Goal: Information Seeking & Learning: Learn about a topic

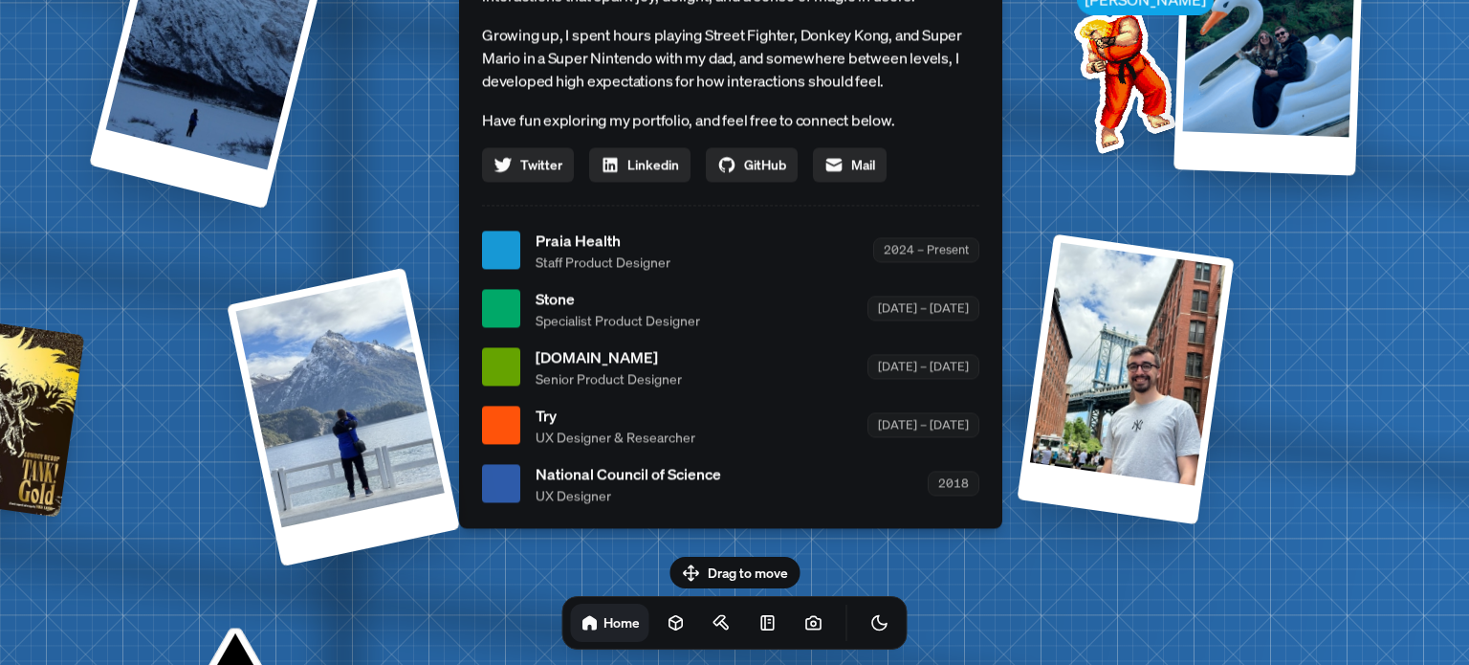
click at [564, 244] on span "Praia Health" at bounding box center [603, 240] width 135 height 23
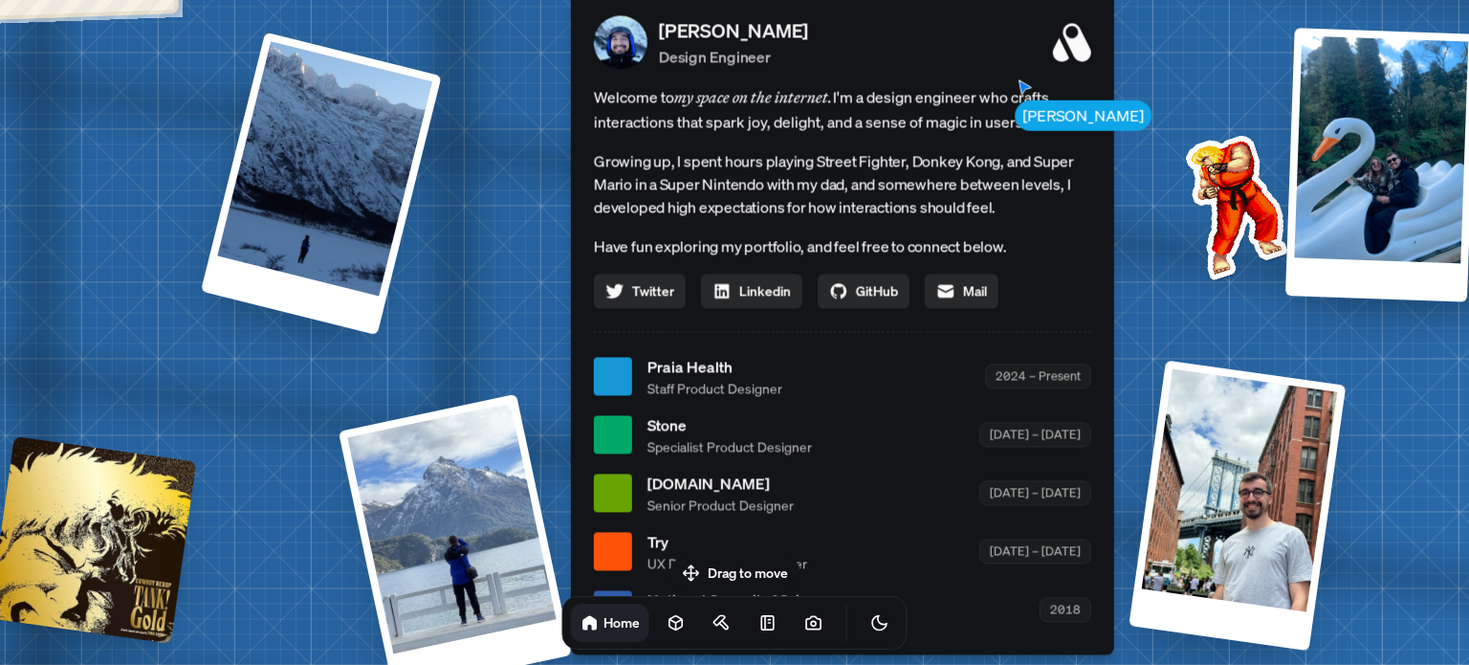
drag, startPoint x: 564, startPoint y: 244, endPoint x: 685, endPoint y: 353, distance: 162.5
click at [685, 355] on span "Praia Health" at bounding box center [715, 366] width 135 height 23
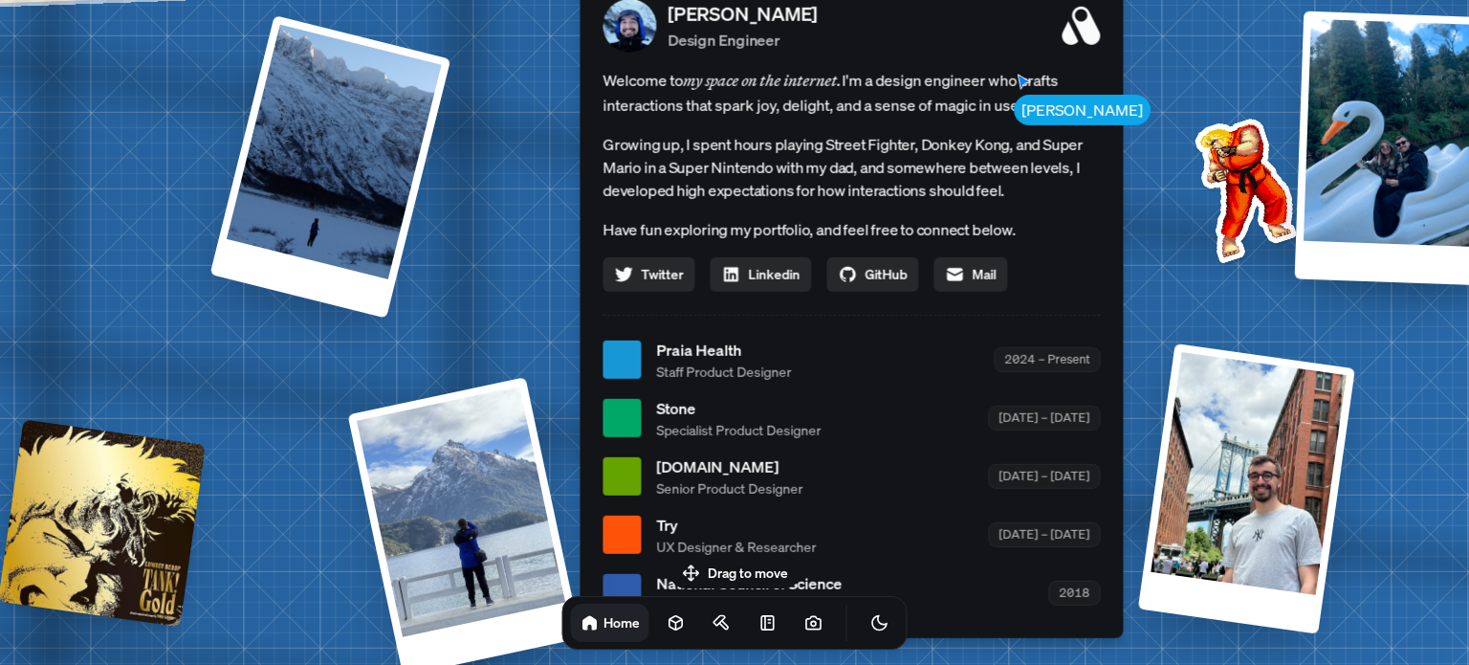
click at [685, 353] on span "Praia Health" at bounding box center [723, 349] width 135 height 23
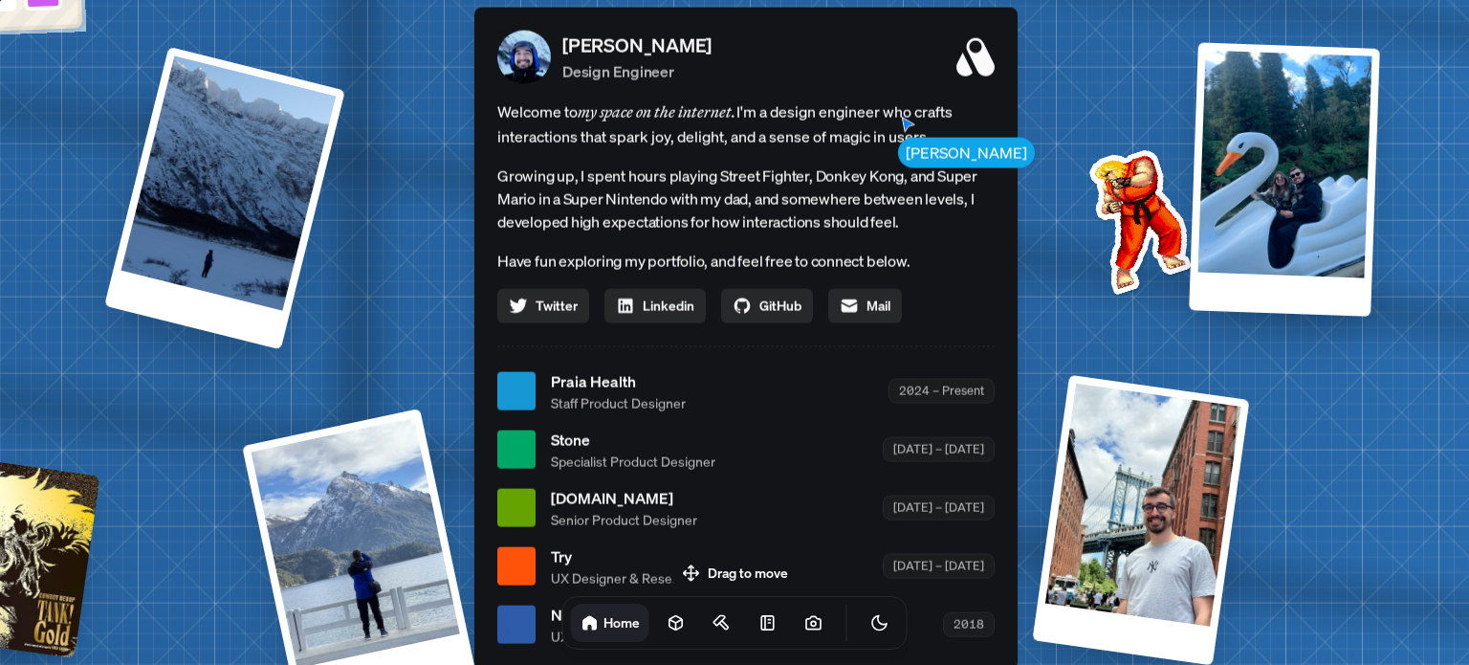
drag, startPoint x: 685, startPoint y: 353, endPoint x: 576, endPoint y: 396, distance: 117.2
click at [576, 392] on span "Praia Health" at bounding box center [618, 380] width 135 height 23
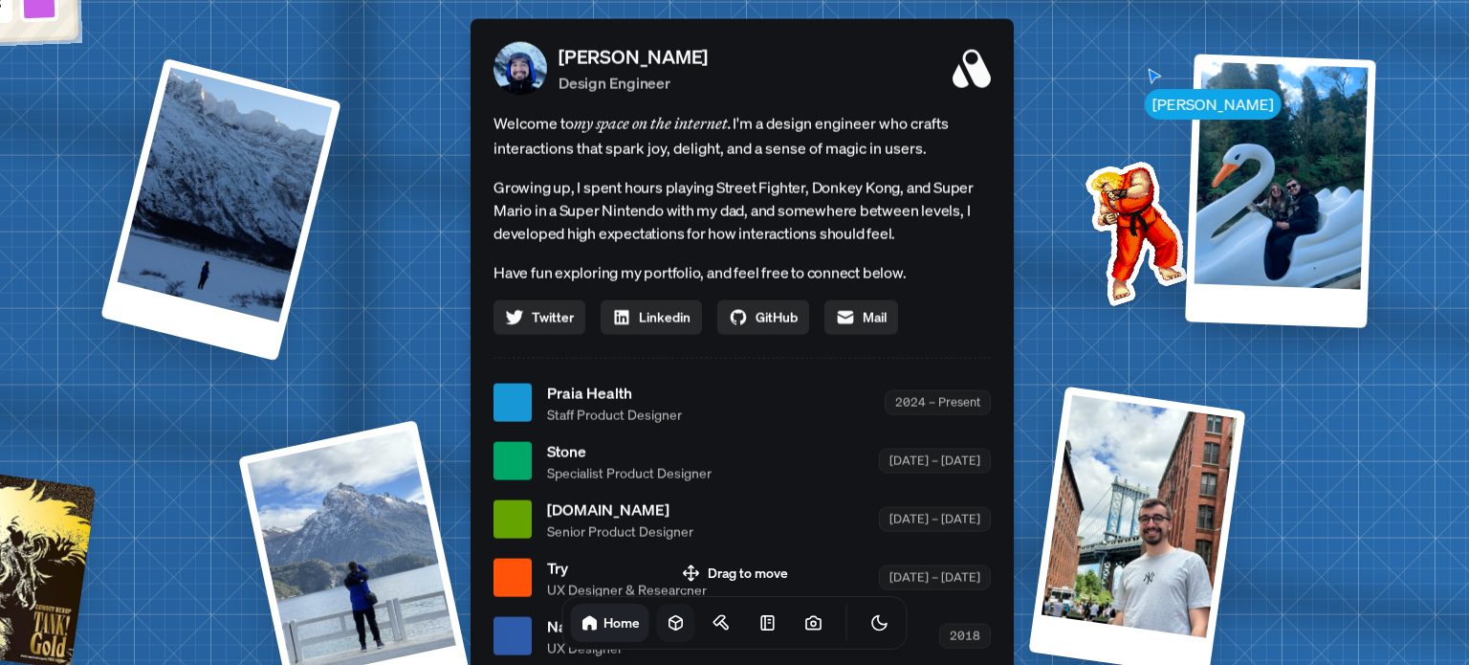
click at [657, 628] on link at bounding box center [676, 623] width 38 height 38
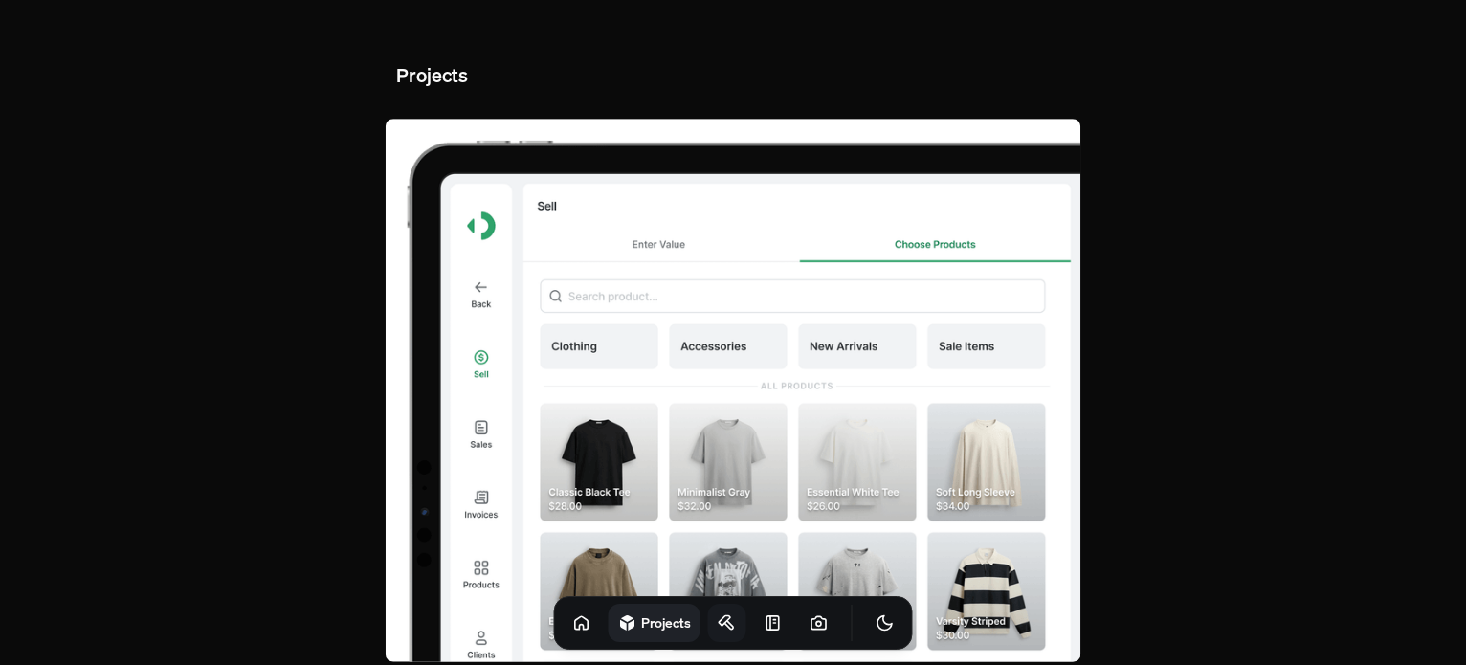
click at [713, 609] on link at bounding box center [727, 623] width 38 height 38
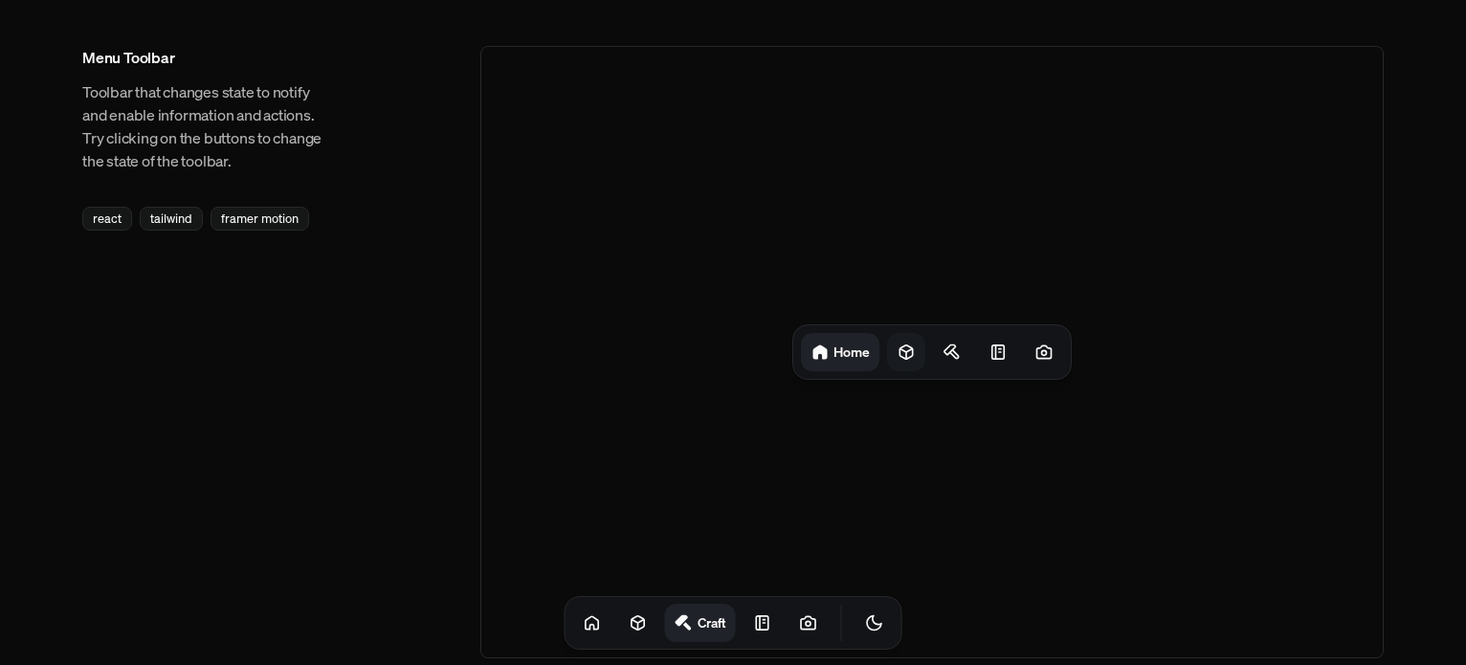
click at [894, 349] on div at bounding box center [906, 352] width 38 height 38
click at [981, 350] on div "Projects" at bounding box center [931, 352] width 291 height 54
click at [971, 350] on div at bounding box center [958, 352] width 38 height 38
click at [995, 355] on icon at bounding box center [993, 351] width 19 height 19
click at [1030, 357] on div at bounding box center [1044, 352] width 38 height 38
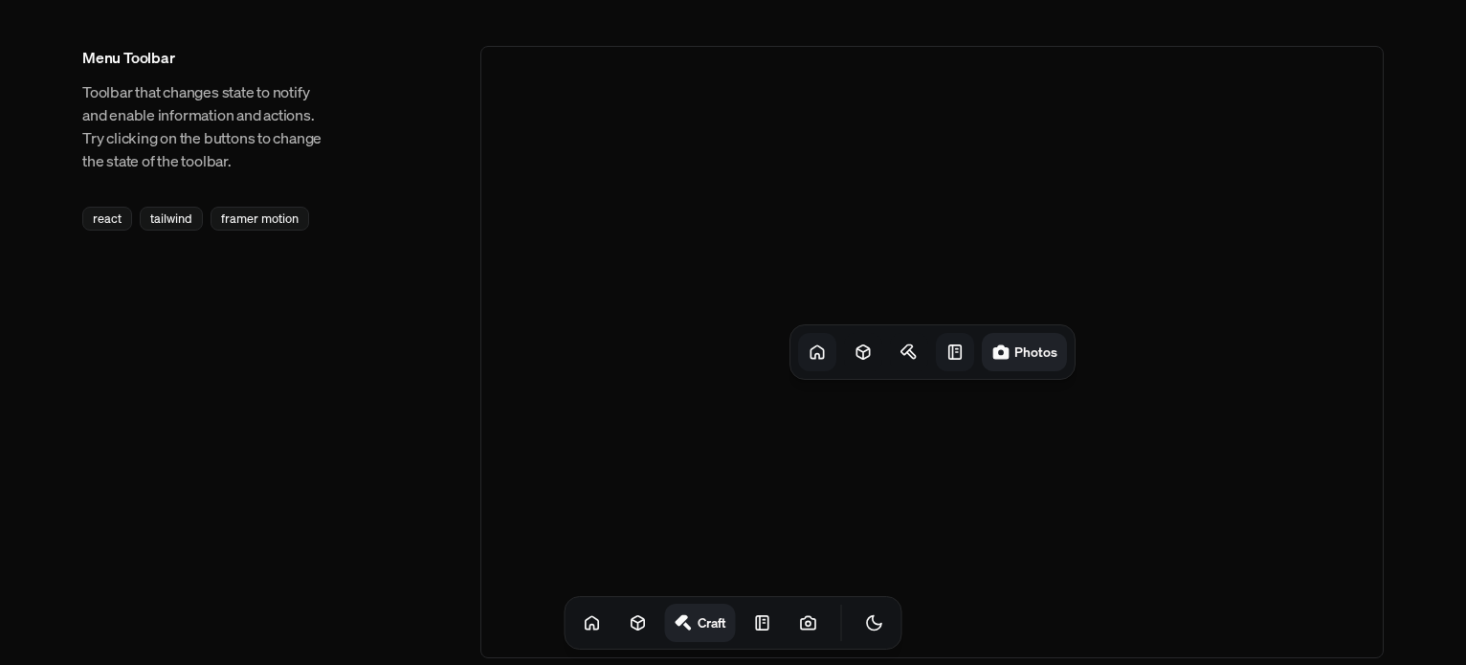
click at [816, 359] on icon at bounding box center [816, 351] width 19 height 19
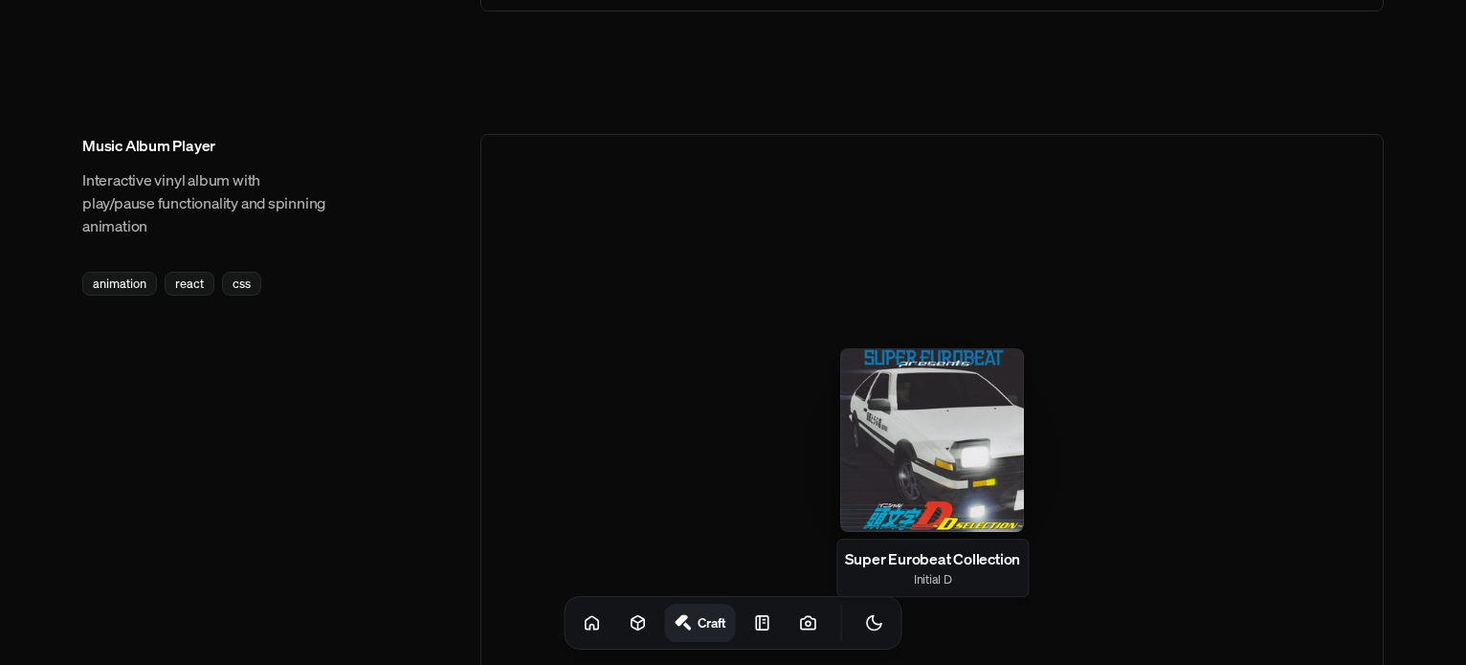
scroll to position [3084, 0]
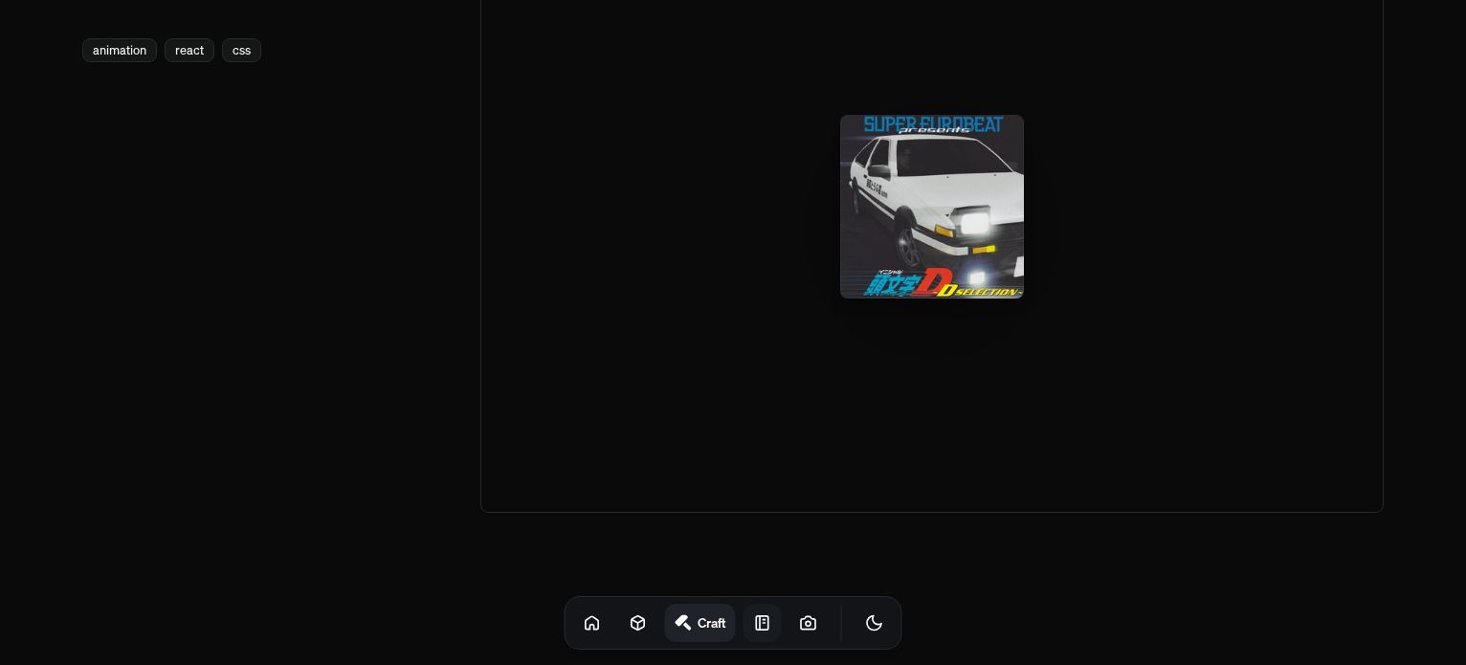
click at [753, 614] on icon at bounding box center [762, 622] width 19 height 19
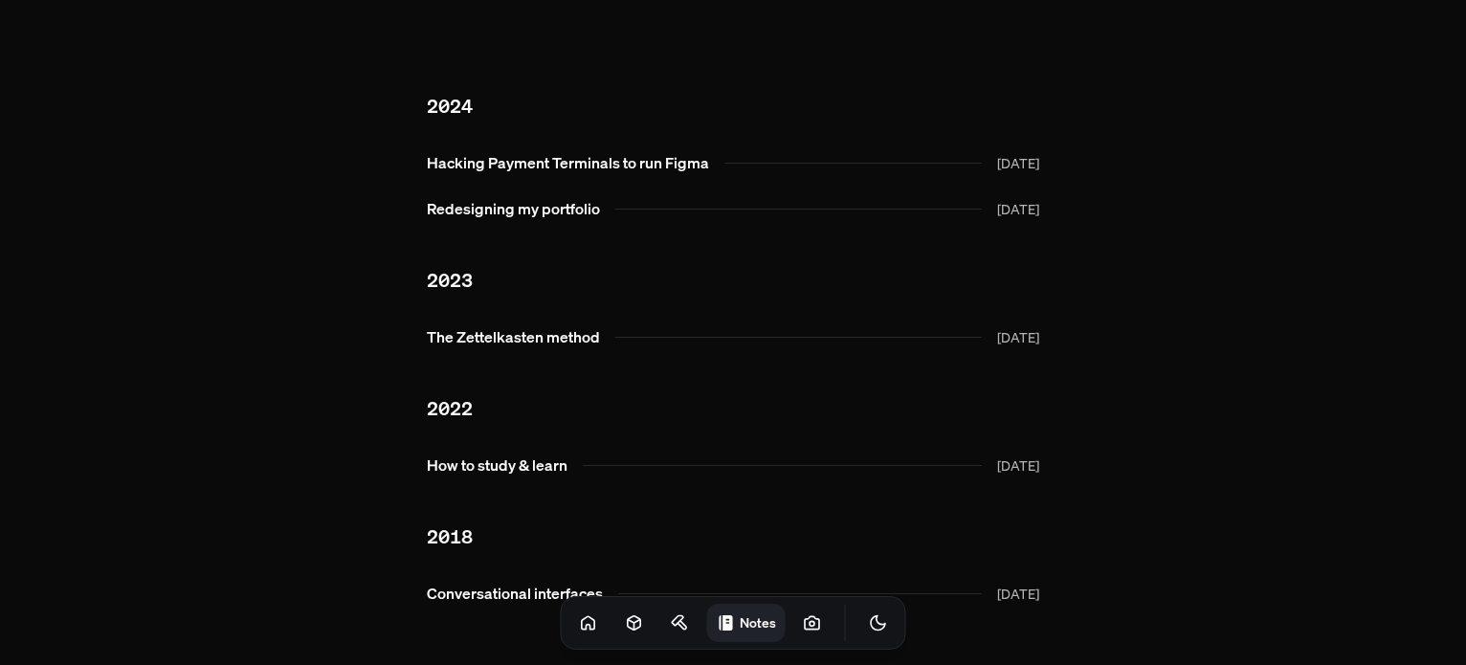
scroll to position [54, 0]
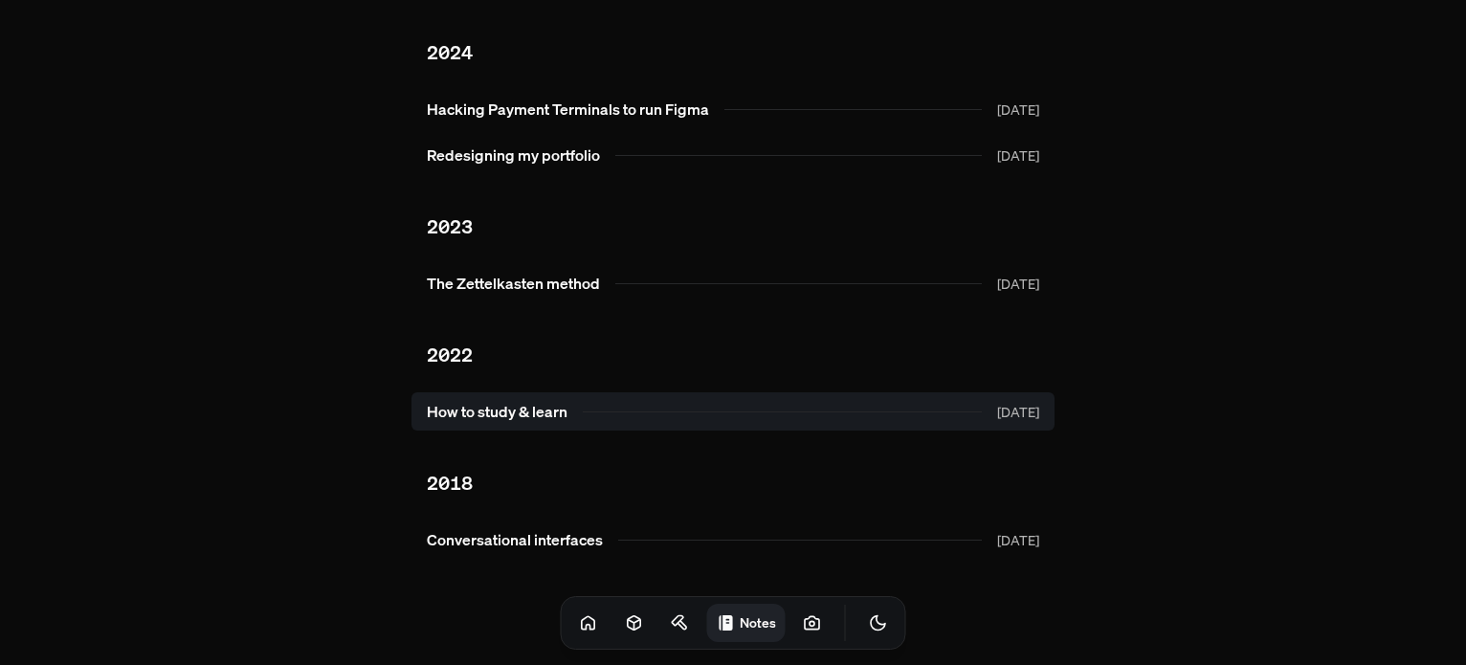
click at [639, 424] on link "How to study & learn [DATE]" at bounding box center [732, 411] width 643 height 38
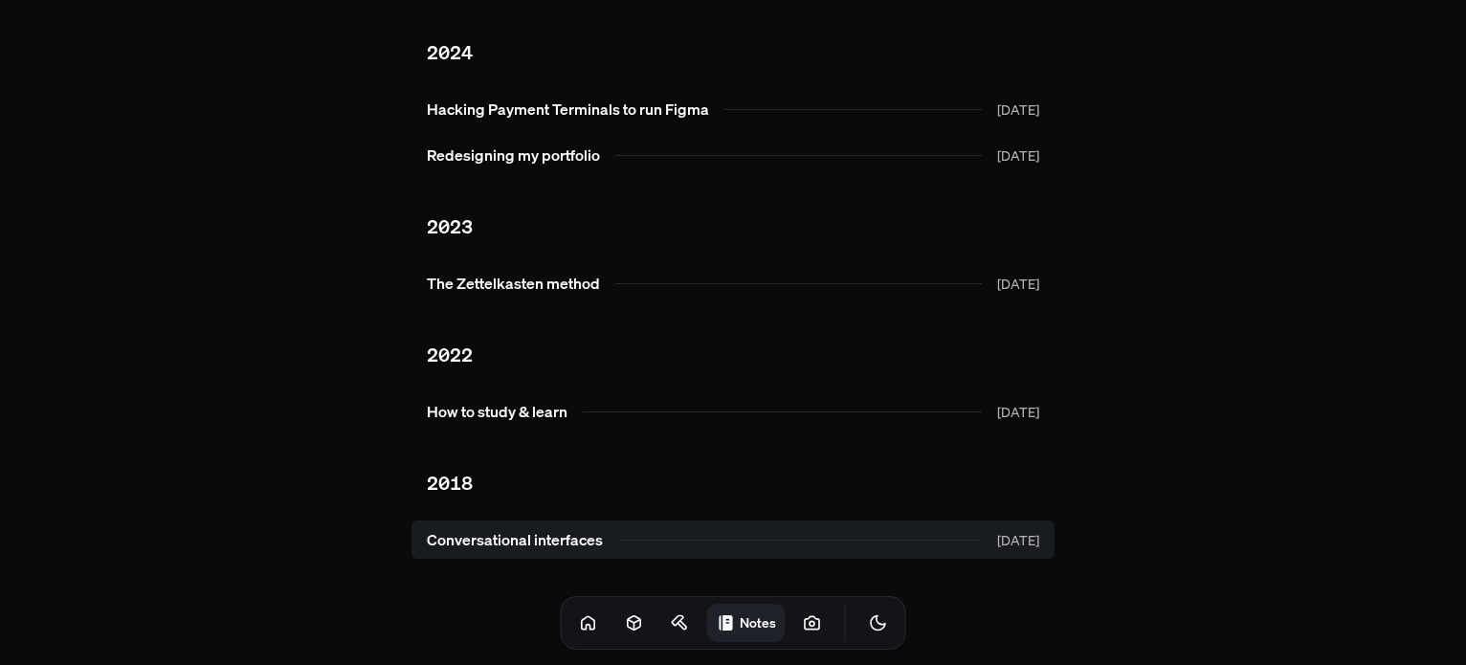
click at [559, 532] on link "Conversational interfaces [DATE]" at bounding box center [732, 539] width 643 height 38
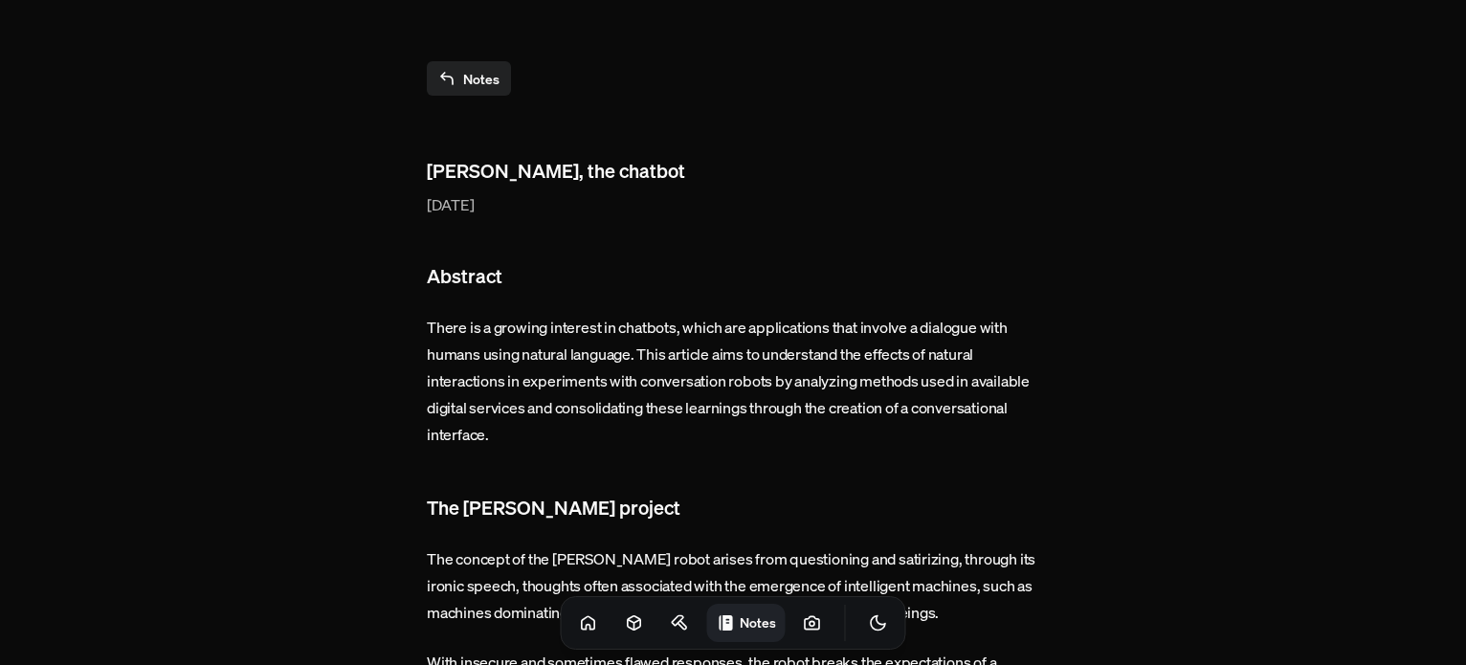
click at [486, 87] on link "Notes" at bounding box center [469, 78] width 84 height 34
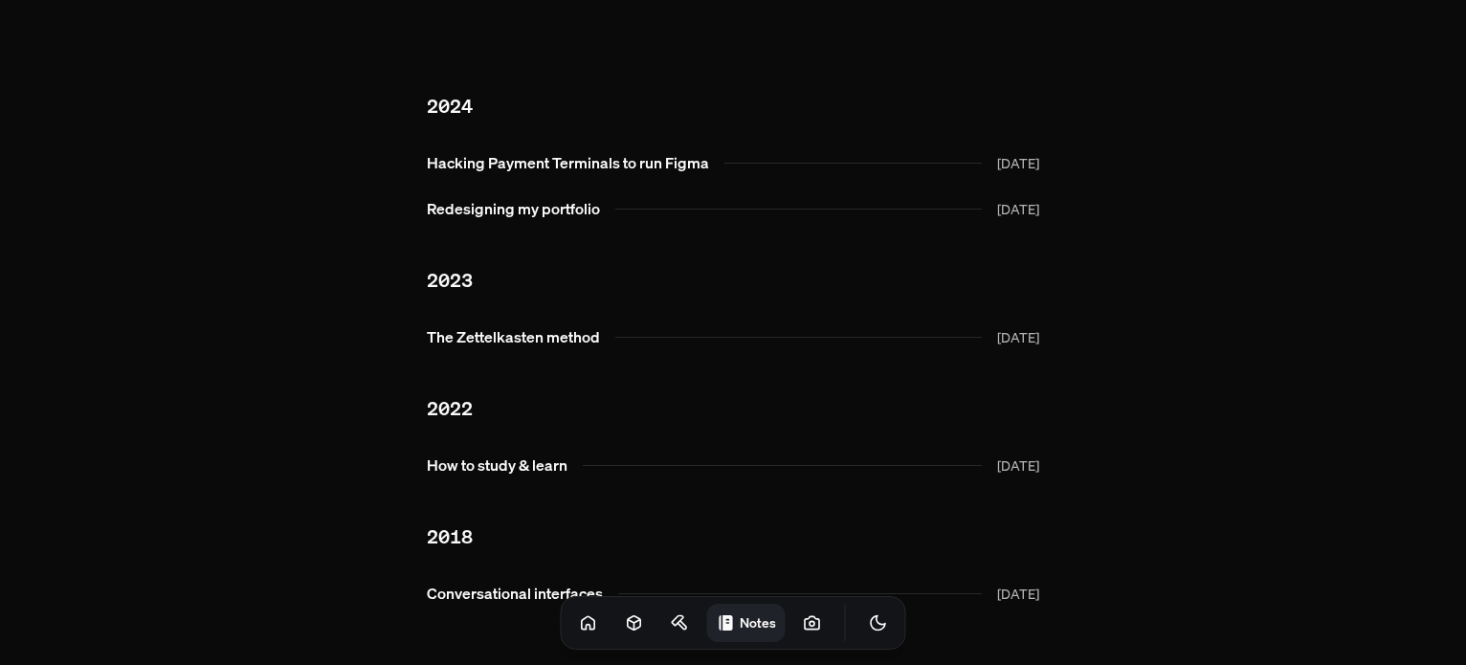
scroll to position [54, 0]
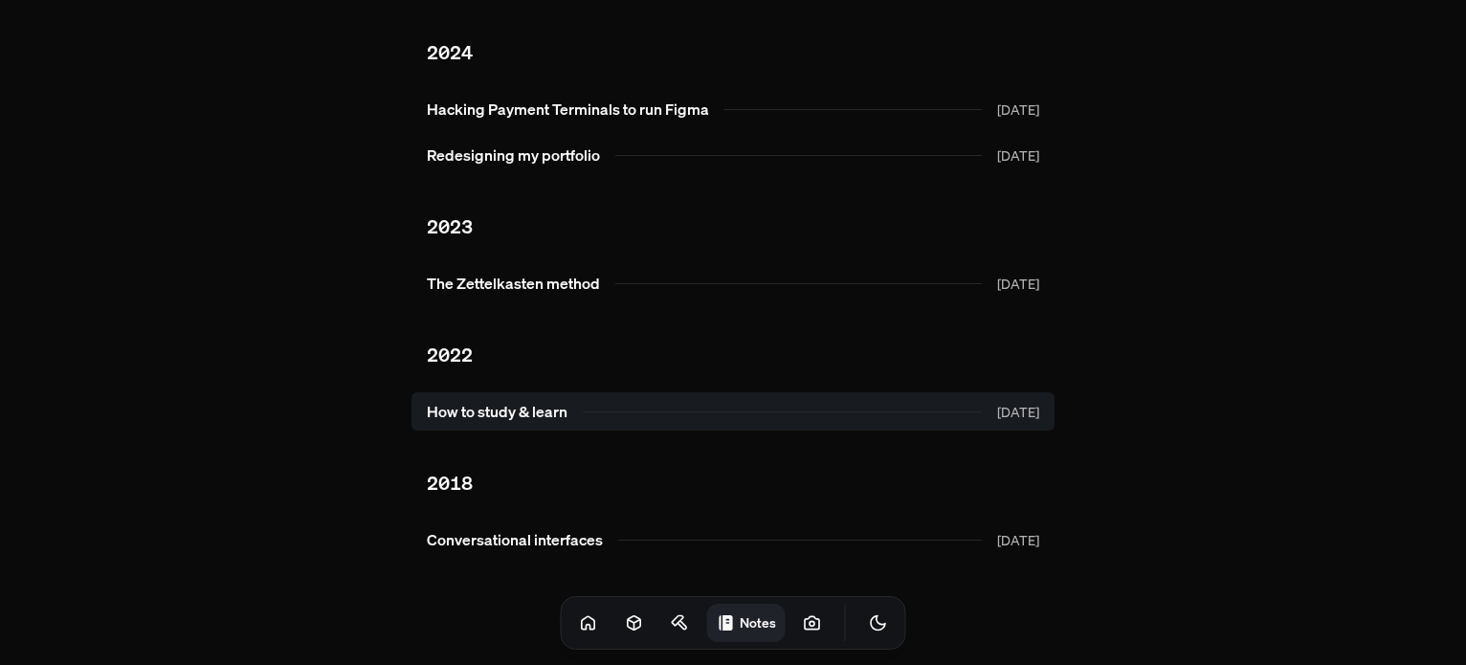
click at [587, 419] on link "How to study & learn [DATE]" at bounding box center [732, 411] width 643 height 38
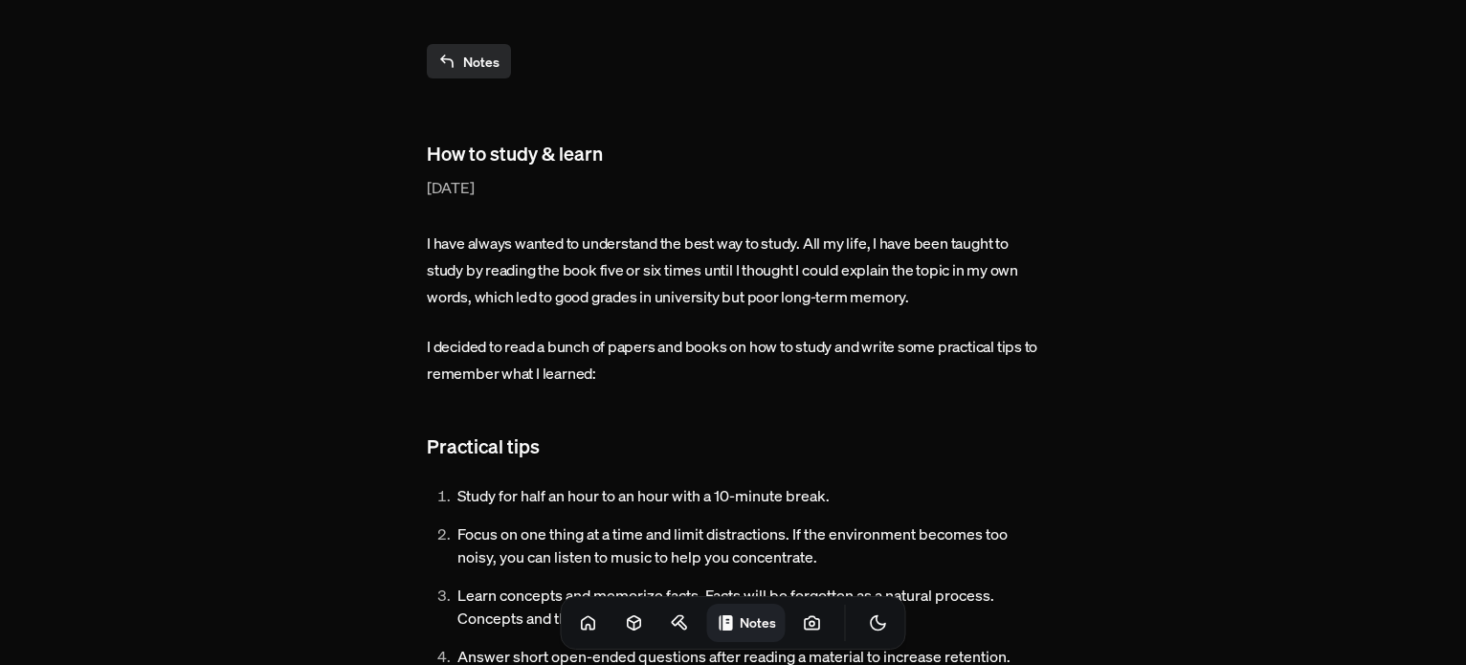
scroll to position [13, 0]
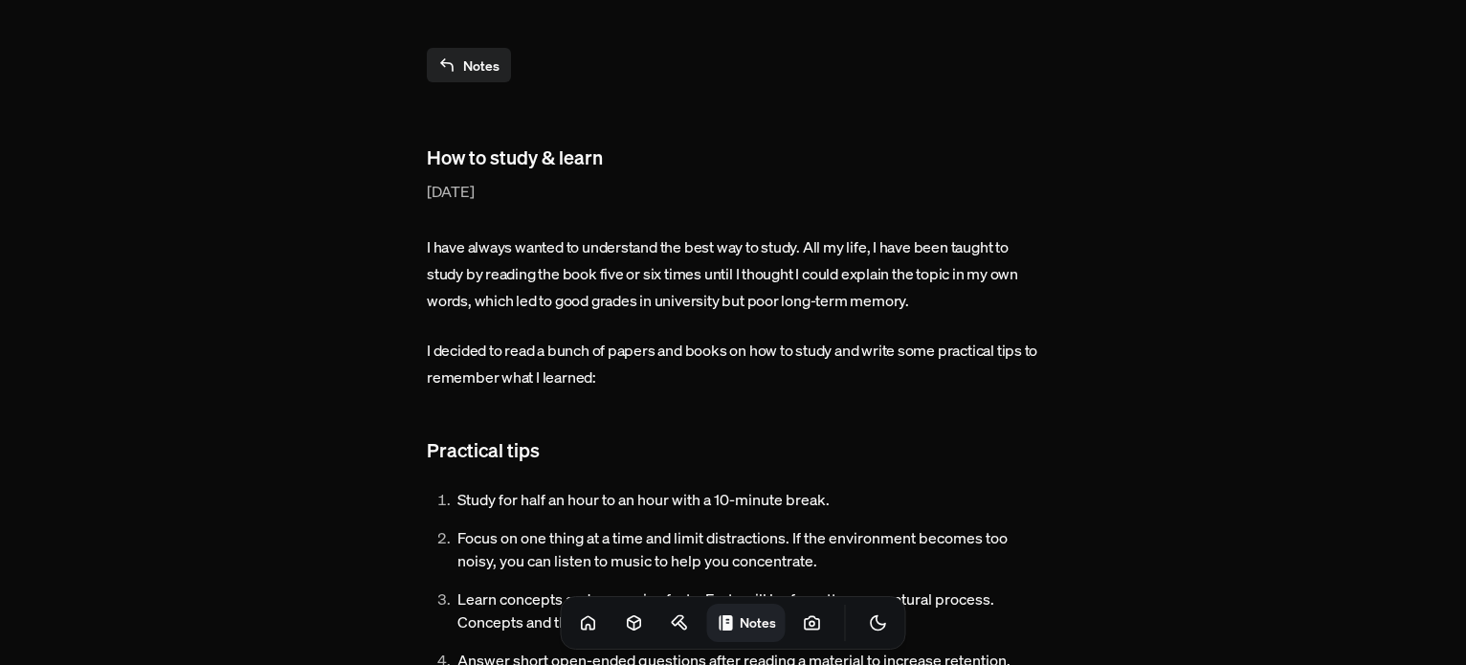
click at [467, 62] on link "Notes" at bounding box center [469, 65] width 84 height 34
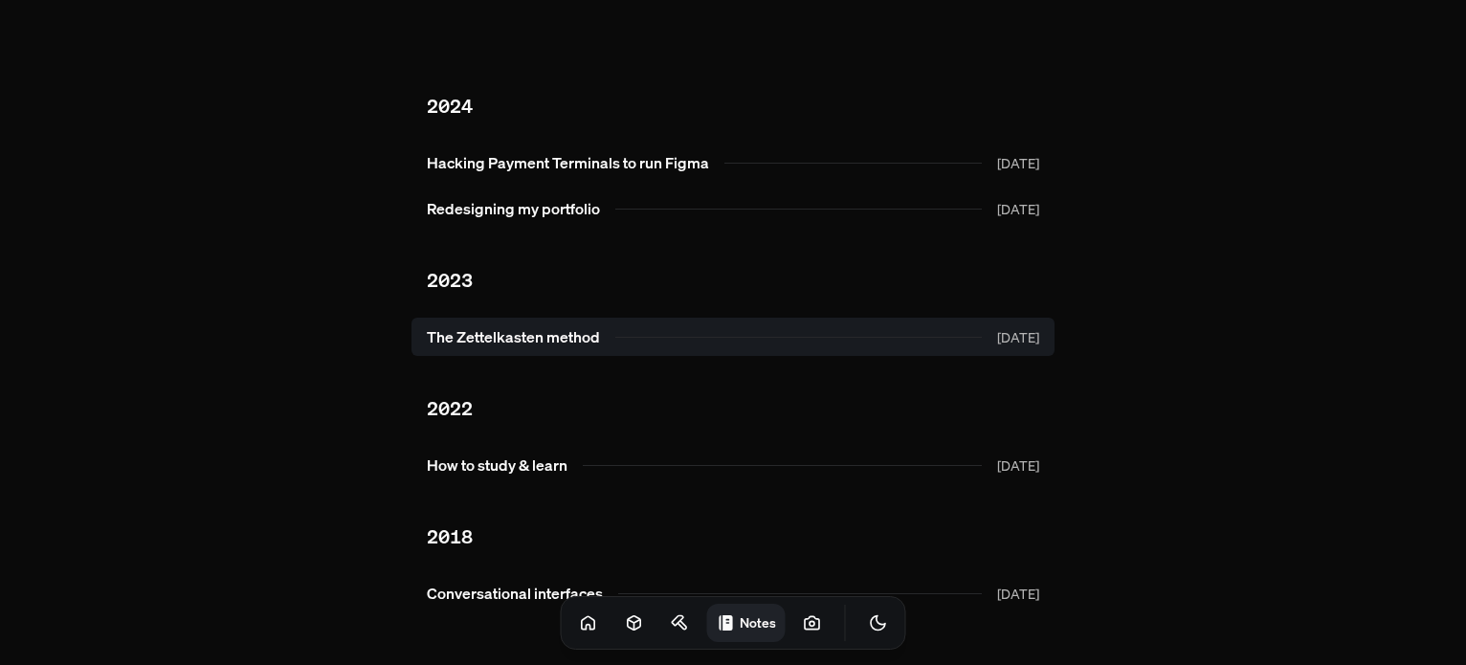
click at [491, 345] on link "The Zettelkasten method [DATE]" at bounding box center [732, 337] width 643 height 38
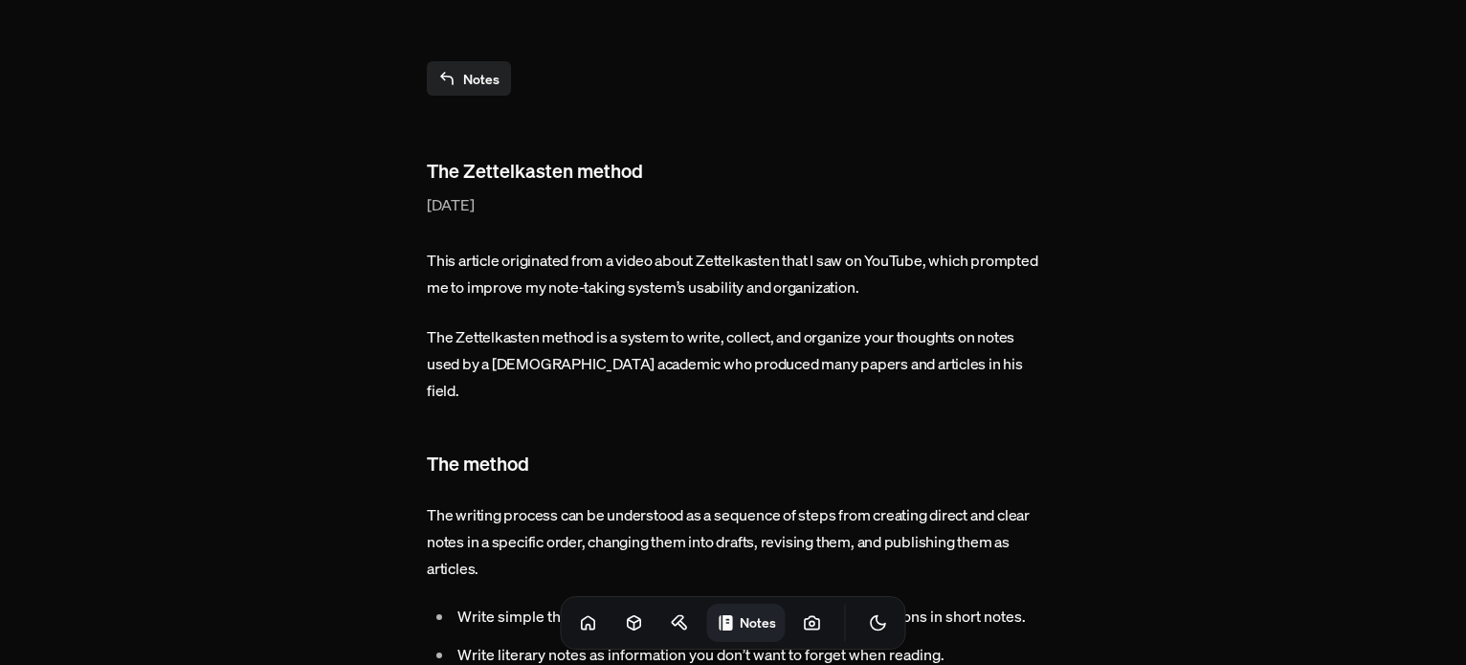
click at [468, 66] on link "Notes" at bounding box center [469, 78] width 84 height 34
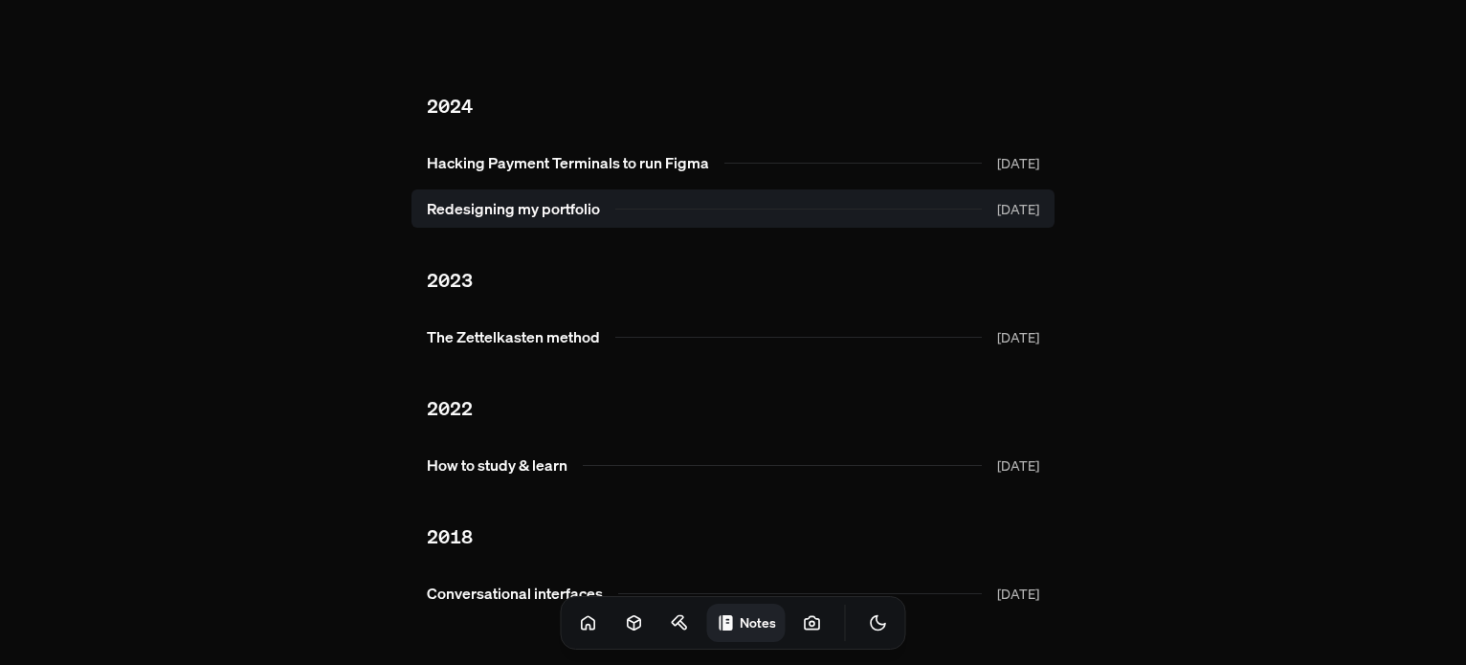
click at [539, 199] on link "Redesigning my portfolio [DATE]" at bounding box center [732, 208] width 643 height 38
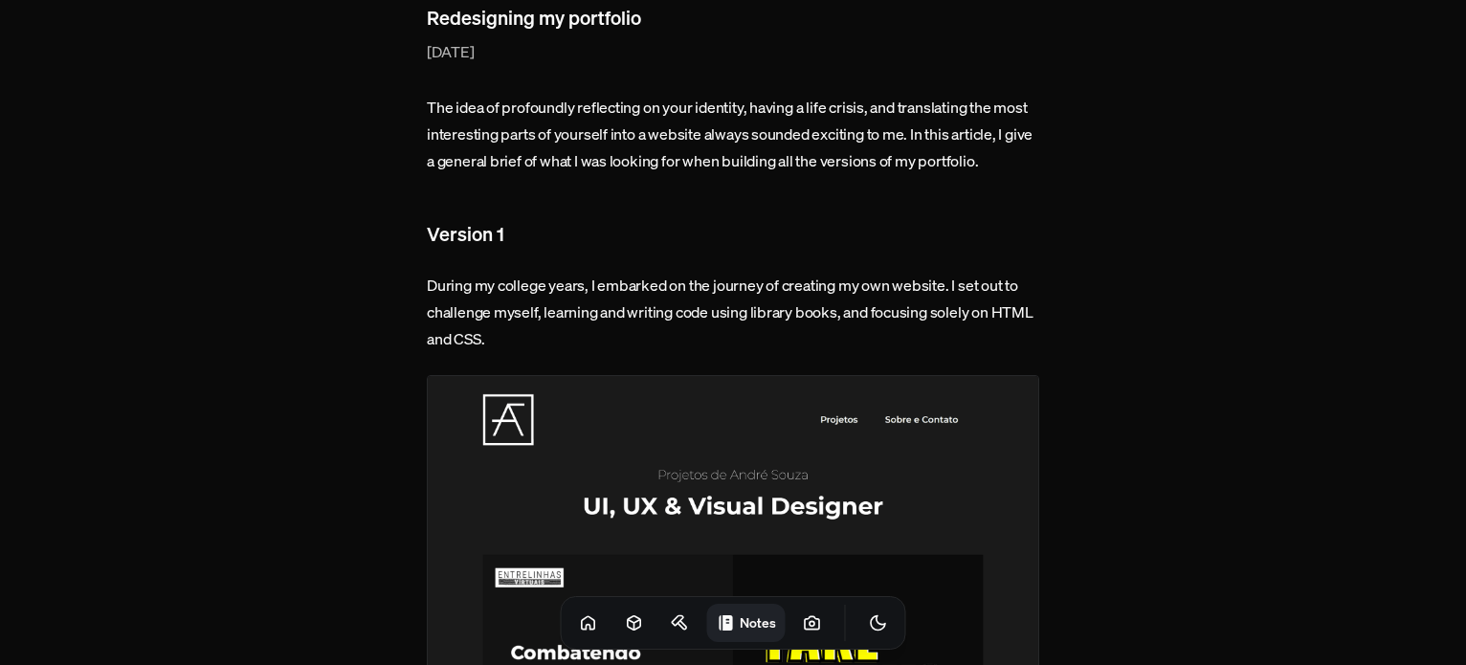
scroll to position [161, 0]
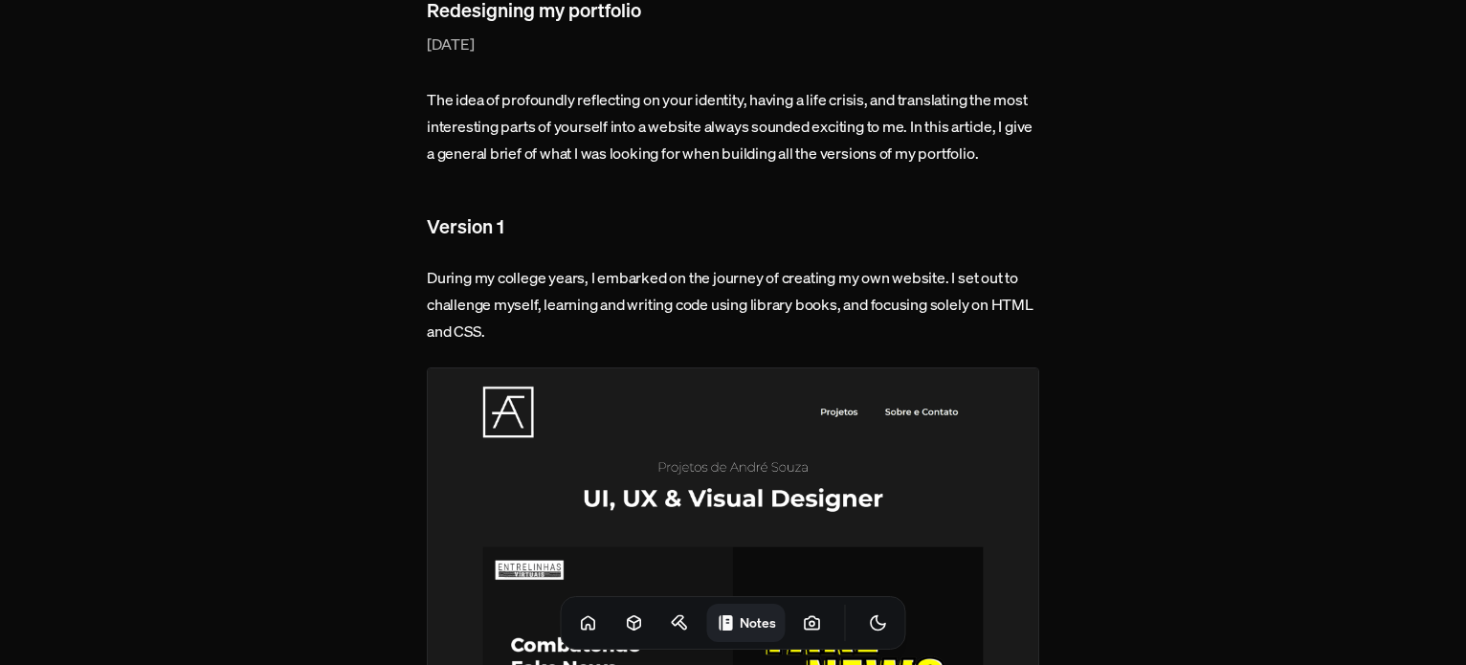
click at [642, 414] on img at bounding box center [733, 597] width 612 height 460
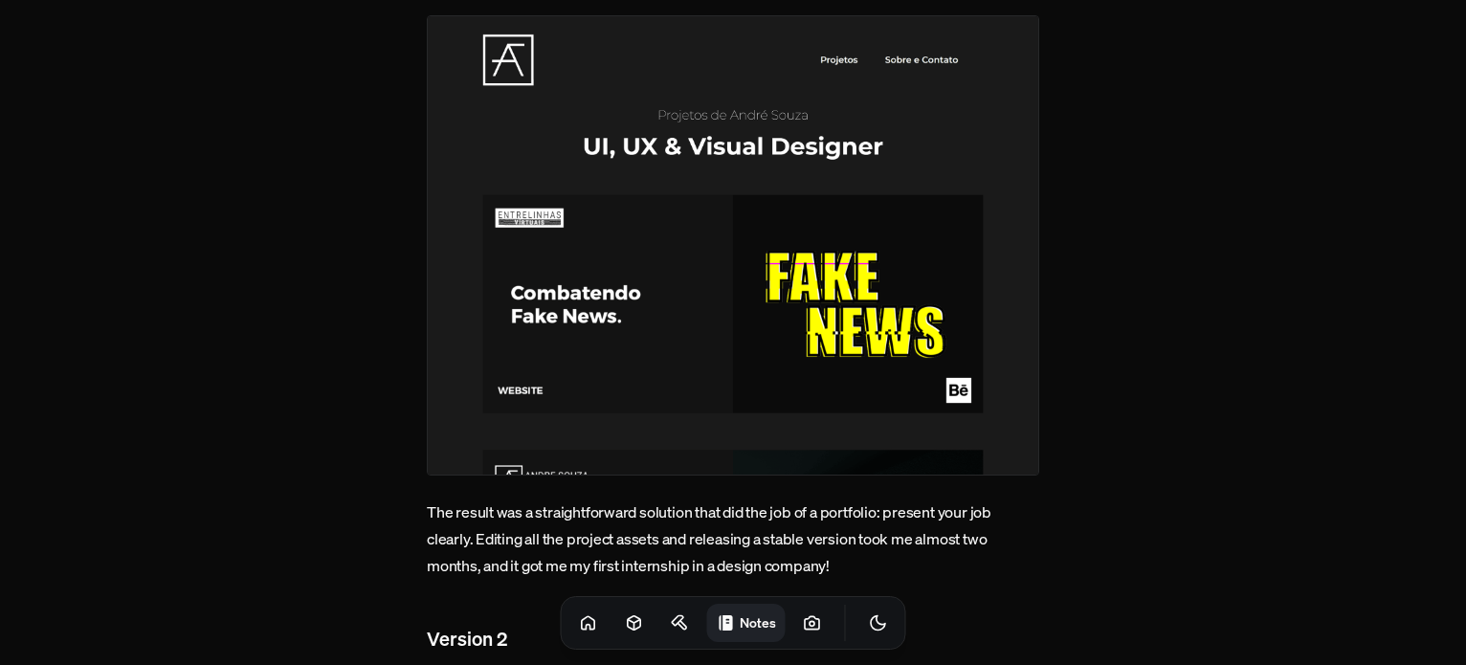
scroll to position [515, 0]
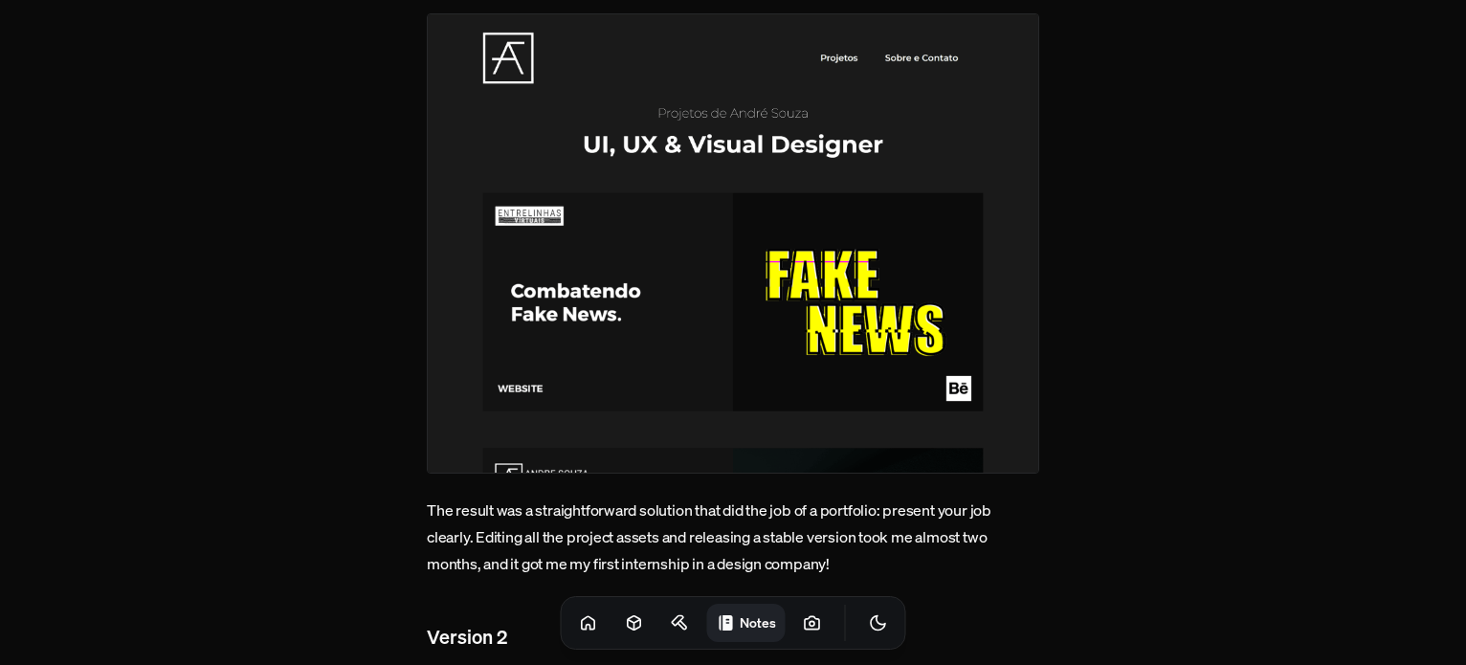
click at [776, 340] on img at bounding box center [733, 243] width 612 height 460
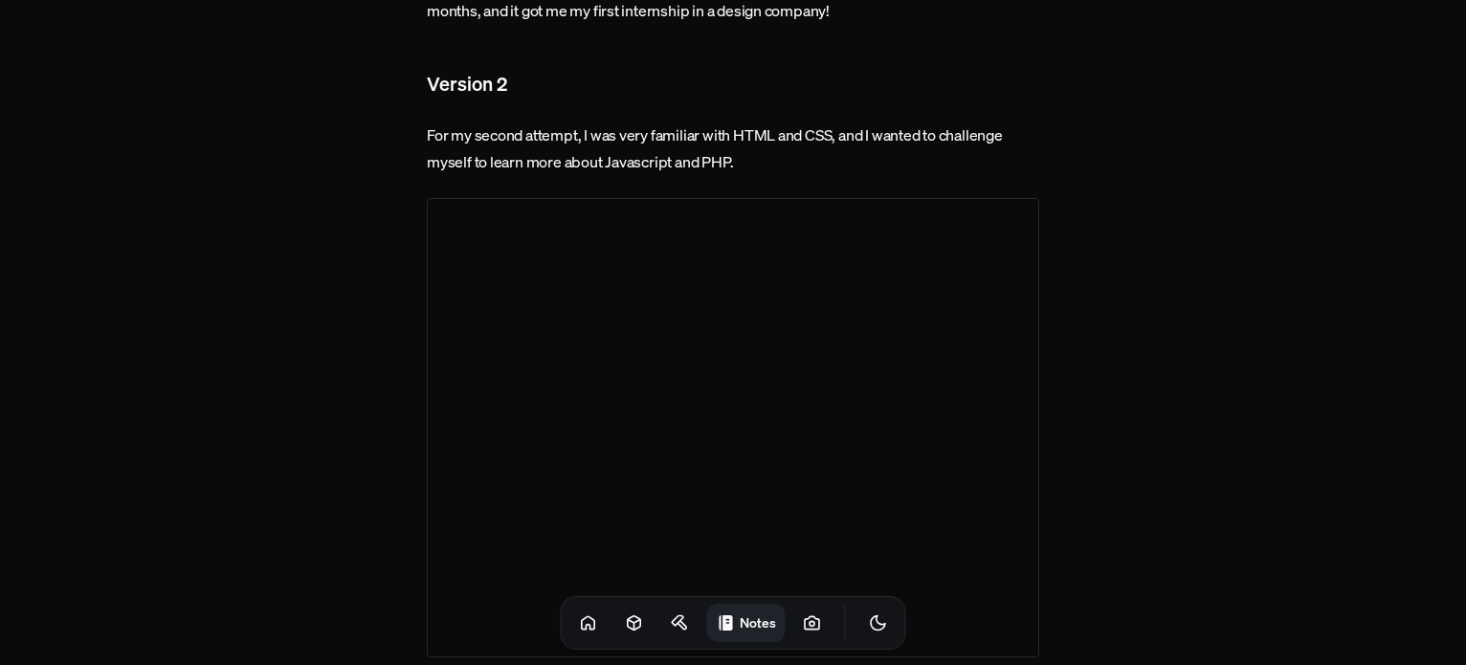
scroll to position [1068, 0]
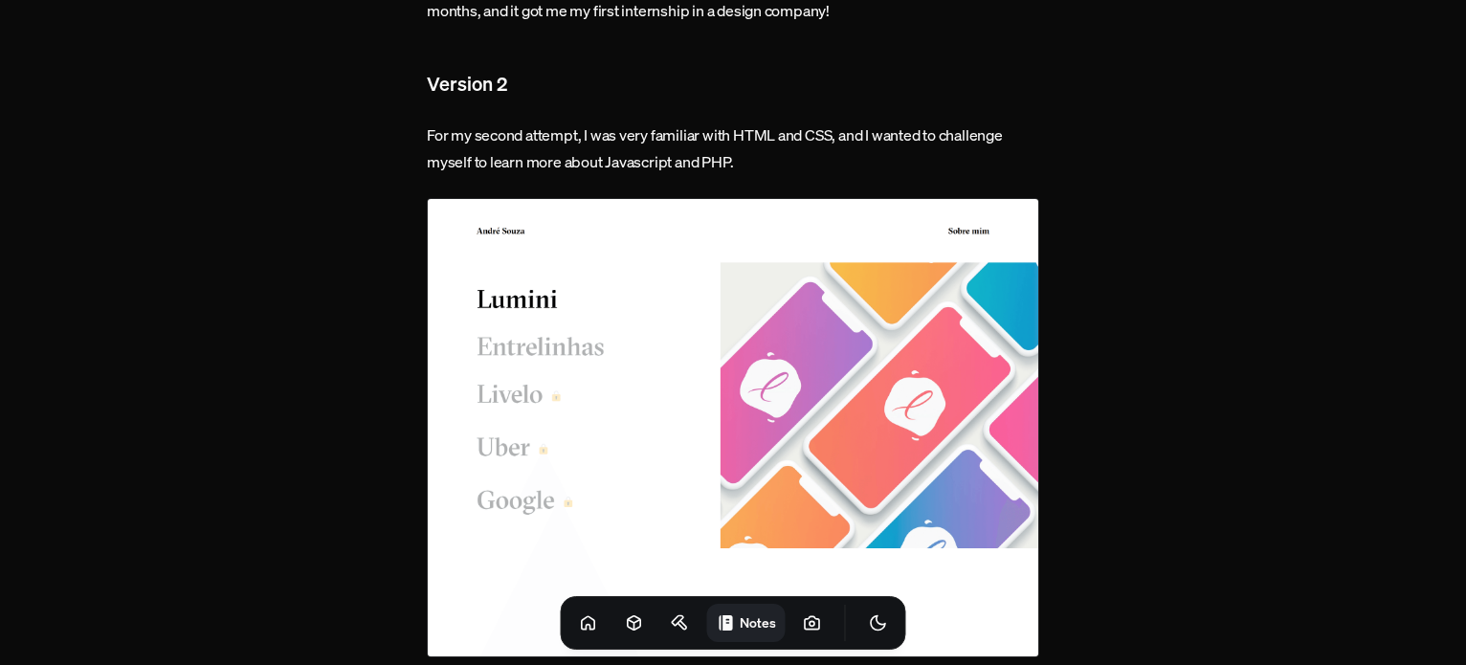
click at [776, 340] on img at bounding box center [733, 428] width 612 height 460
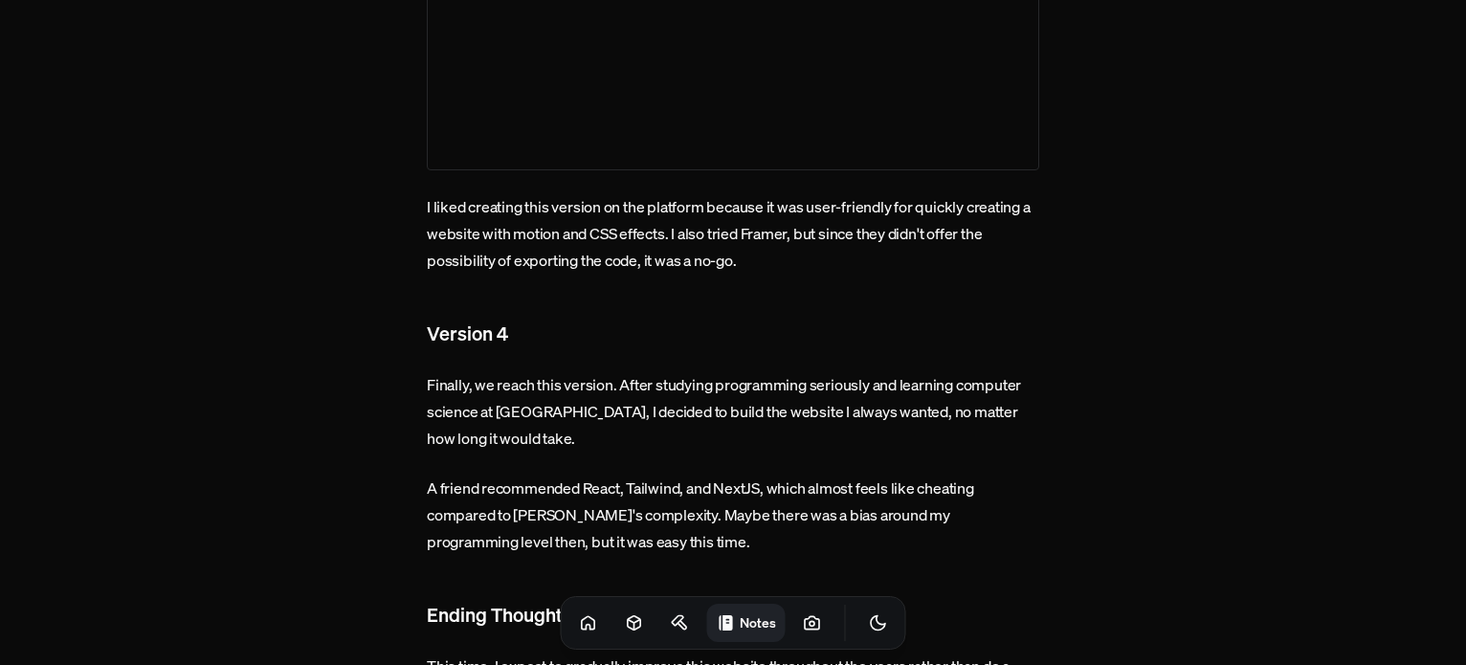
scroll to position [2501, 0]
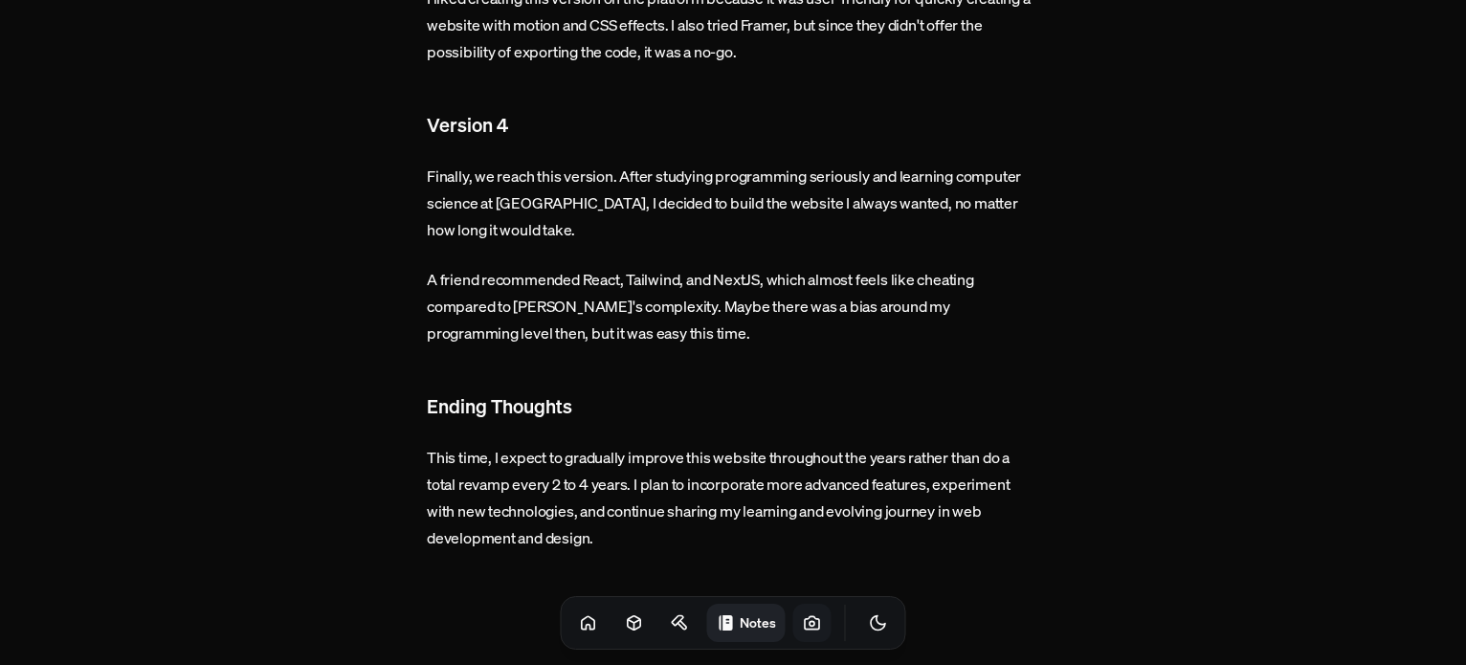
click at [803, 615] on icon at bounding box center [812, 622] width 19 height 19
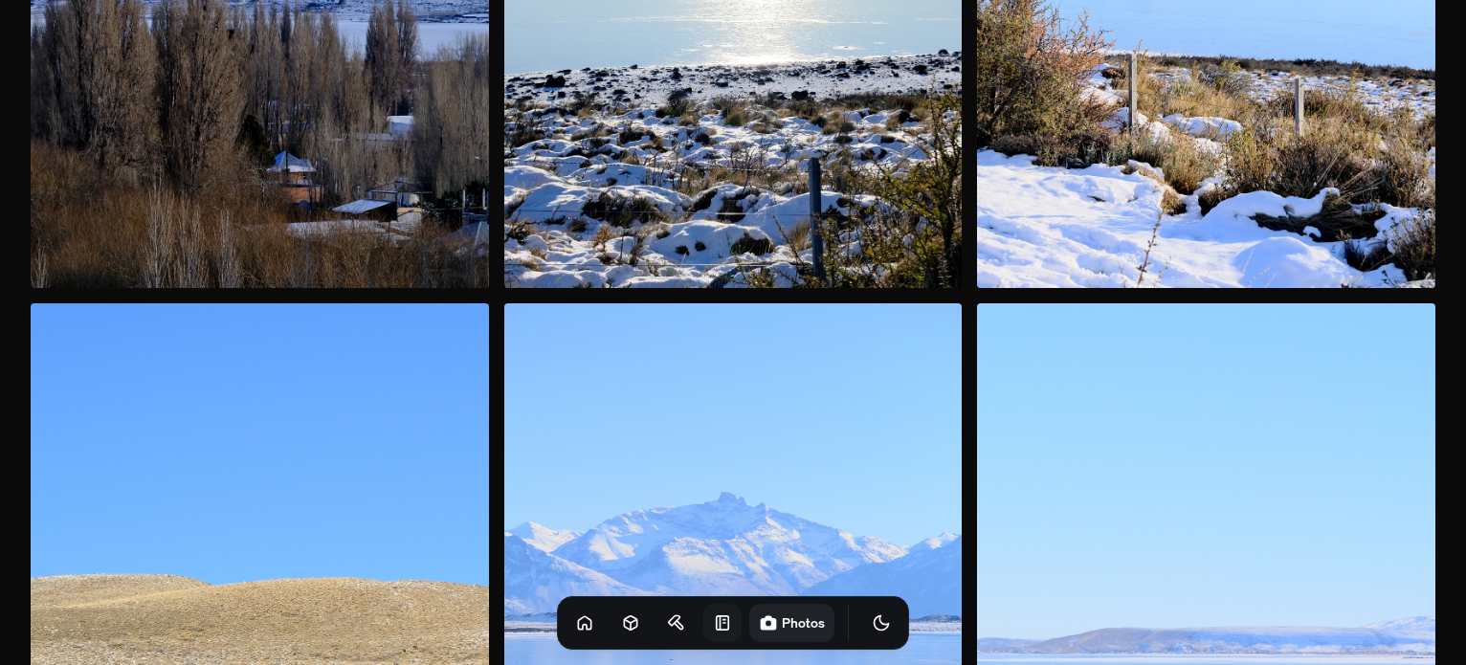
scroll to position [15233, 0]
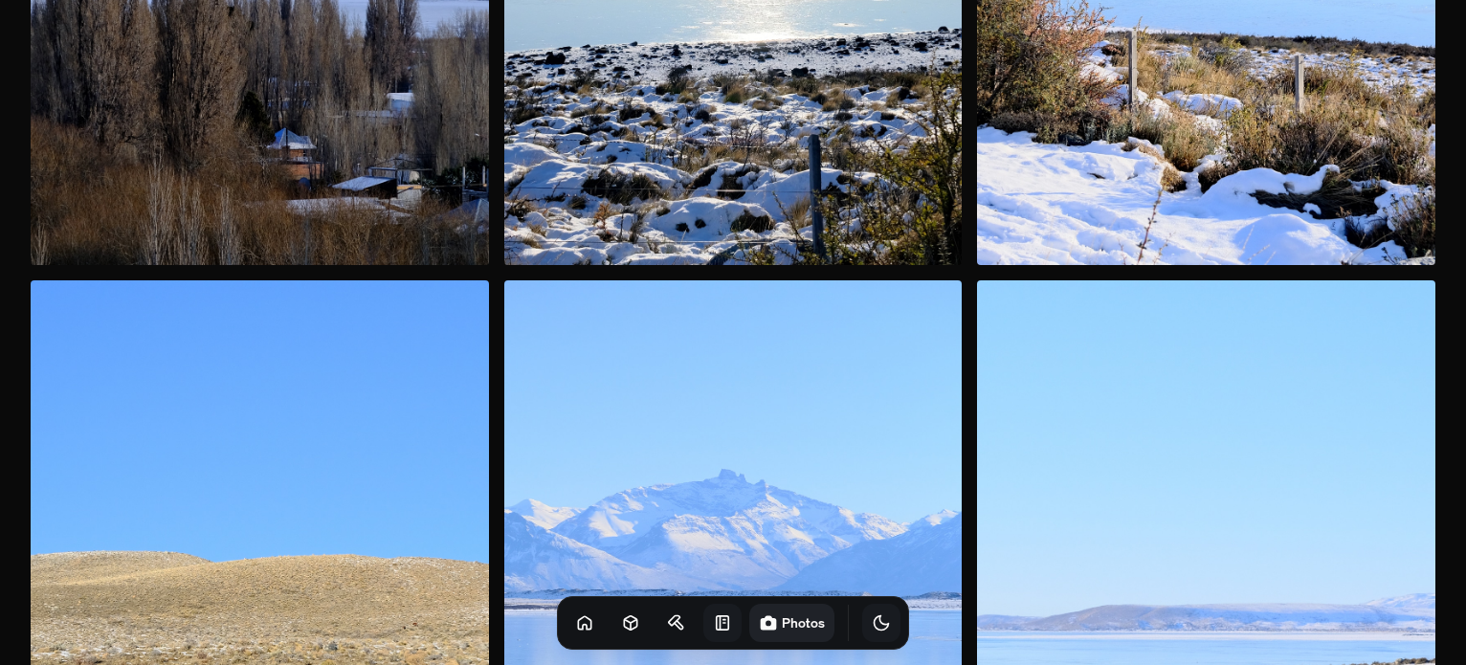
click at [871, 617] on icon "Toggle Theme" at bounding box center [880, 622] width 19 height 19
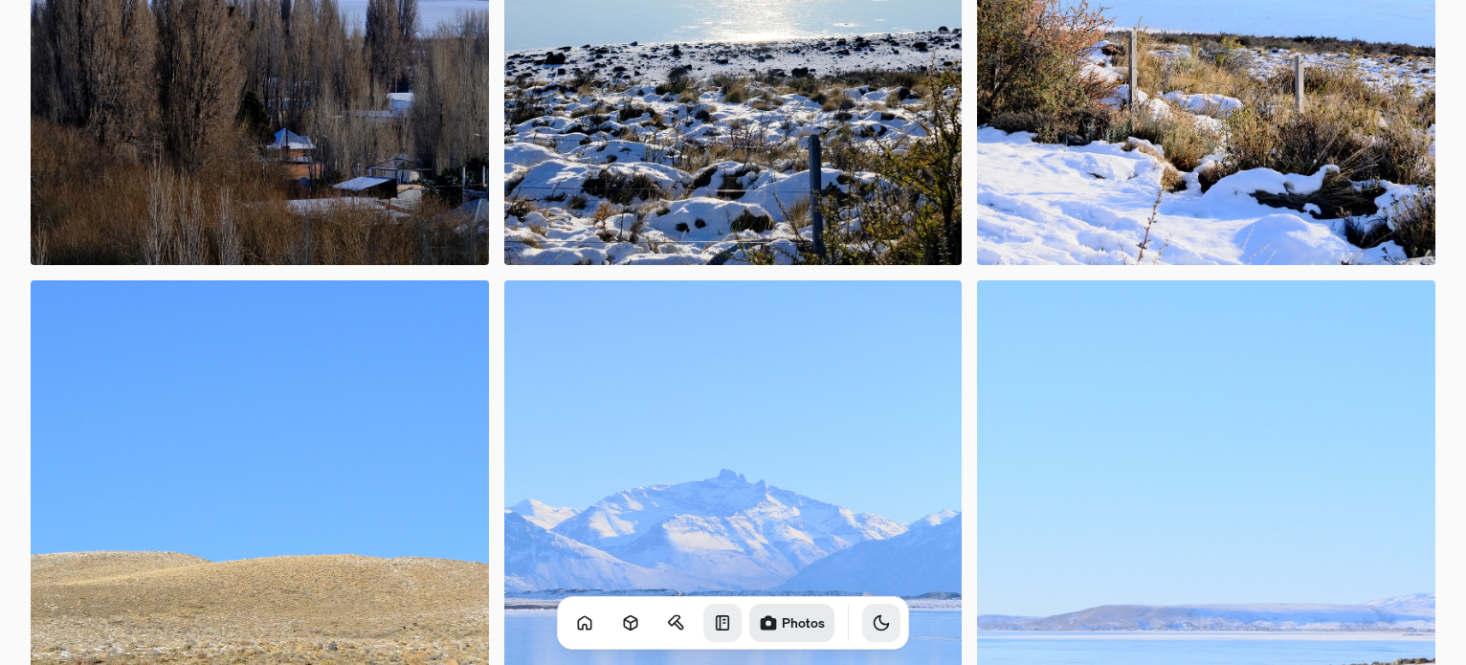
click at [0, 0] on icon "Toggle Audio" at bounding box center [0, 0] width 0 height 0
click at [871, 625] on icon "Toggle Theme" at bounding box center [880, 622] width 19 height 19
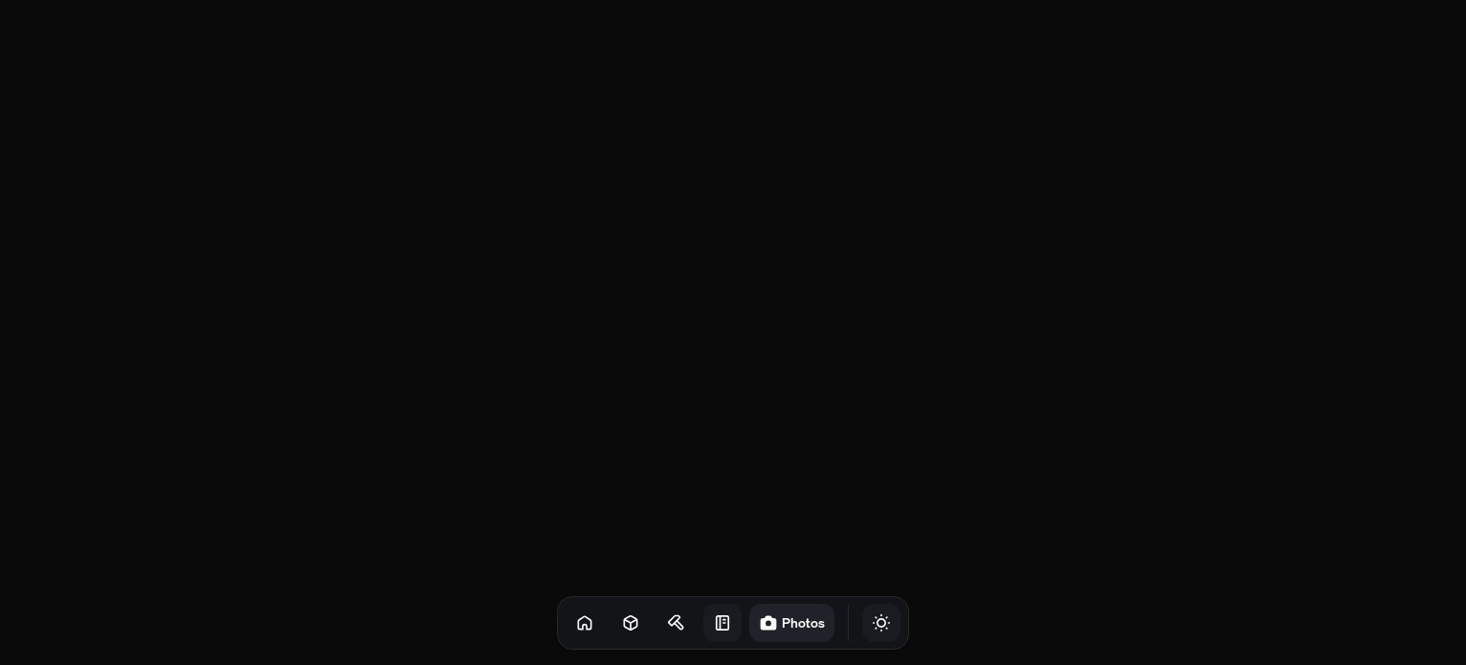
scroll to position [0, 0]
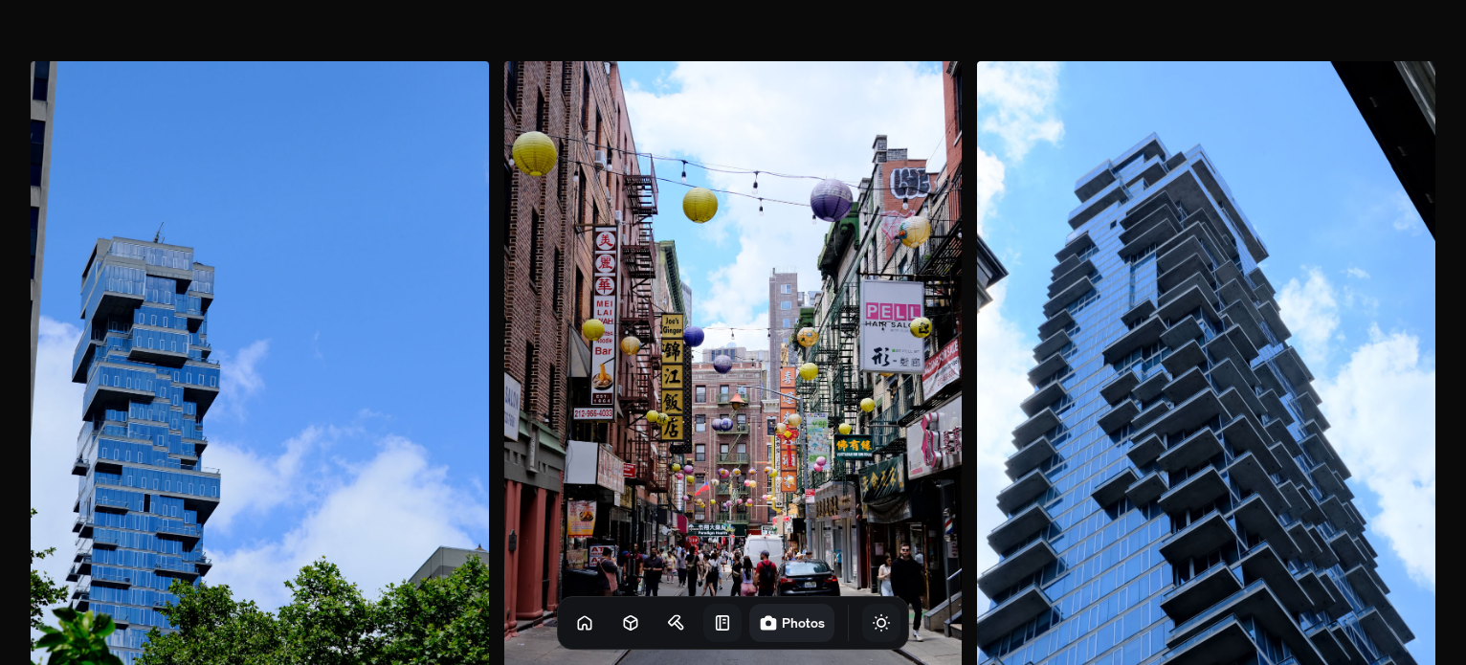
click at [977, 314] on img at bounding box center [1206, 404] width 458 height 687
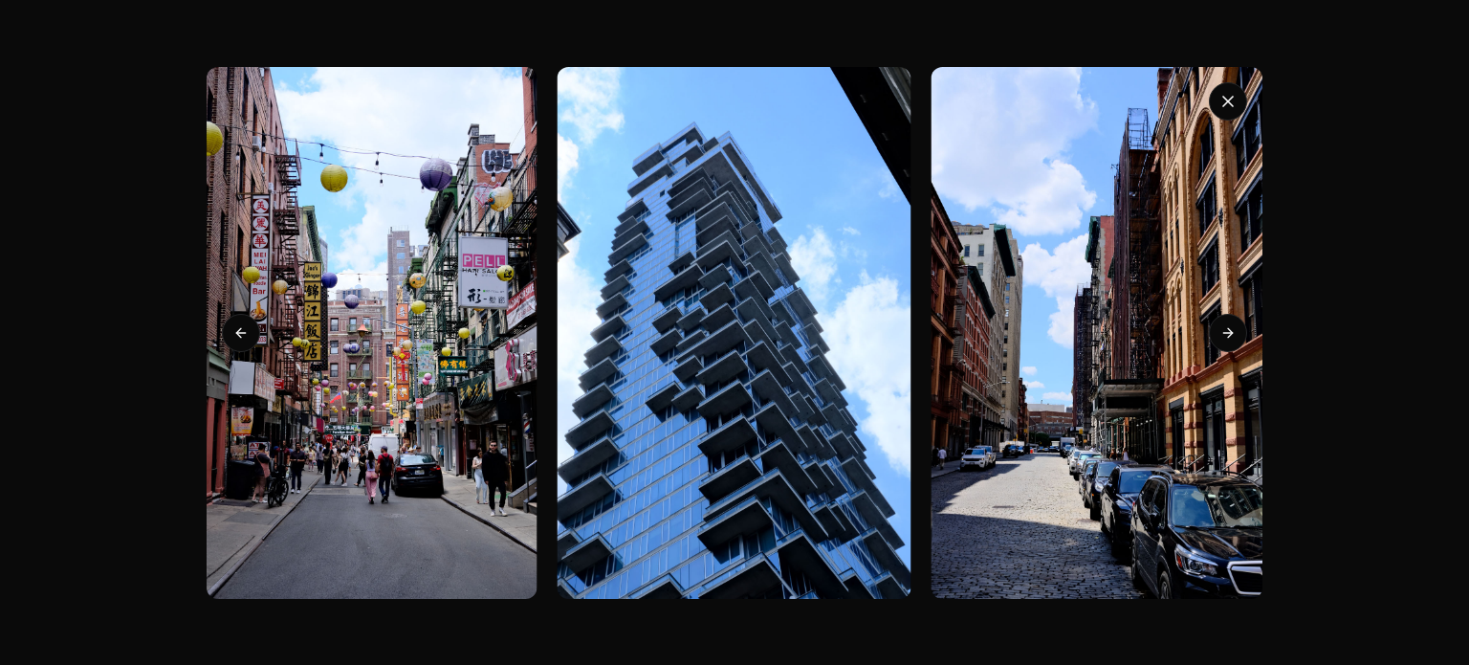
click at [672, 293] on img at bounding box center [734, 333] width 355 height 532
click at [1241, 344] on button "Next slide" at bounding box center [1228, 333] width 38 height 38
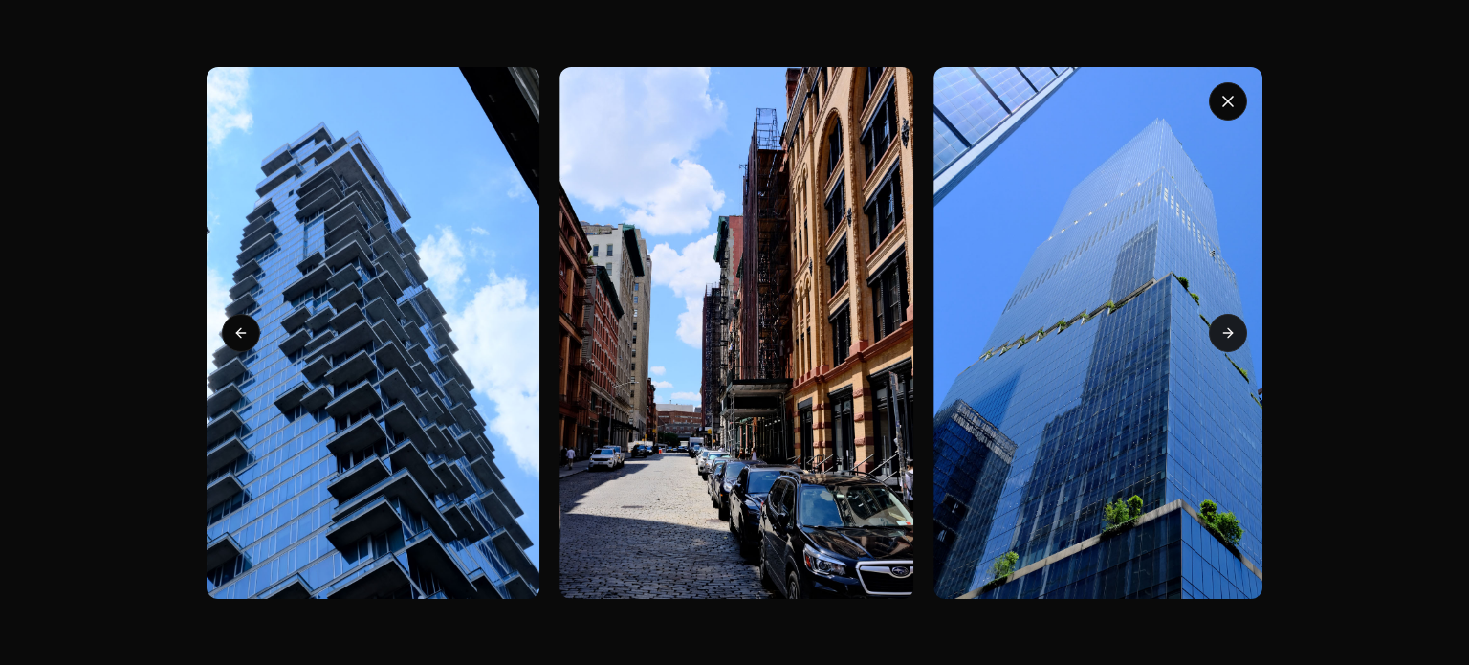
click at [1241, 344] on button "Next slide" at bounding box center [1228, 333] width 38 height 38
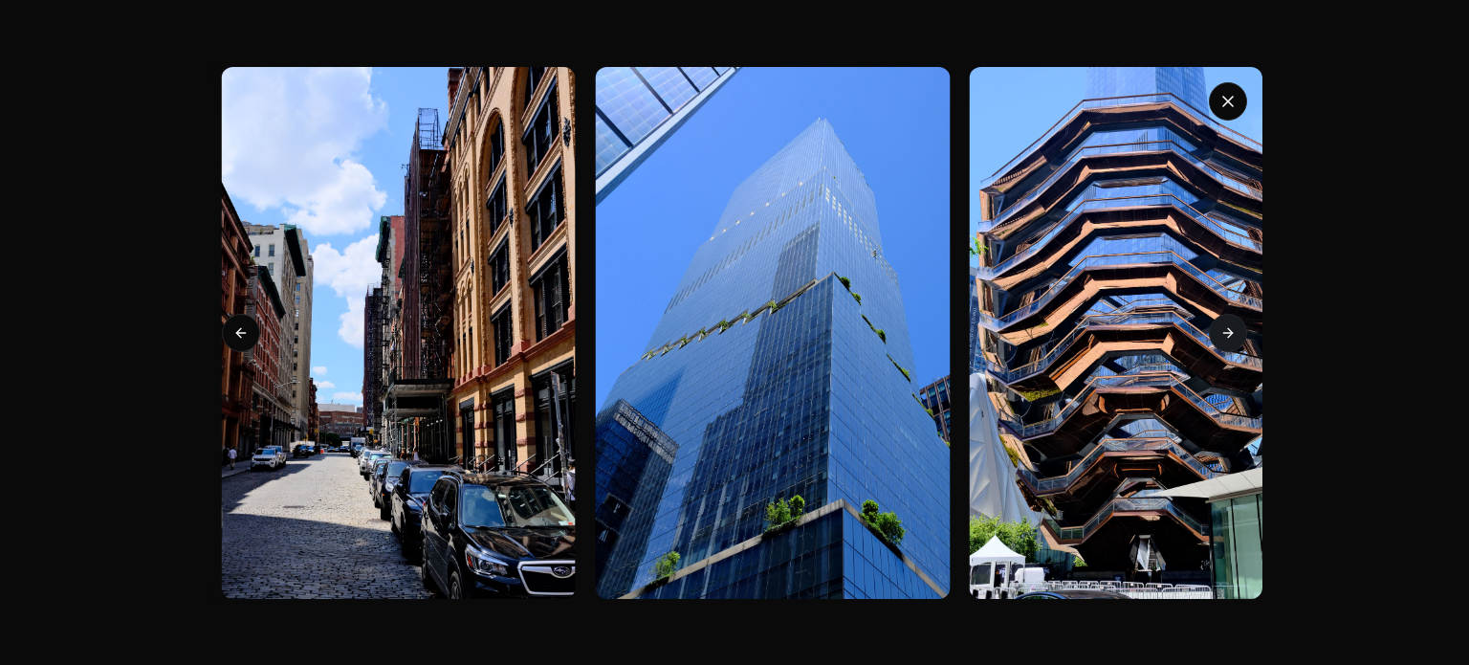
click at [1241, 344] on button "Next slide" at bounding box center [1228, 333] width 38 height 38
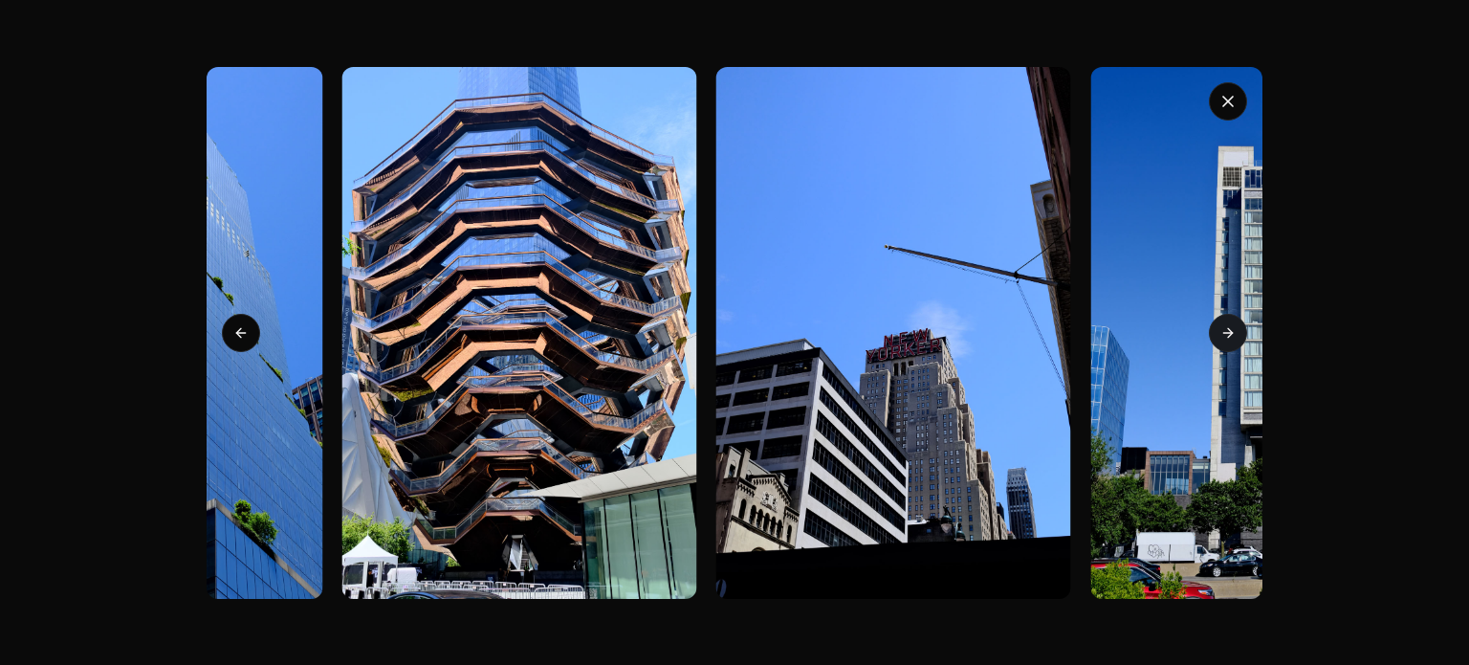
click at [1241, 344] on button "Next slide" at bounding box center [1228, 333] width 38 height 38
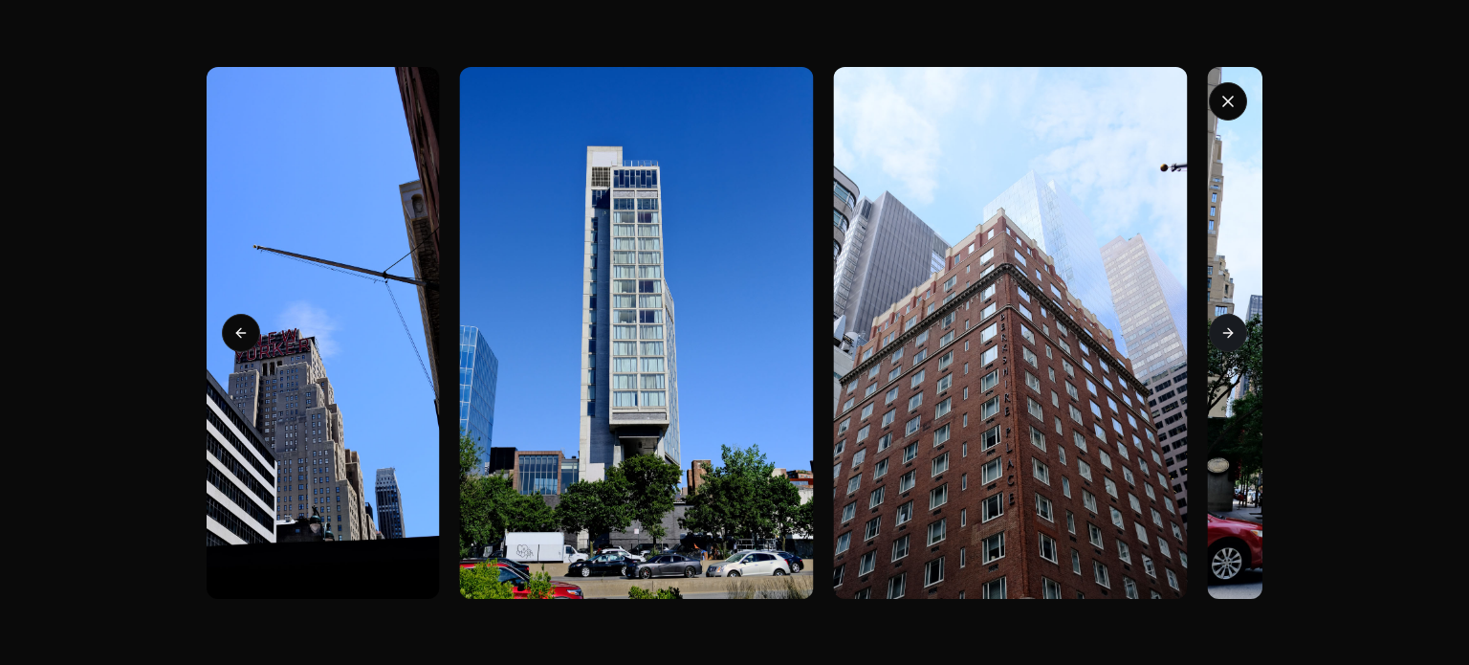
click at [1241, 344] on button "Next slide" at bounding box center [1228, 333] width 38 height 38
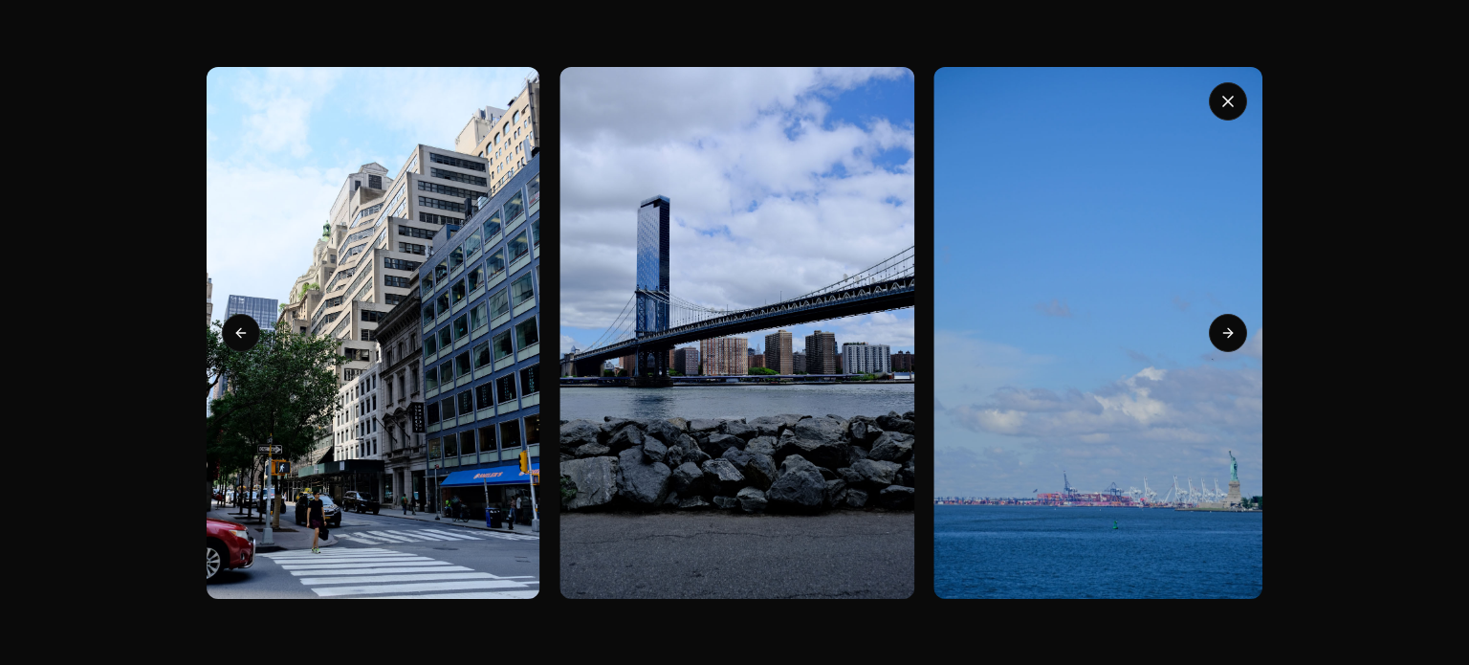
click at [799, 328] on img at bounding box center [737, 333] width 355 height 532
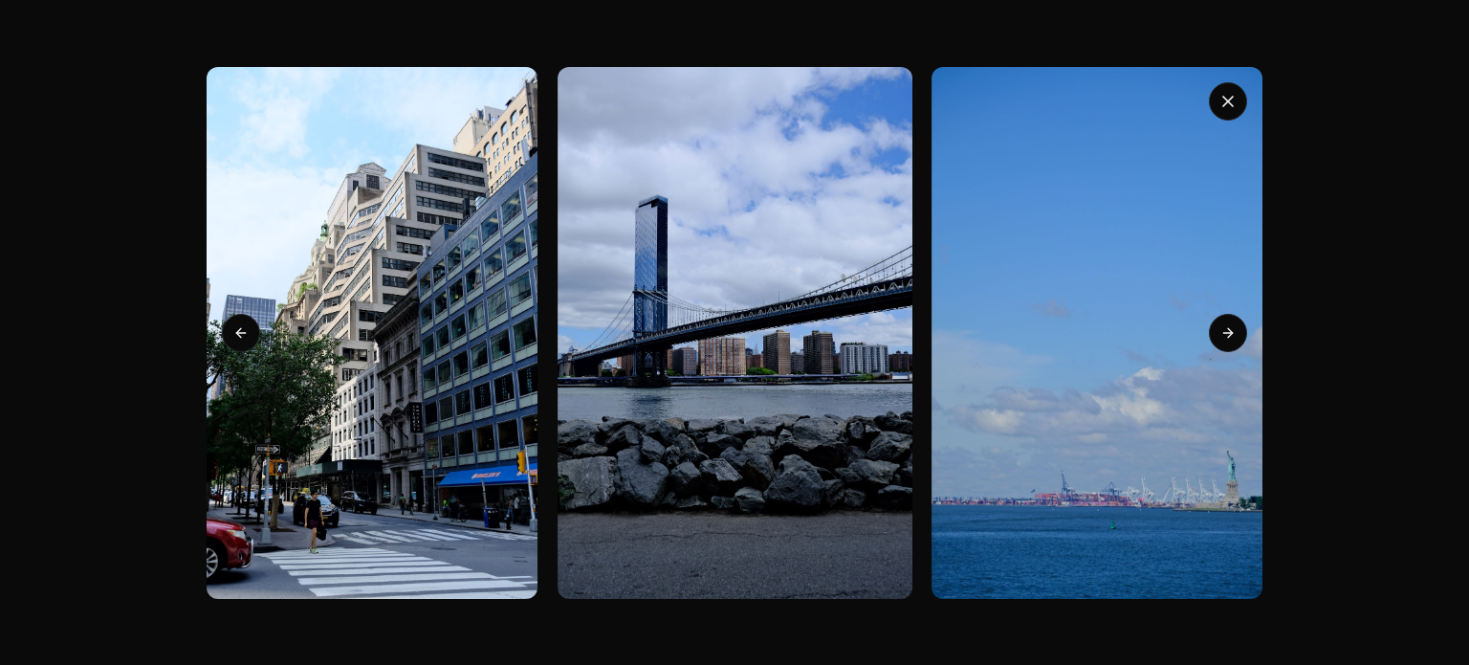
click at [799, 328] on img at bounding box center [735, 333] width 355 height 532
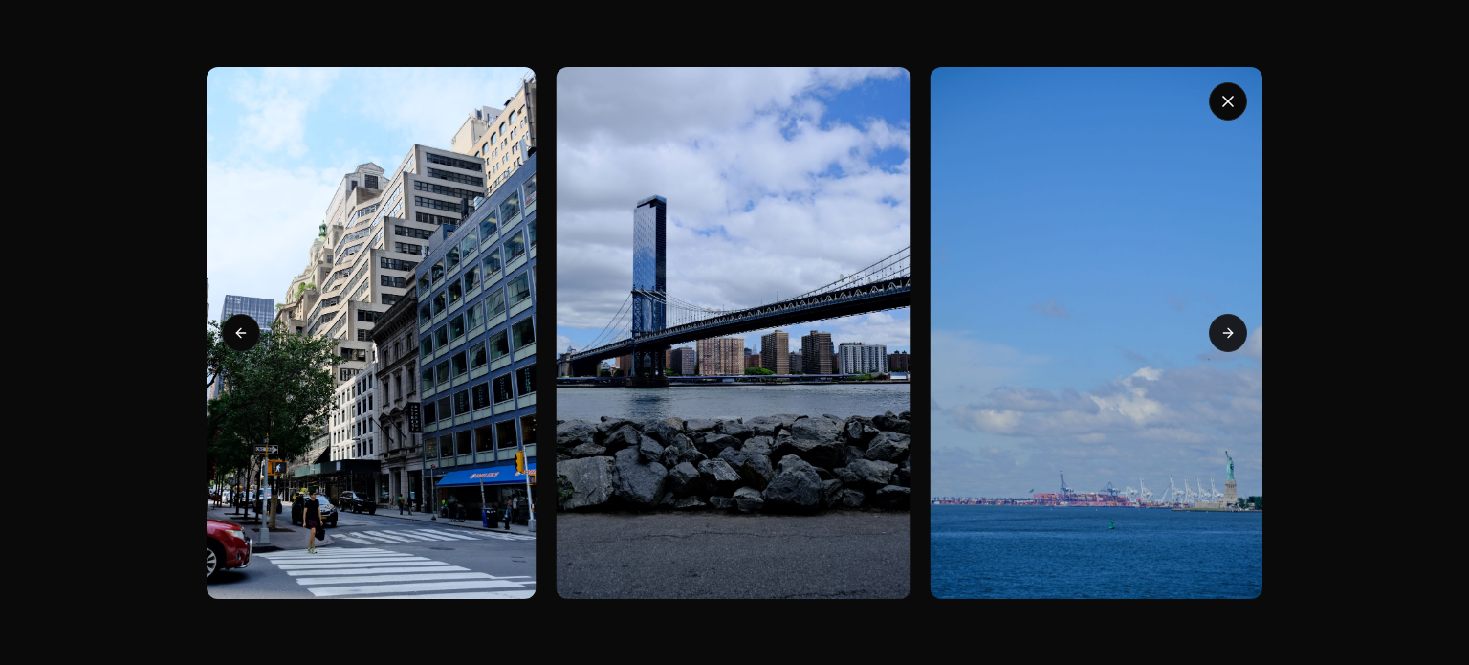
click at [1227, 326] on icon at bounding box center [1228, 332] width 15 height 15
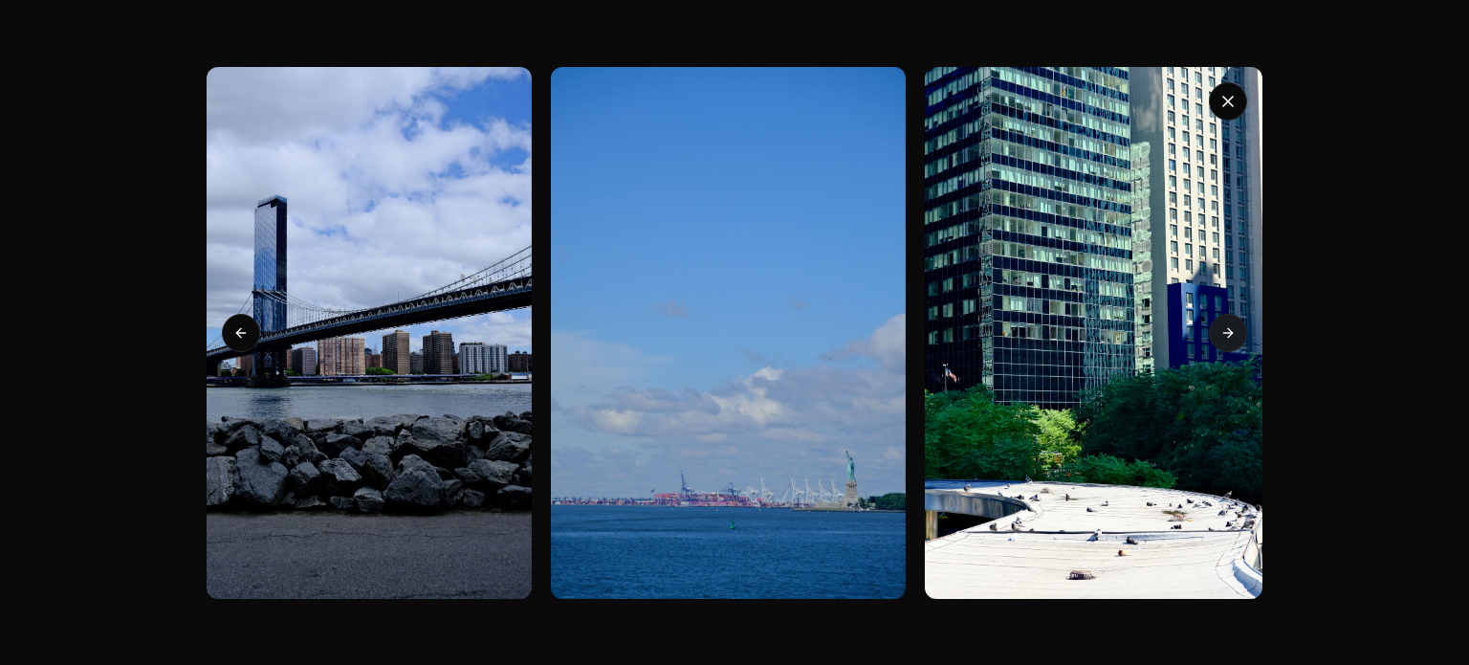
click at [1227, 326] on icon at bounding box center [1228, 332] width 15 height 15
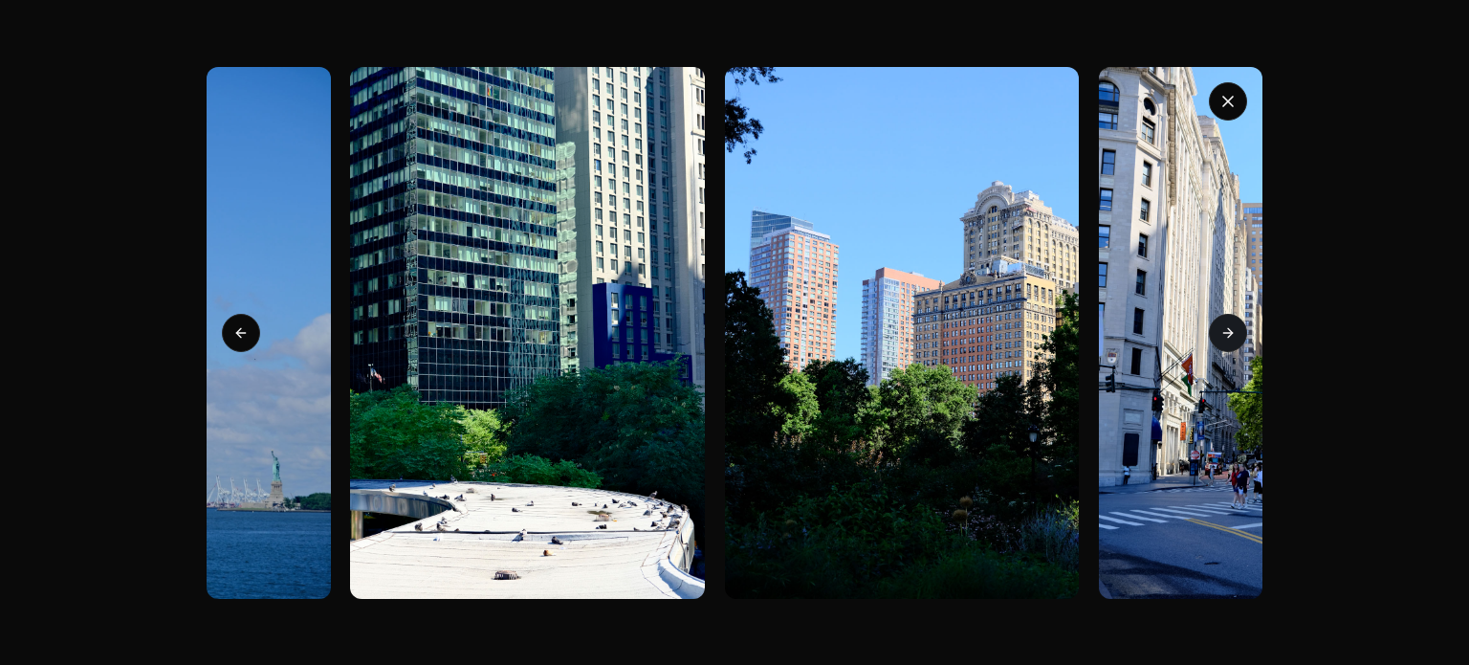
click at [1227, 326] on icon at bounding box center [1228, 332] width 15 height 15
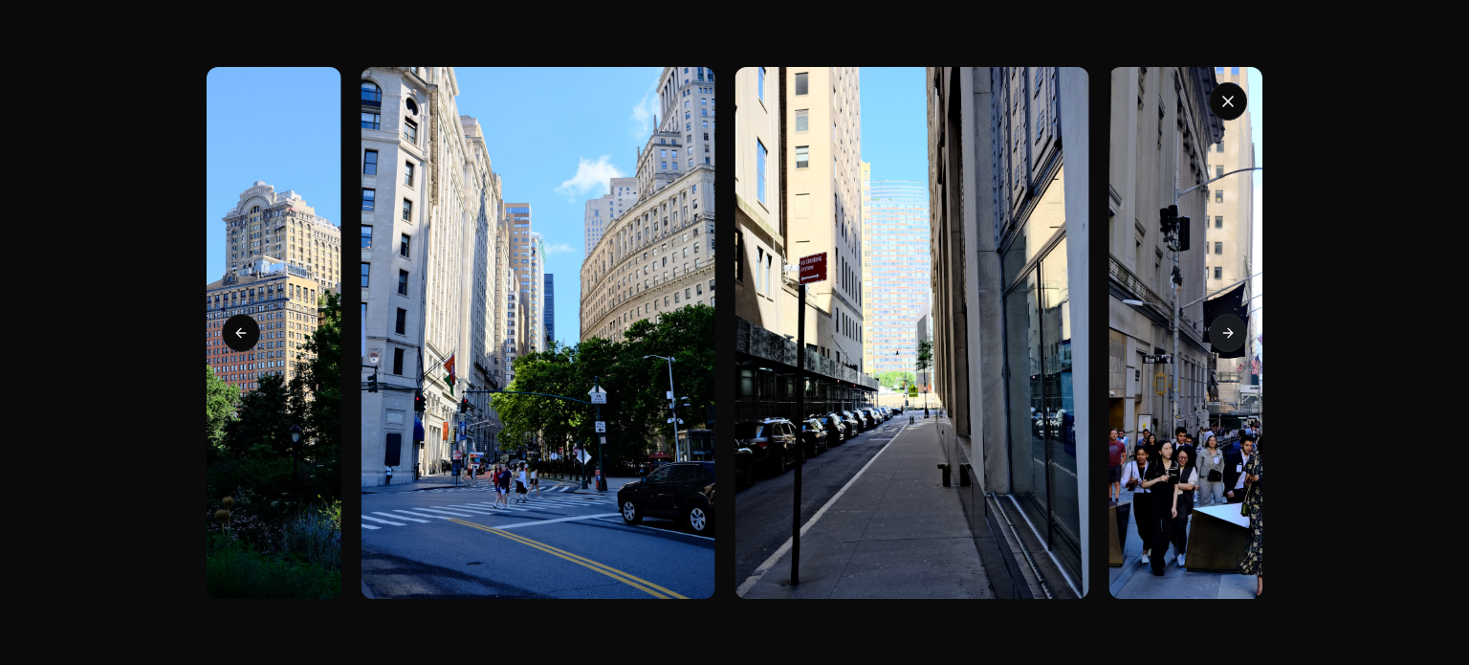
click at [1227, 326] on icon at bounding box center [1228, 332] width 15 height 15
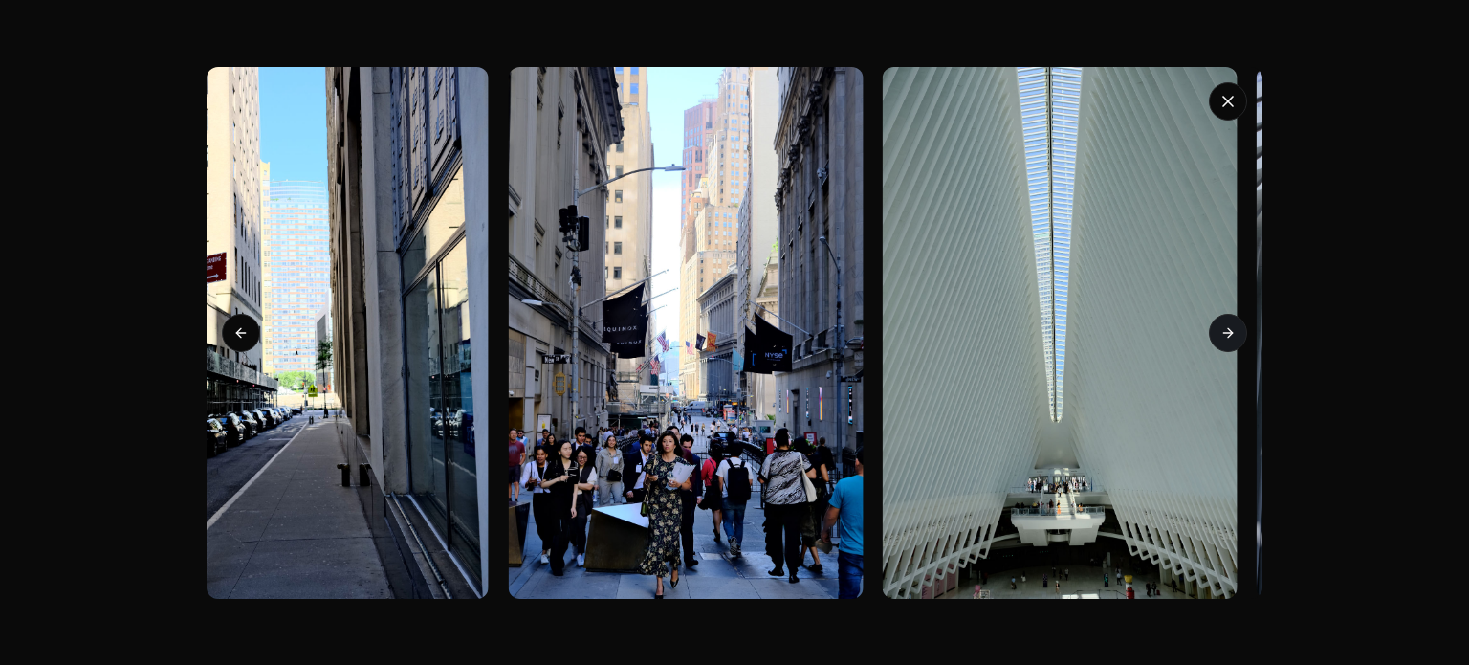
click at [1227, 326] on icon at bounding box center [1228, 332] width 15 height 15
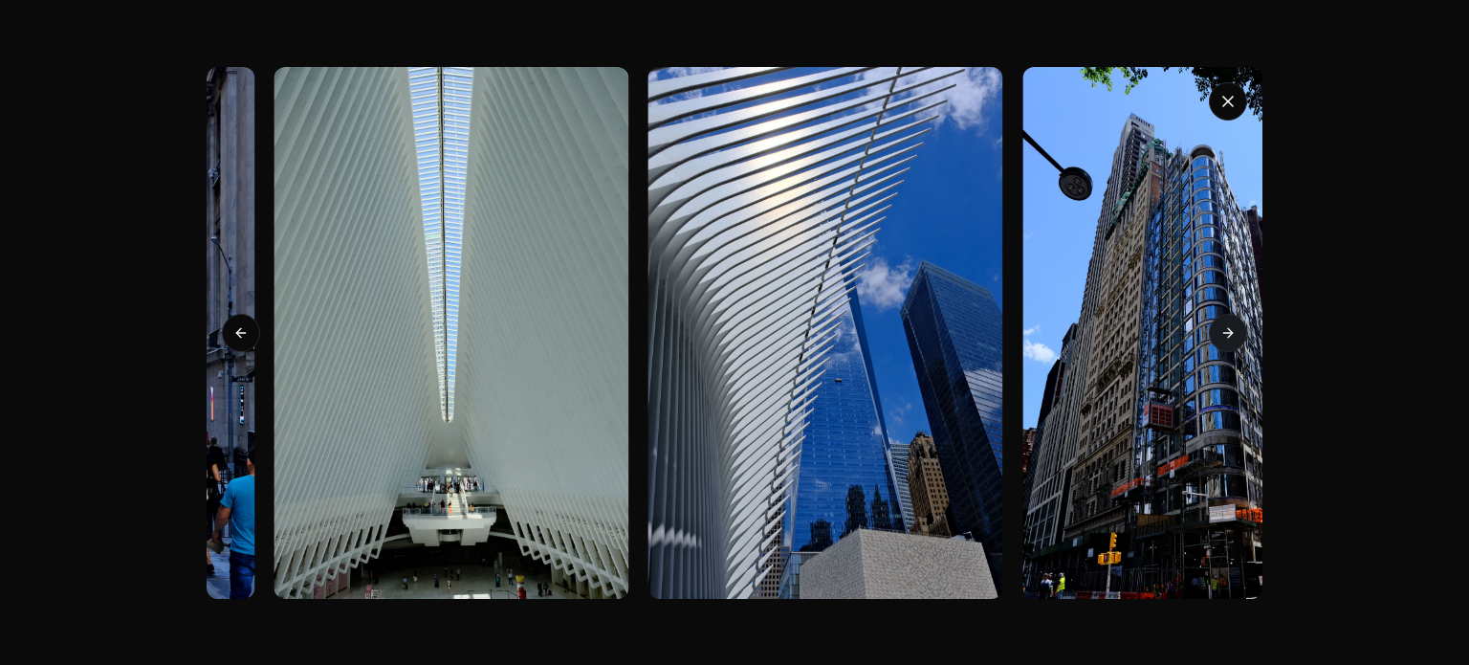
click at [1227, 326] on icon at bounding box center [1228, 332] width 15 height 15
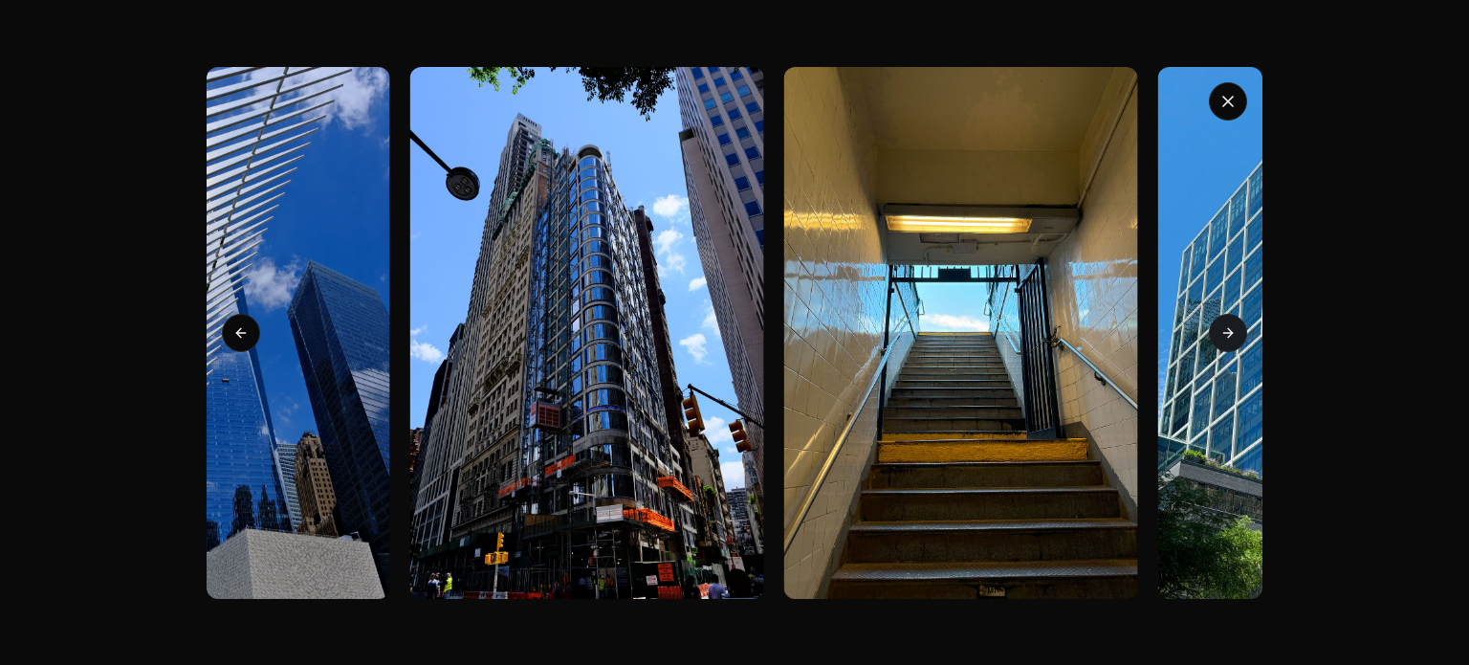
click at [1227, 326] on icon at bounding box center [1228, 332] width 15 height 15
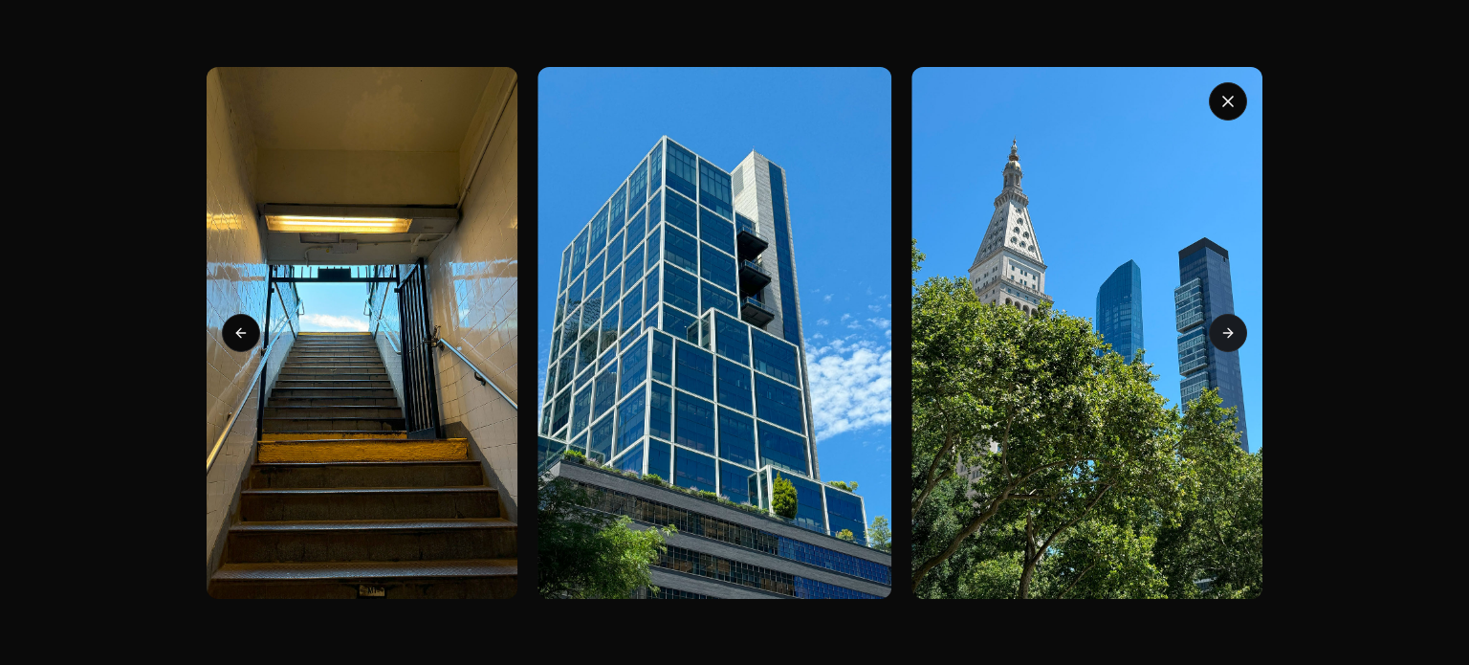
click at [1227, 326] on icon at bounding box center [1228, 332] width 15 height 15
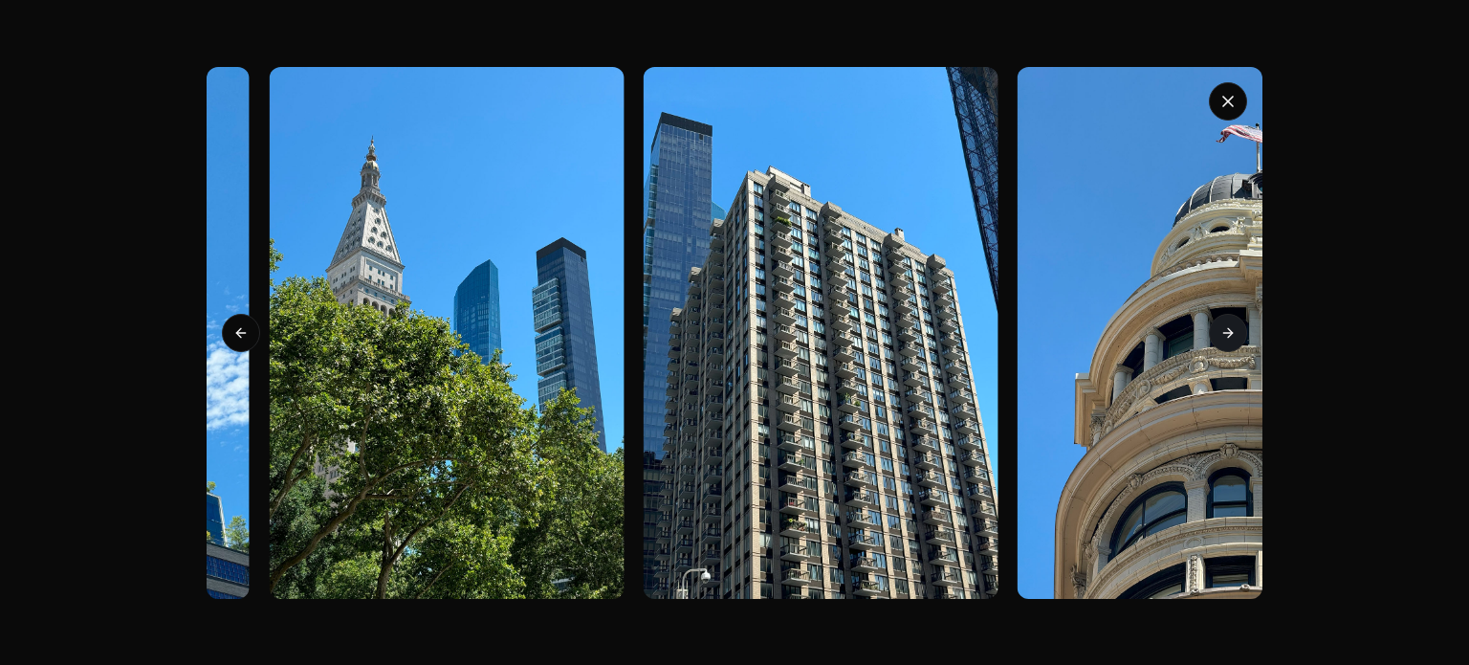
click at [1227, 326] on icon at bounding box center [1228, 332] width 15 height 15
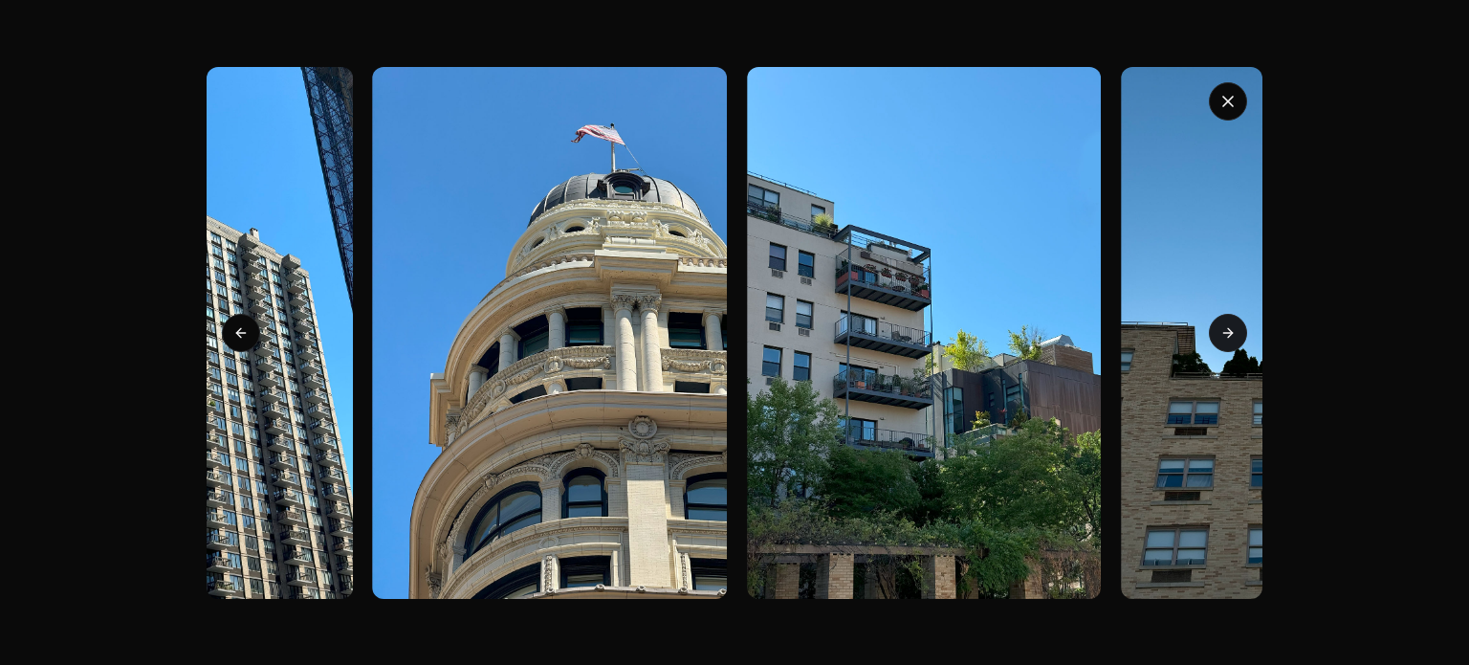
click at [1227, 326] on icon at bounding box center [1228, 332] width 15 height 15
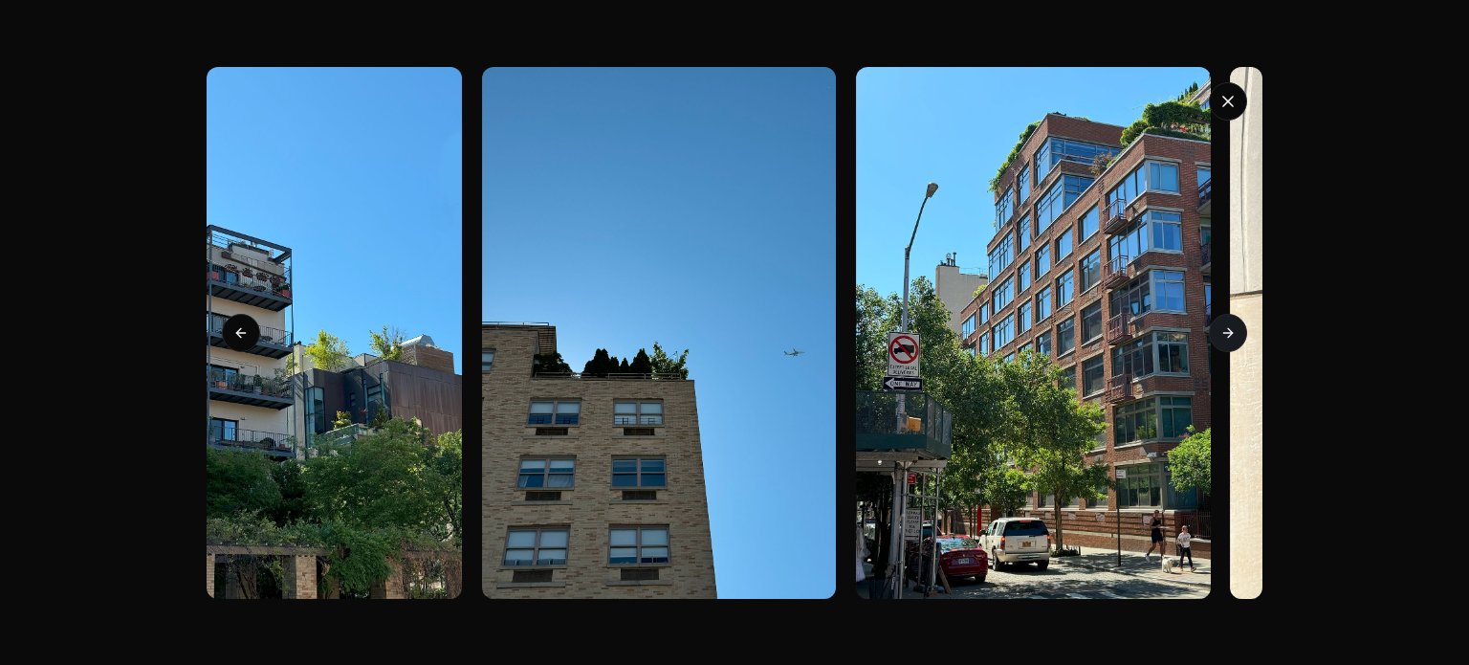
click at [1227, 326] on icon at bounding box center [1228, 332] width 15 height 15
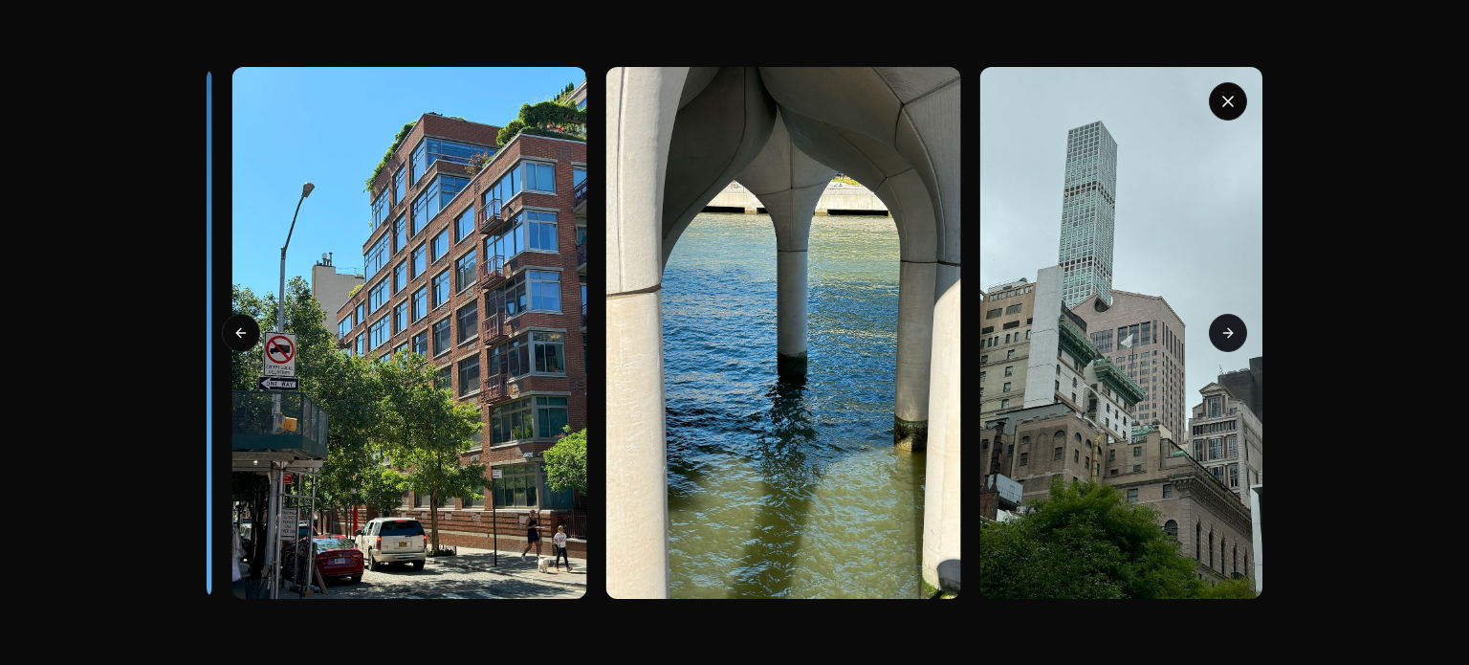
click at [1227, 326] on icon at bounding box center [1228, 332] width 15 height 15
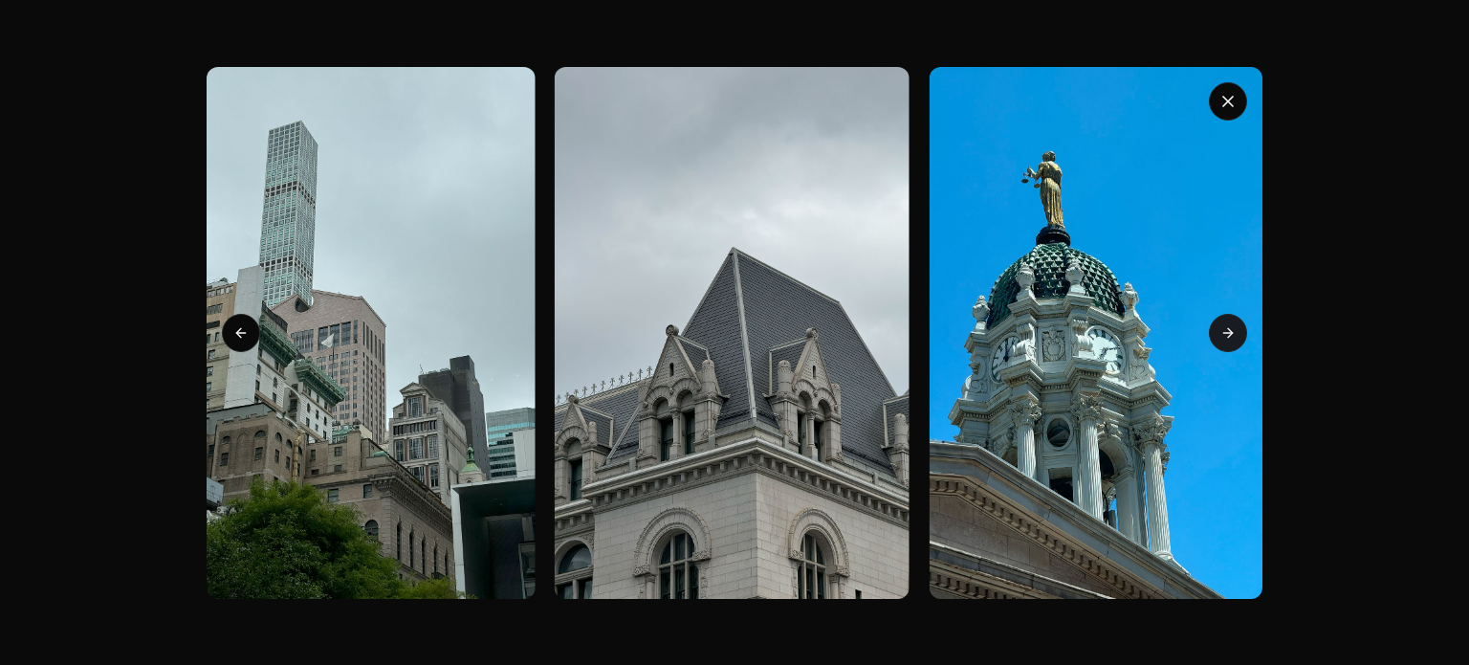
click at [1227, 326] on icon at bounding box center [1228, 332] width 15 height 15
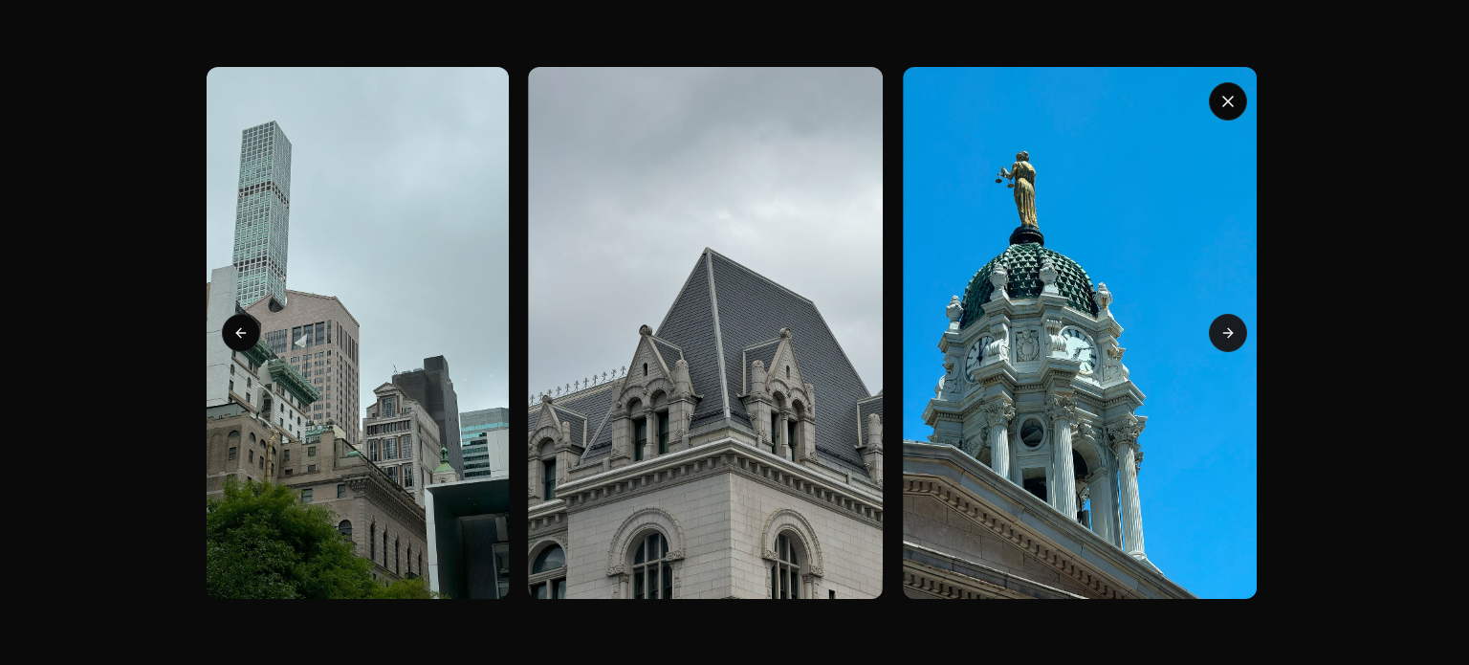
click at [1227, 326] on icon at bounding box center [1228, 332] width 15 height 15
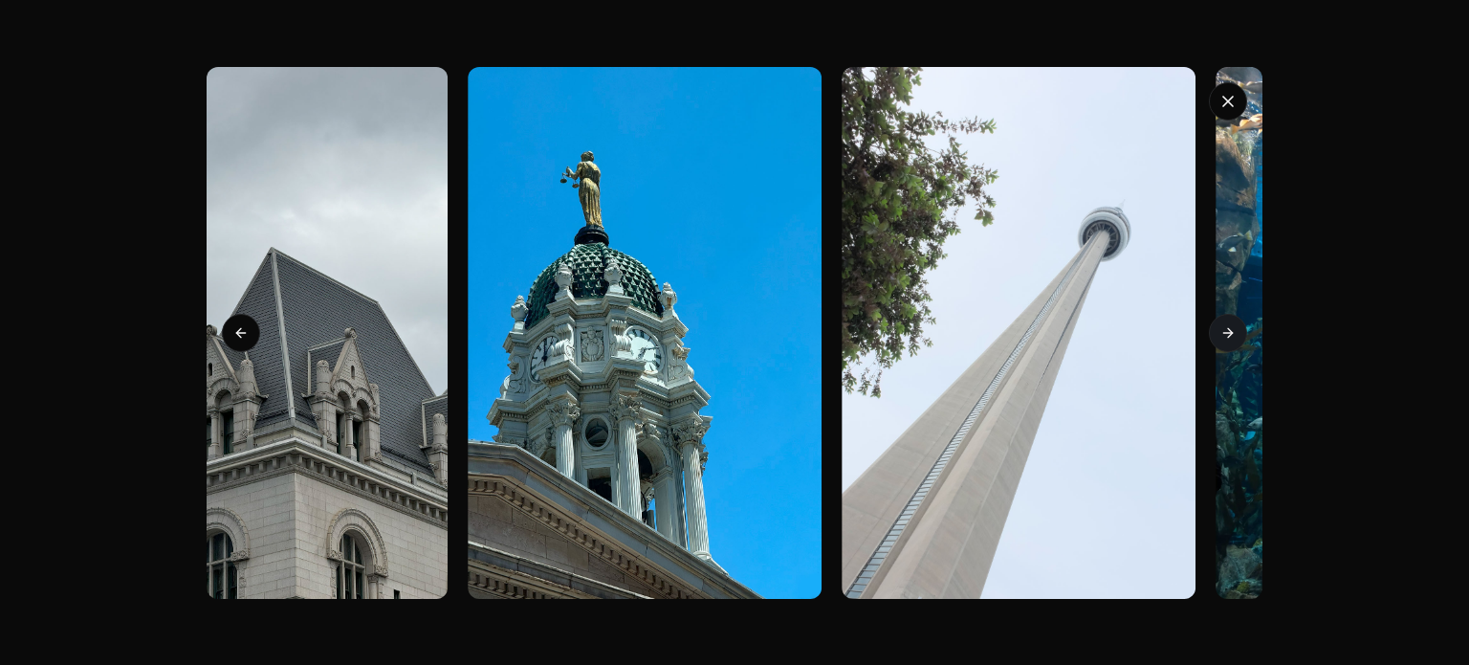
click at [1227, 326] on icon at bounding box center [1228, 332] width 15 height 15
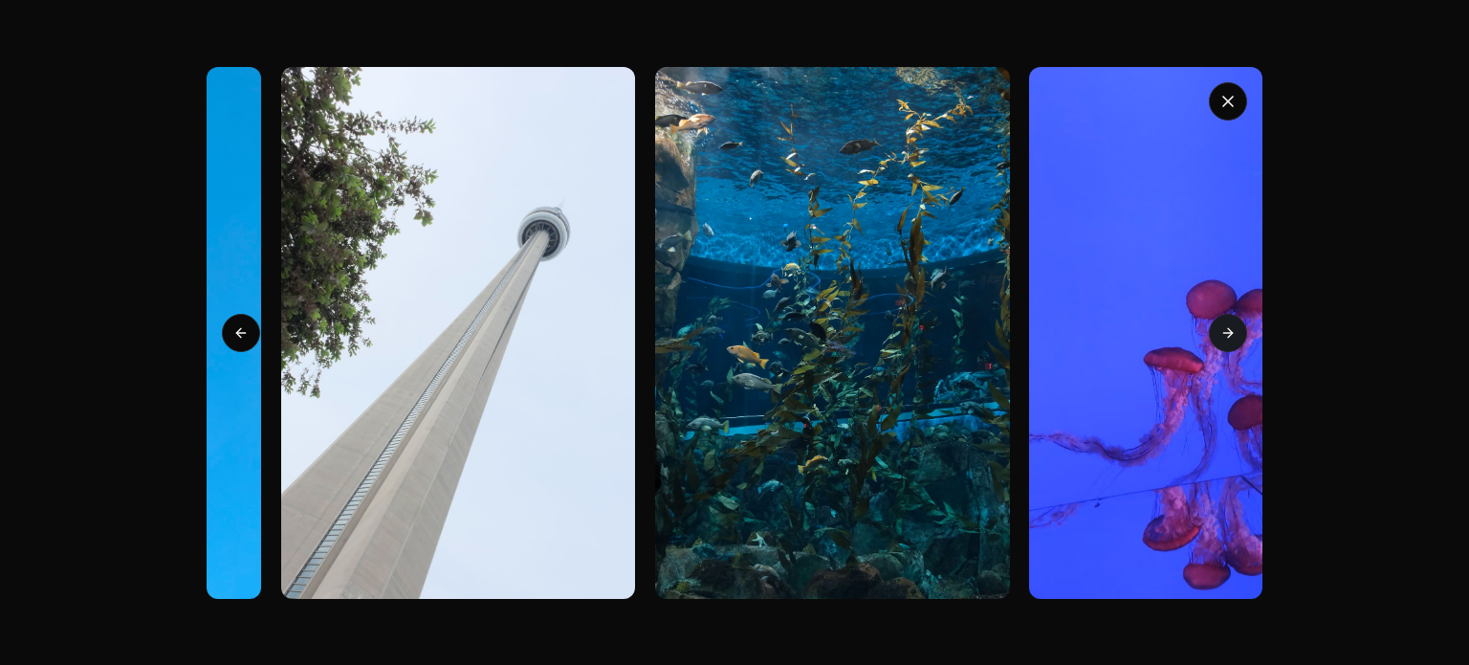
click at [1227, 326] on icon at bounding box center [1228, 332] width 15 height 15
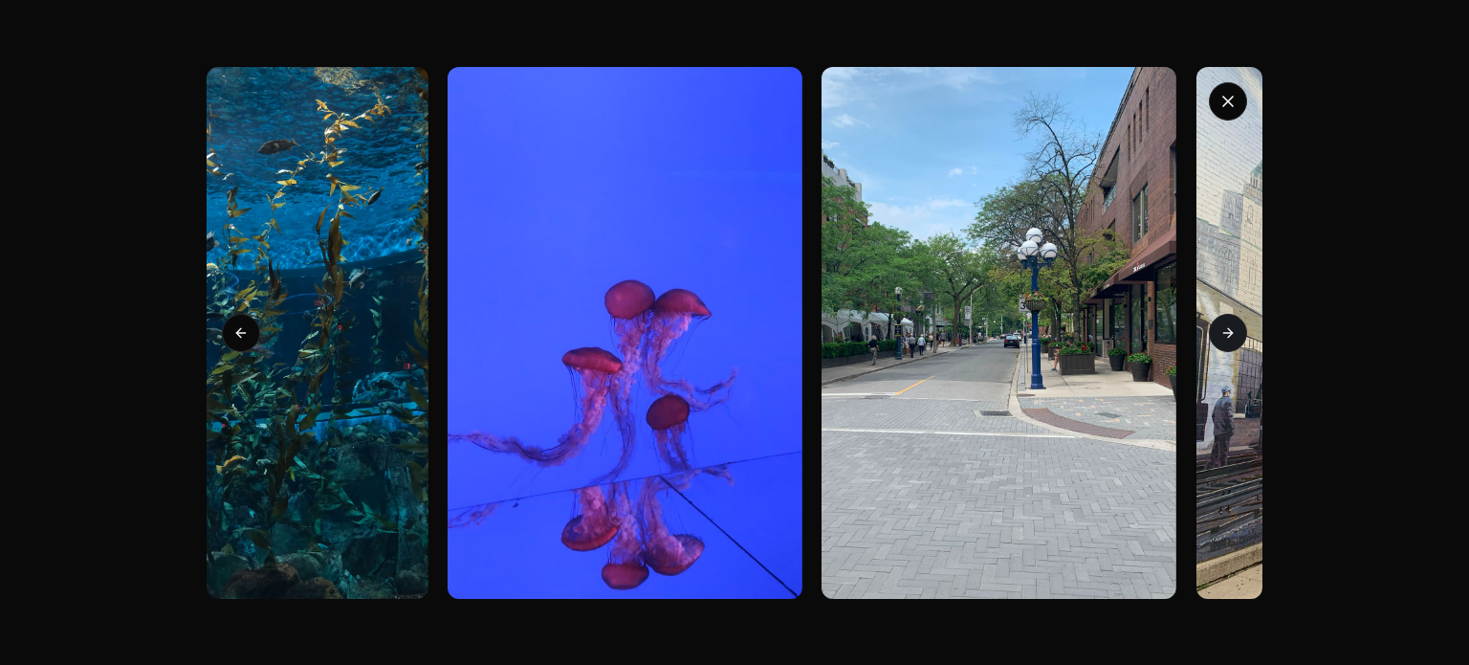
click at [1227, 326] on icon at bounding box center [1228, 332] width 15 height 15
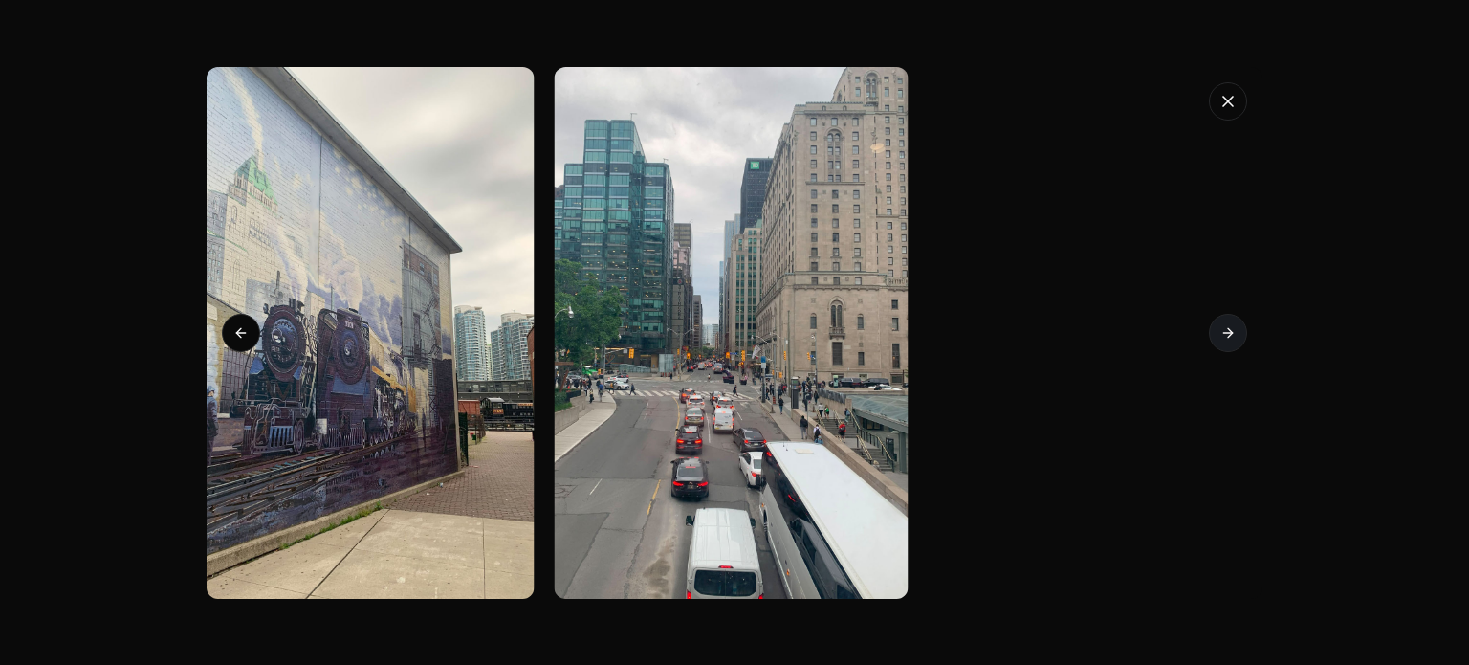
click at [1226, 338] on icon at bounding box center [1228, 332] width 15 height 15
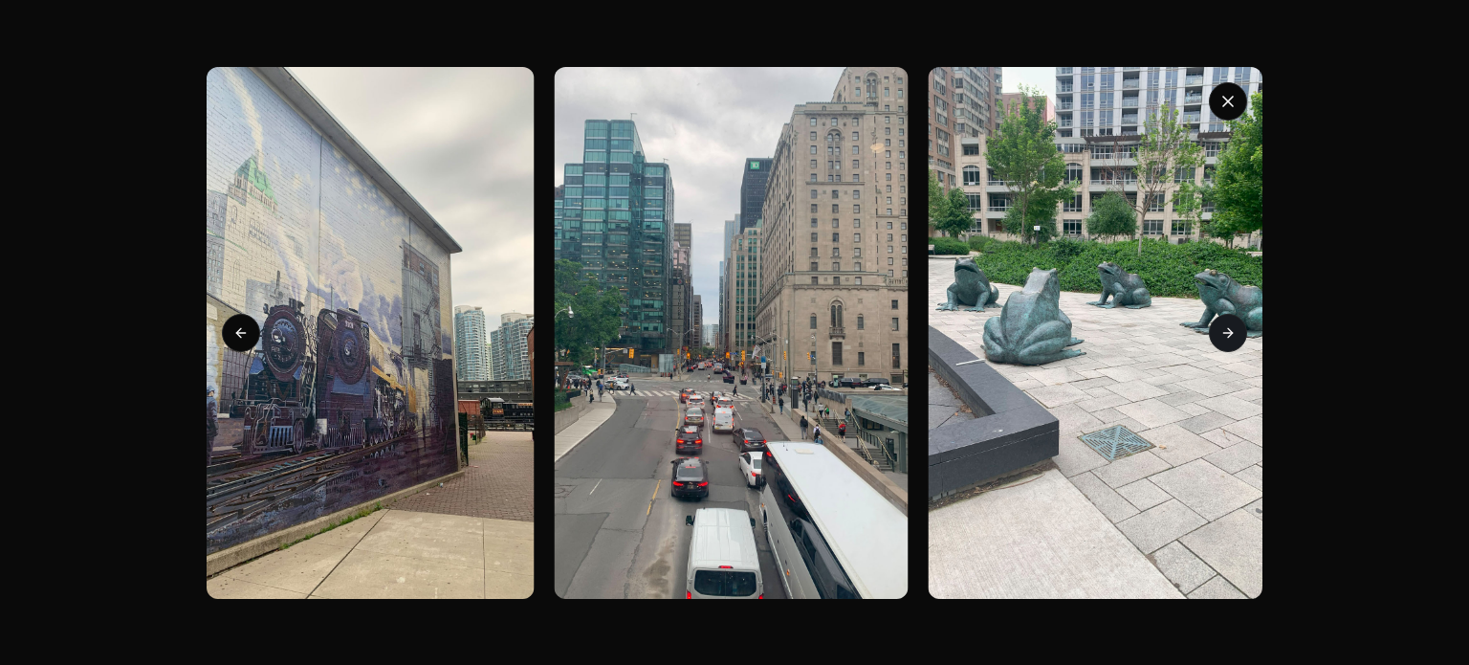
click at [1226, 338] on icon at bounding box center [1228, 332] width 15 height 15
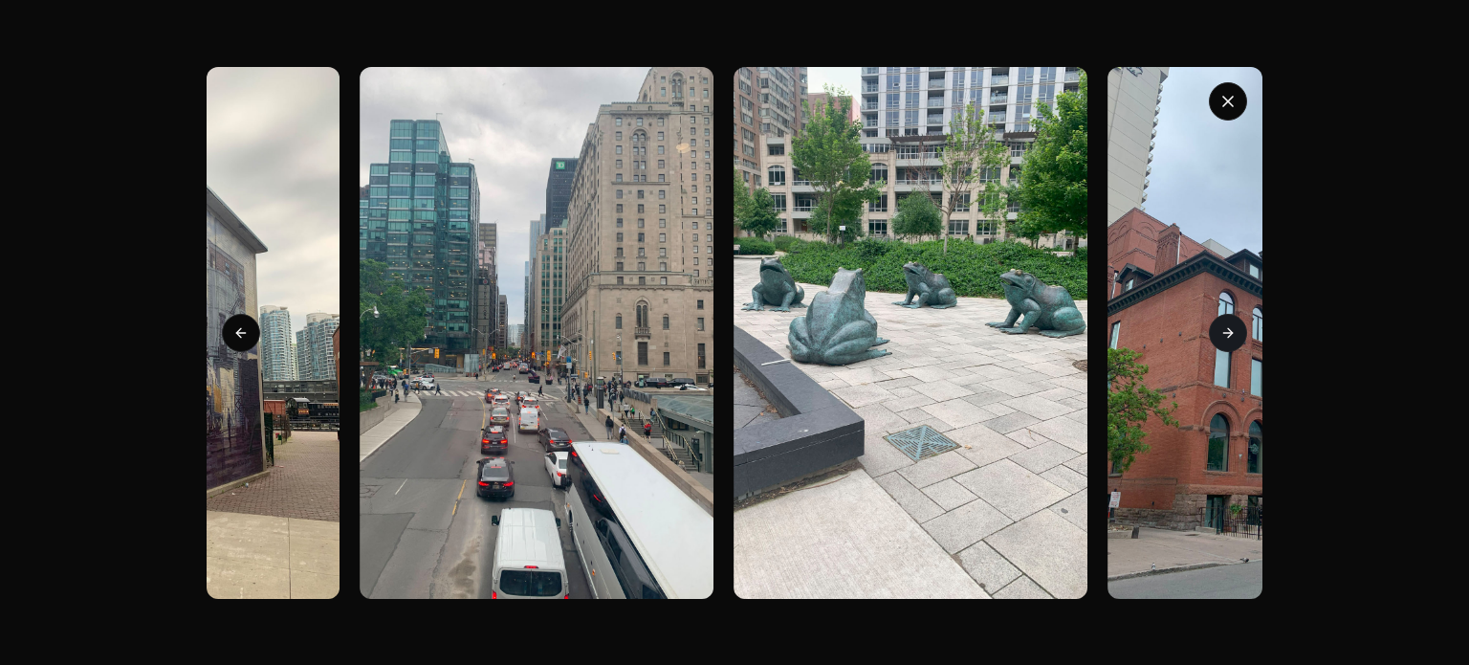
click at [1226, 338] on icon at bounding box center [1228, 332] width 15 height 15
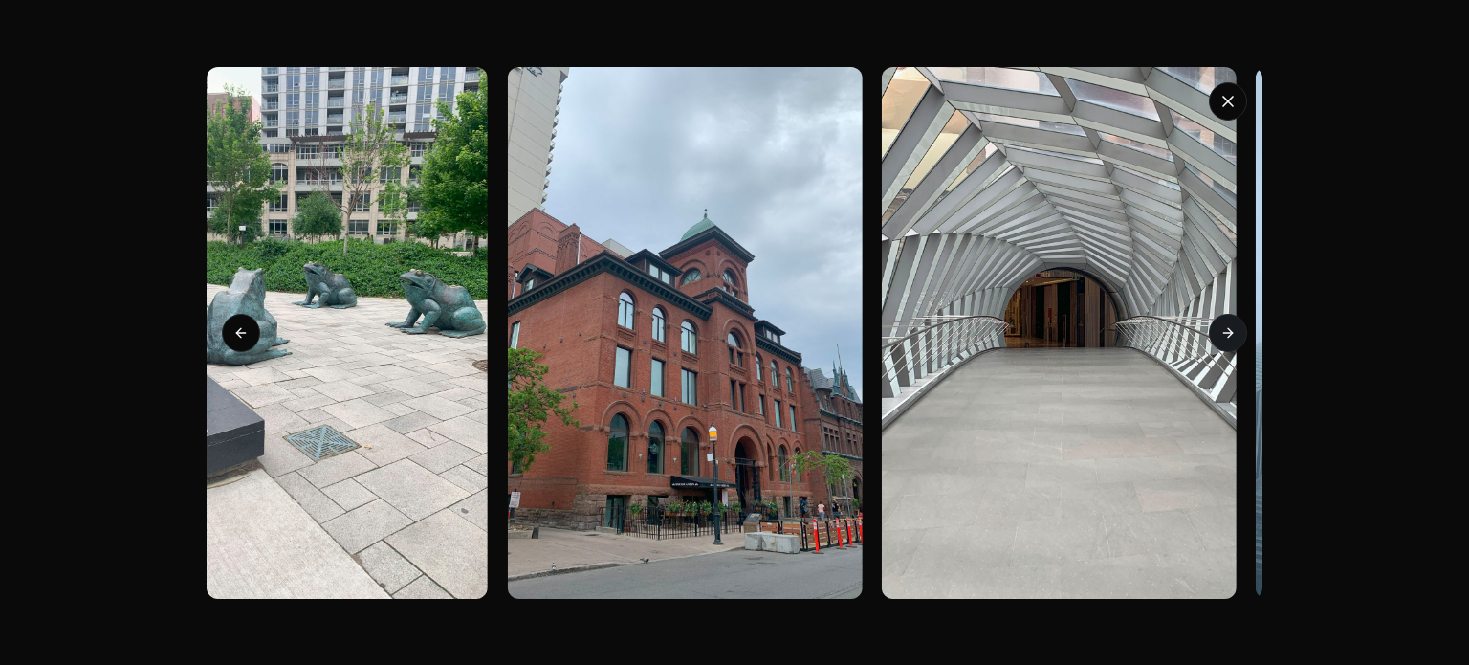
click at [1226, 338] on icon at bounding box center [1228, 332] width 15 height 15
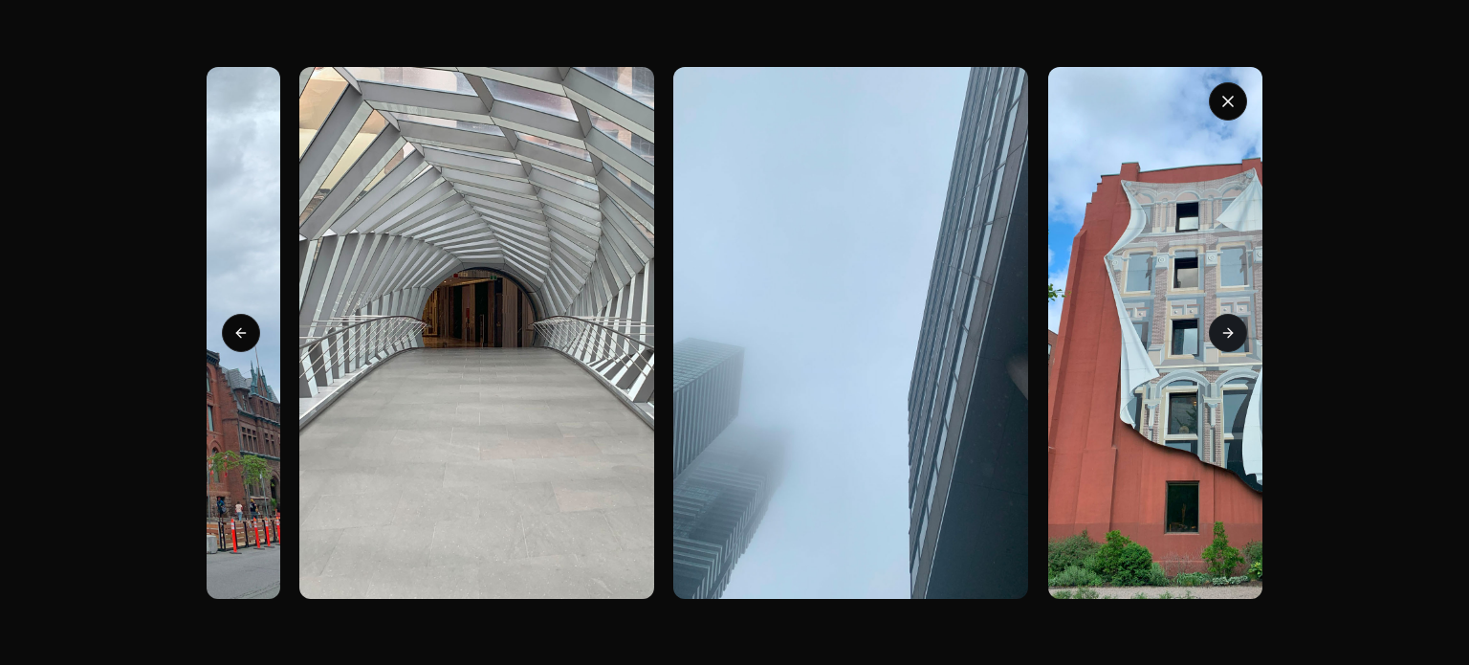
click at [1226, 338] on icon at bounding box center [1228, 332] width 15 height 15
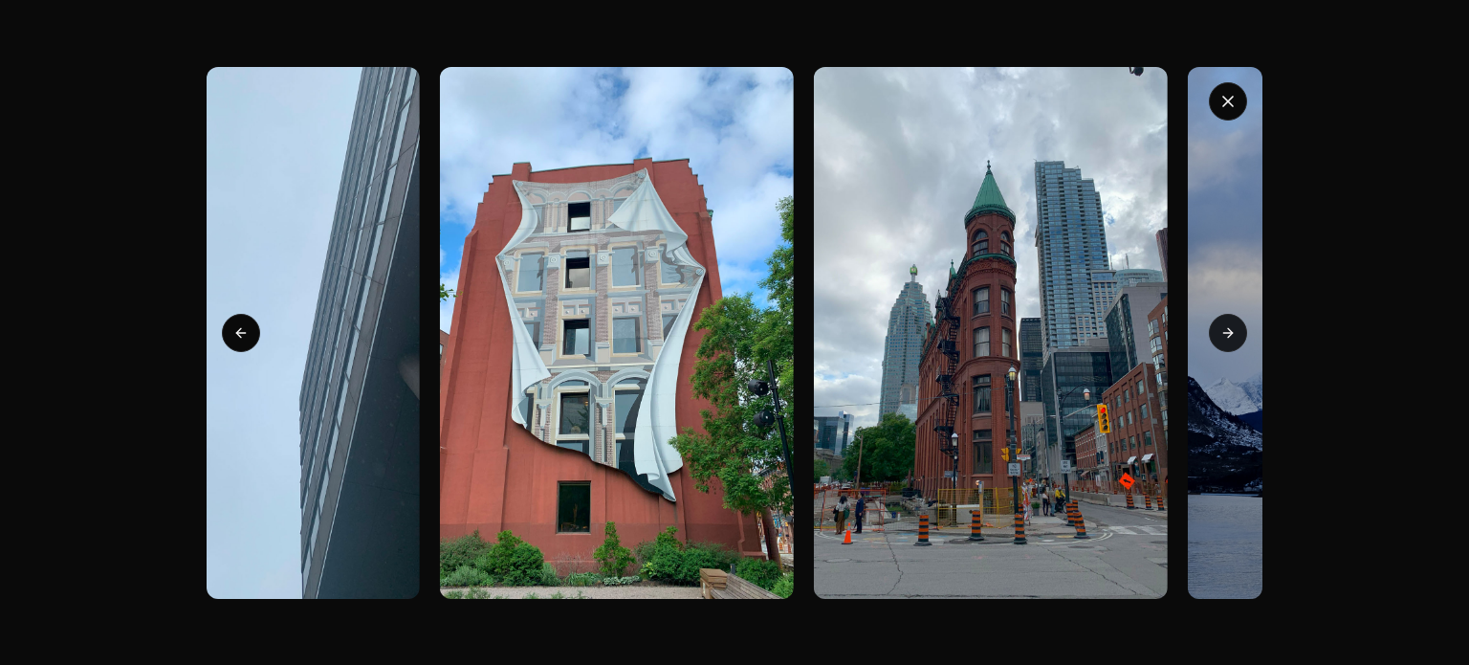
click at [1226, 338] on icon at bounding box center [1228, 332] width 15 height 15
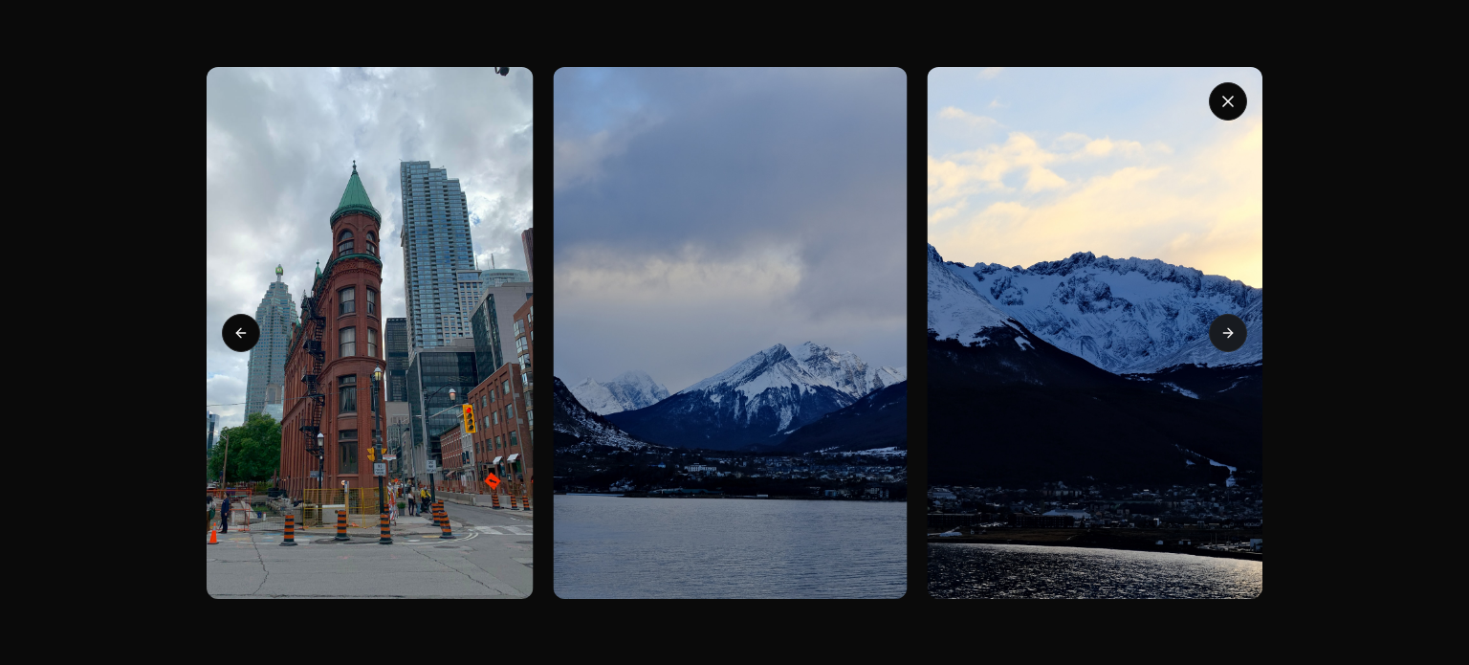
click at [1226, 338] on icon at bounding box center [1228, 332] width 15 height 15
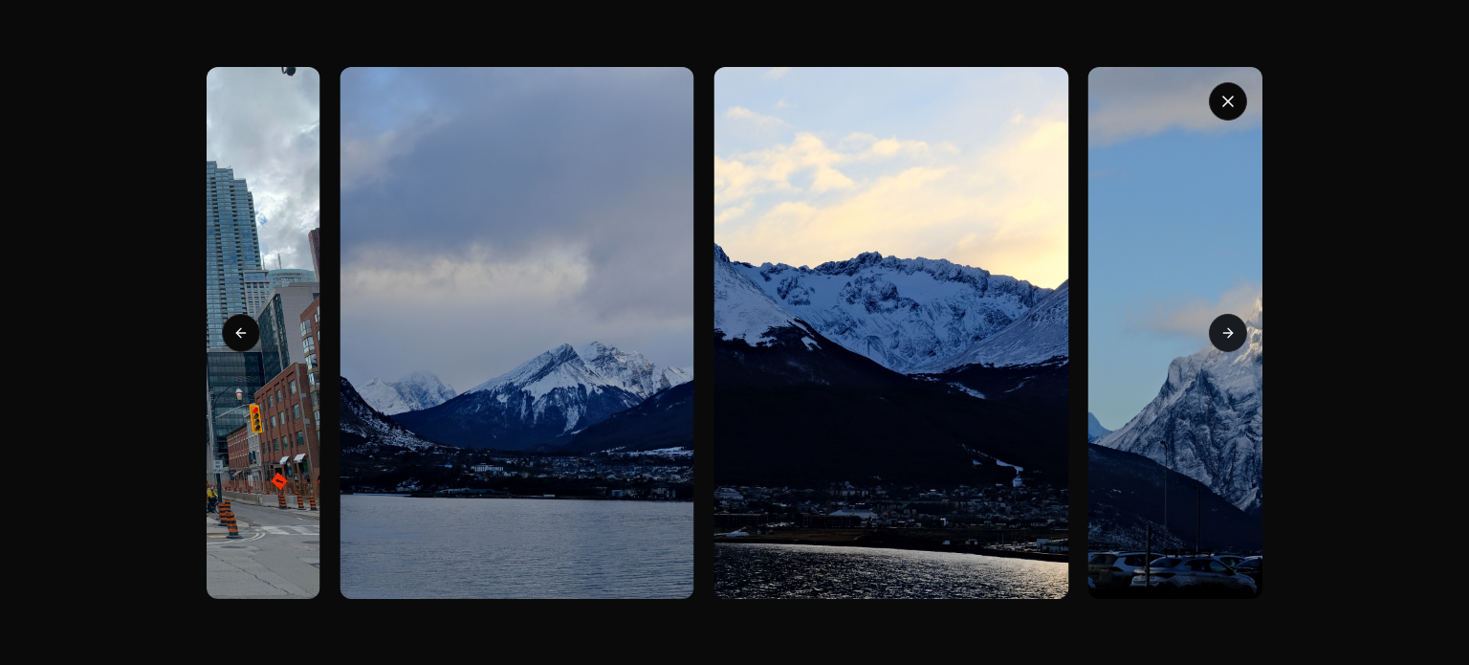
click at [1226, 338] on icon at bounding box center [1228, 332] width 15 height 15
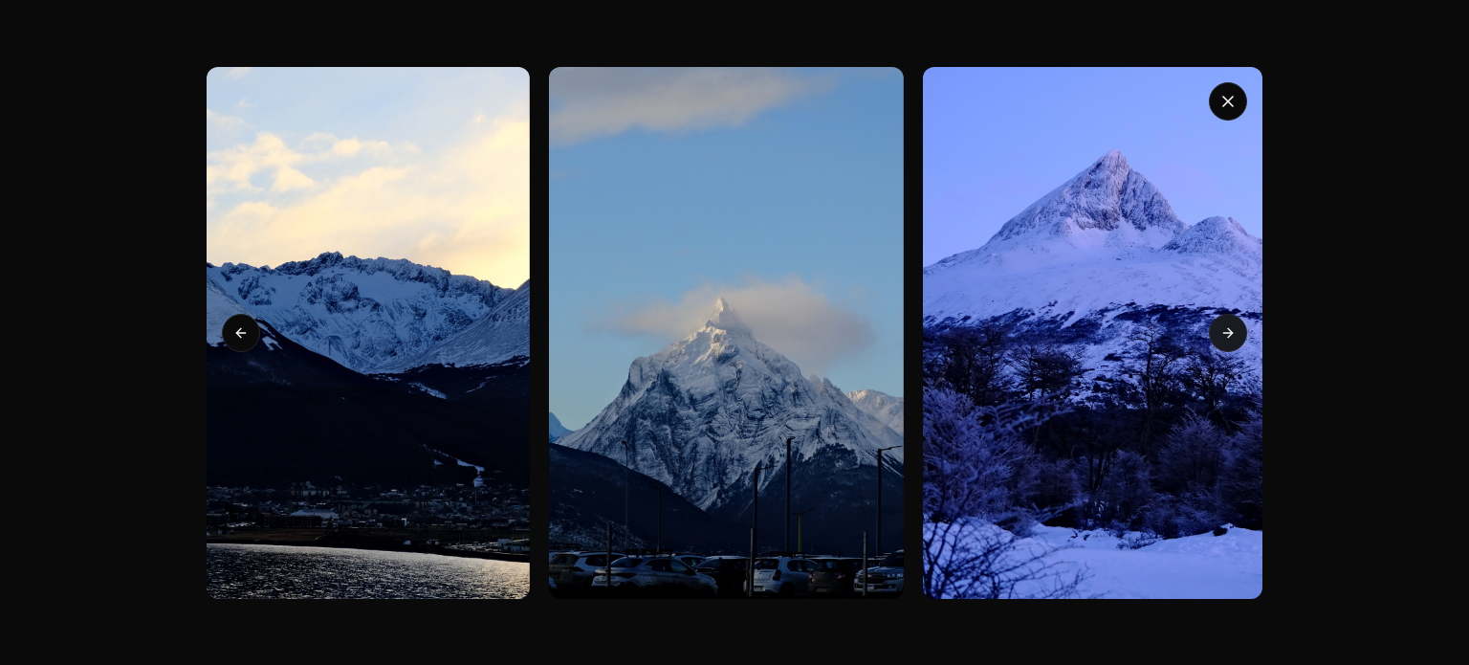
click at [1226, 338] on icon at bounding box center [1228, 332] width 15 height 15
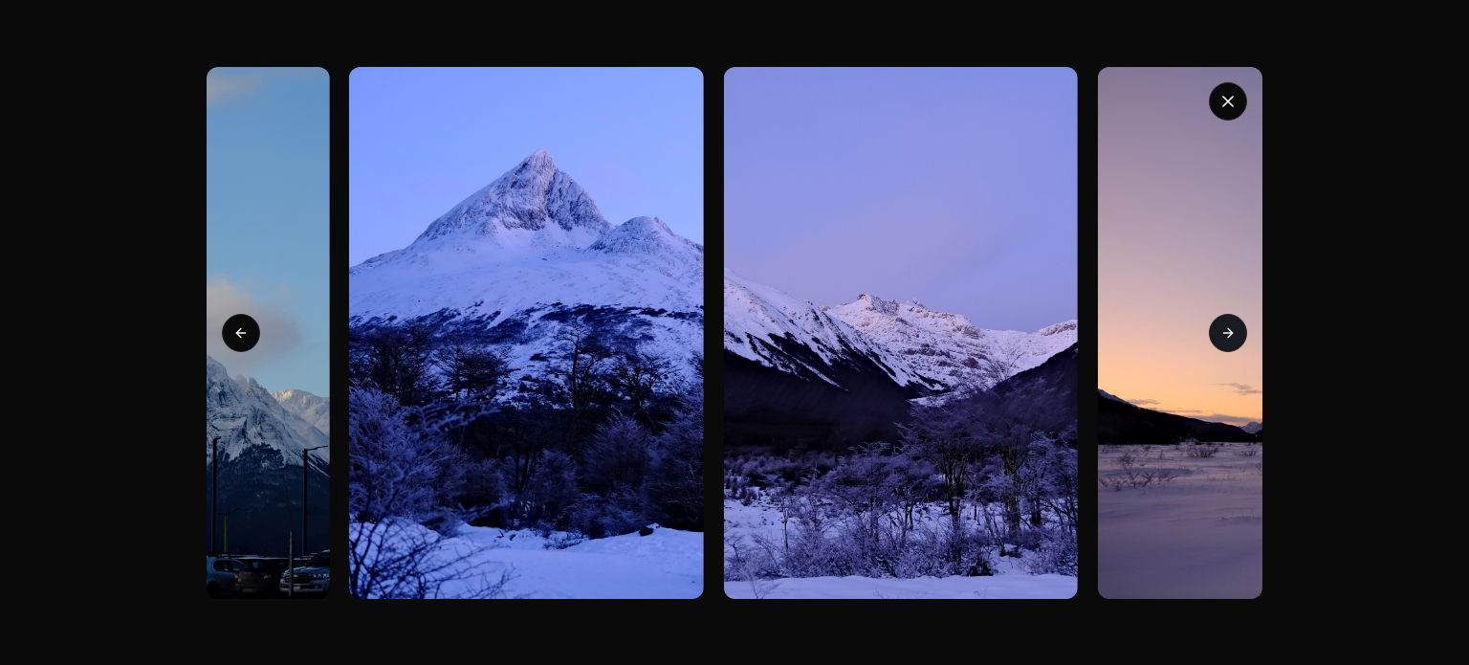
click at [1226, 338] on icon at bounding box center [1228, 332] width 15 height 15
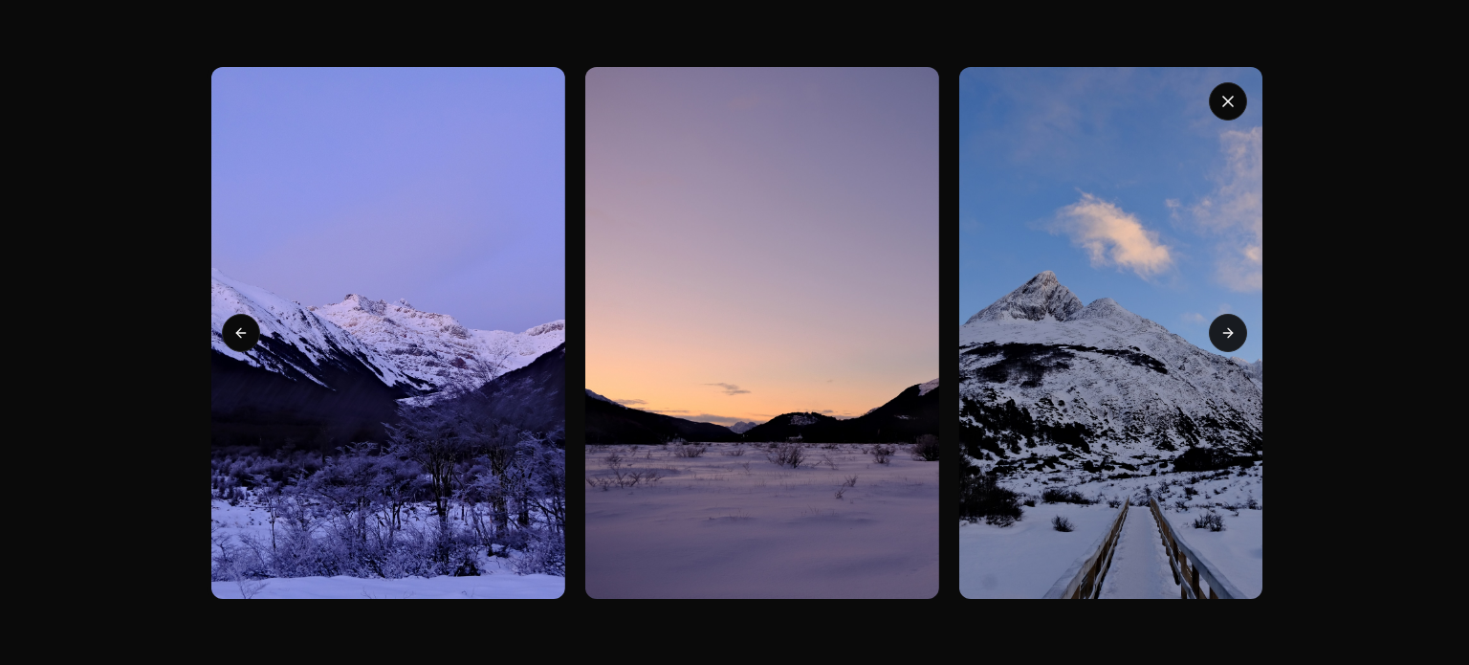
click at [1226, 338] on icon at bounding box center [1228, 332] width 15 height 15
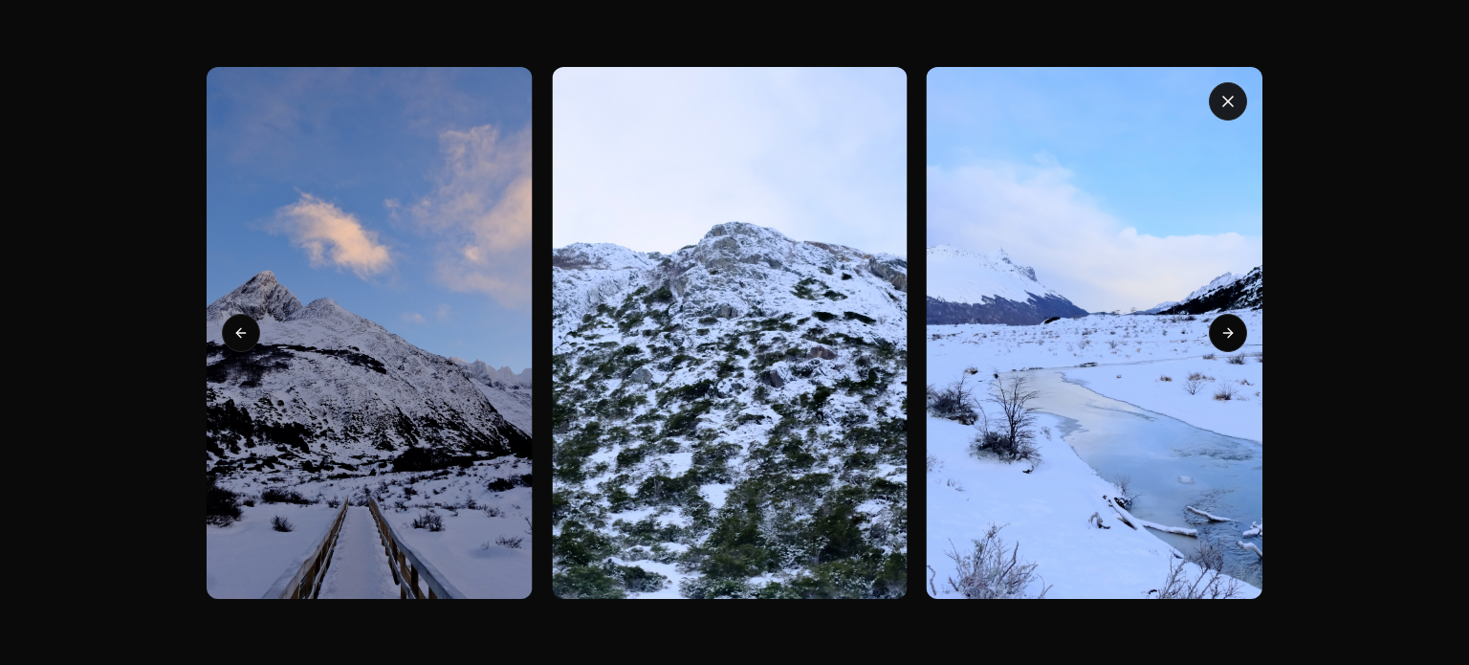
click at [1222, 98] on icon "button" at bounding box center [1228, 101] width 19 height 19
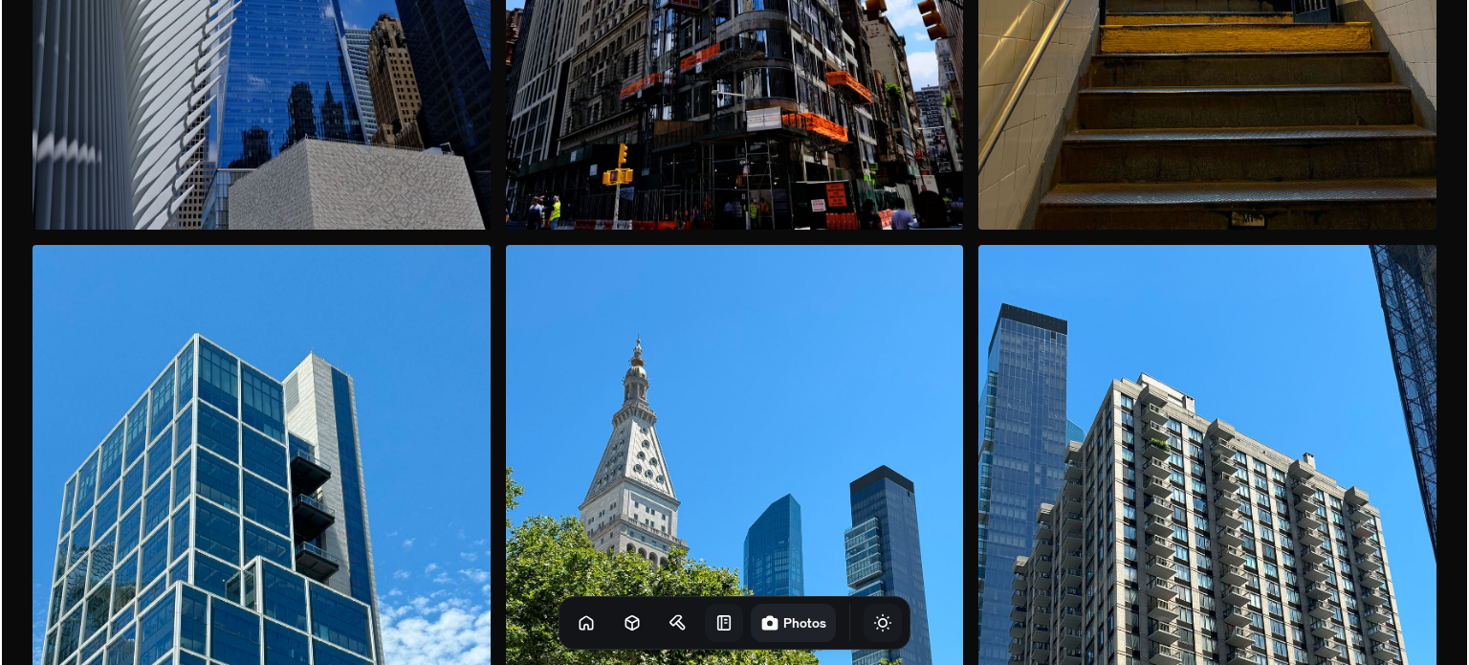
scroll to position [4733, 0]
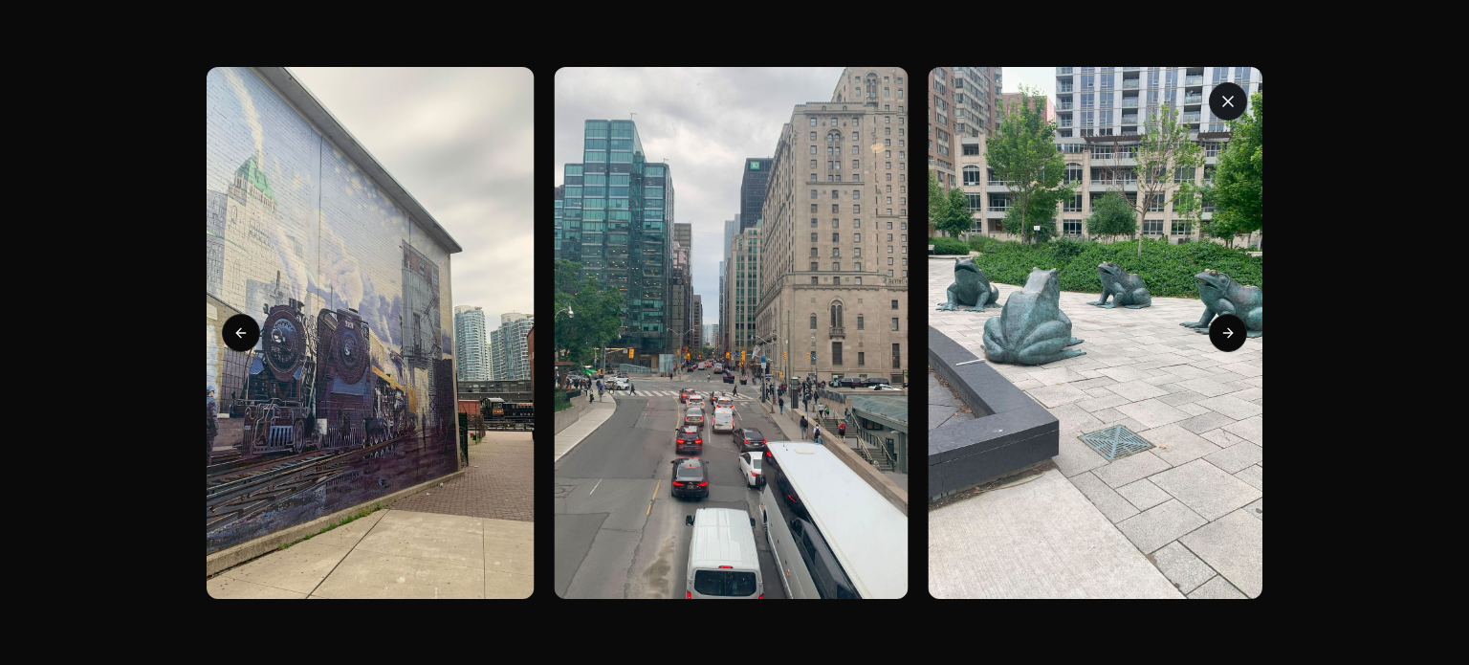
click at [1229, 92] on icon "button" at bounding box center [1228, 101] width 19 height 19
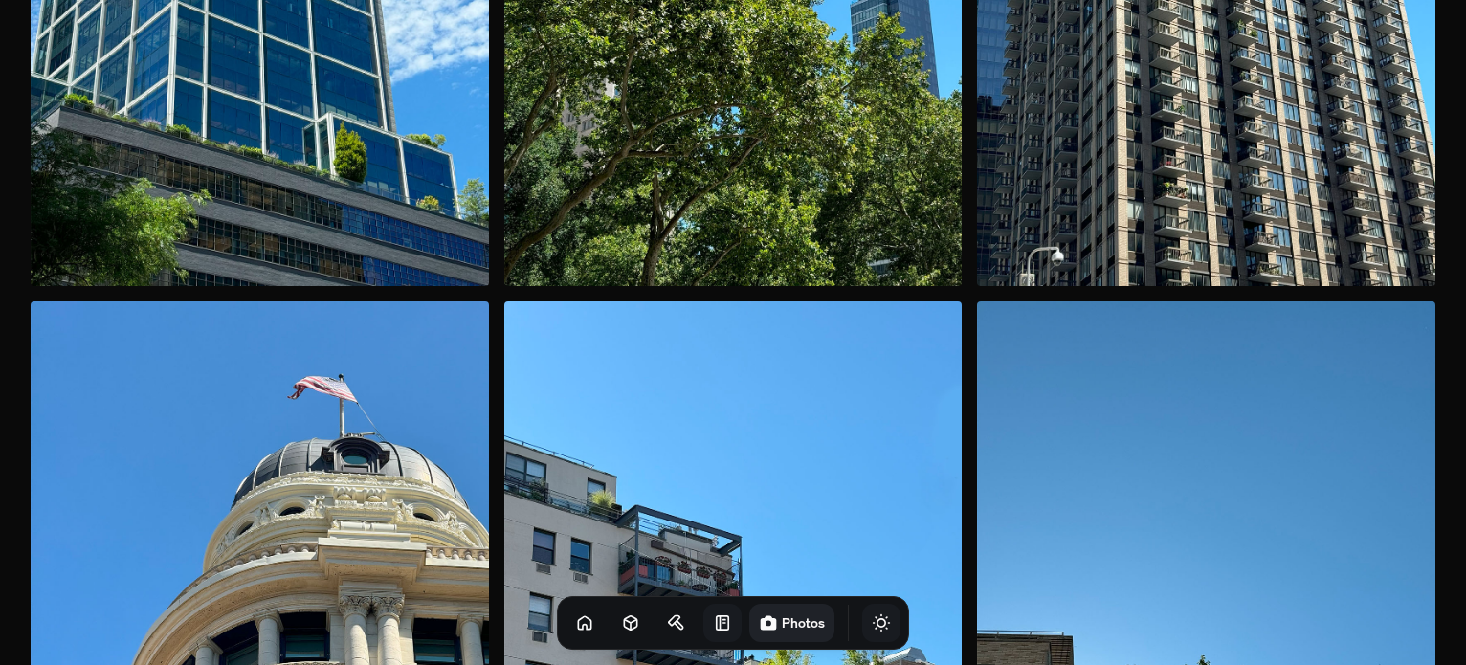
scroll to position [5386, 0]
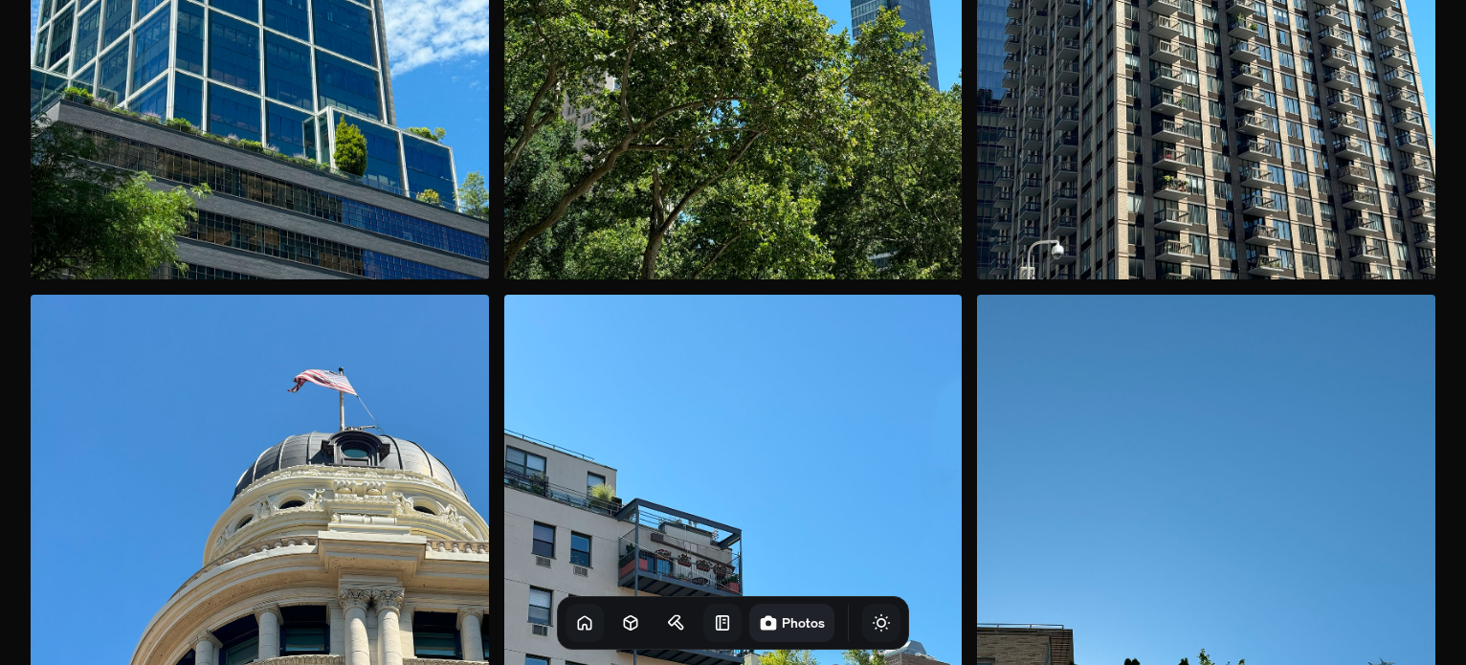
click at [565, 621] on link at bounding box center [584, 623] width 38 height 38
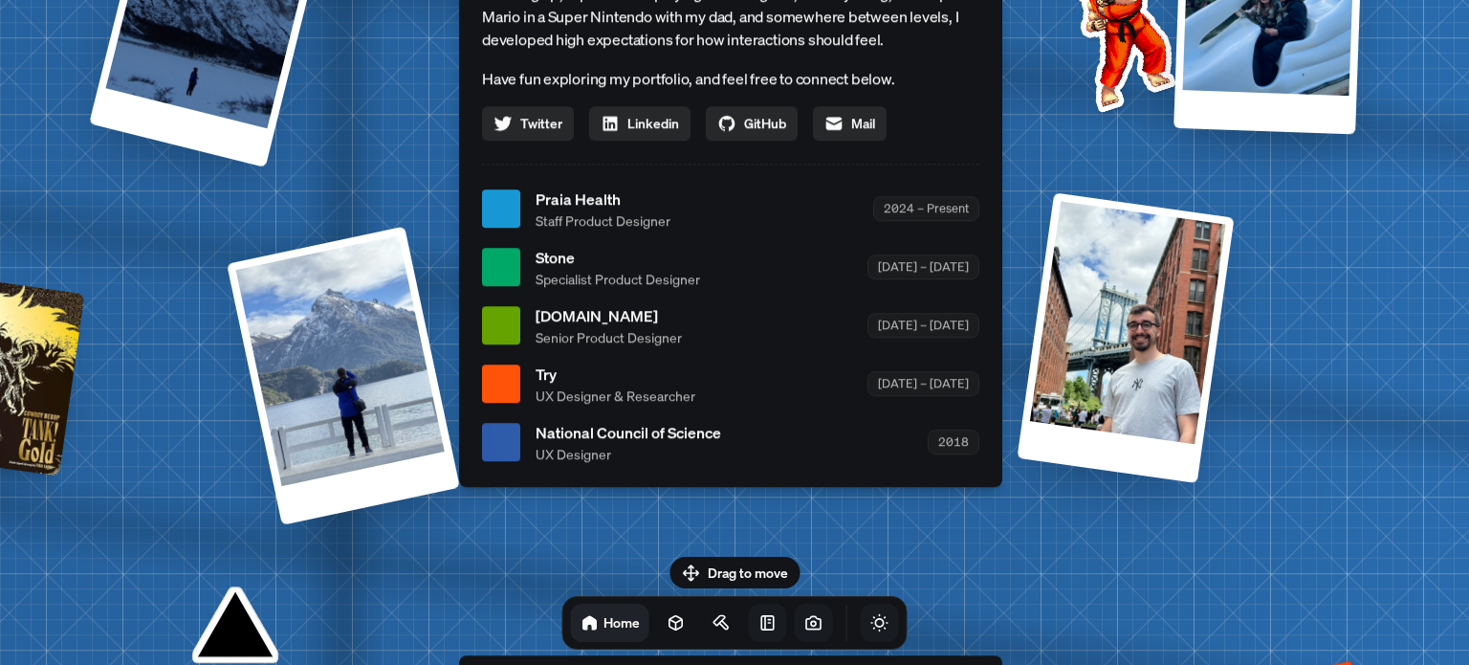
click at [570, 257] on span "Stone" at bounding box center [618, 257] width 165 height 23
click at [563, 334] on span "Senior Product Designer" at bounding box center [609, 337] width 146 height 20
click at [553, 379] on span "Try" at bounding box center [616, 374] width 160 height 23
click at [562, 434] on span "National Council of Science" at bounding box center [629, 432] width 186 height 23
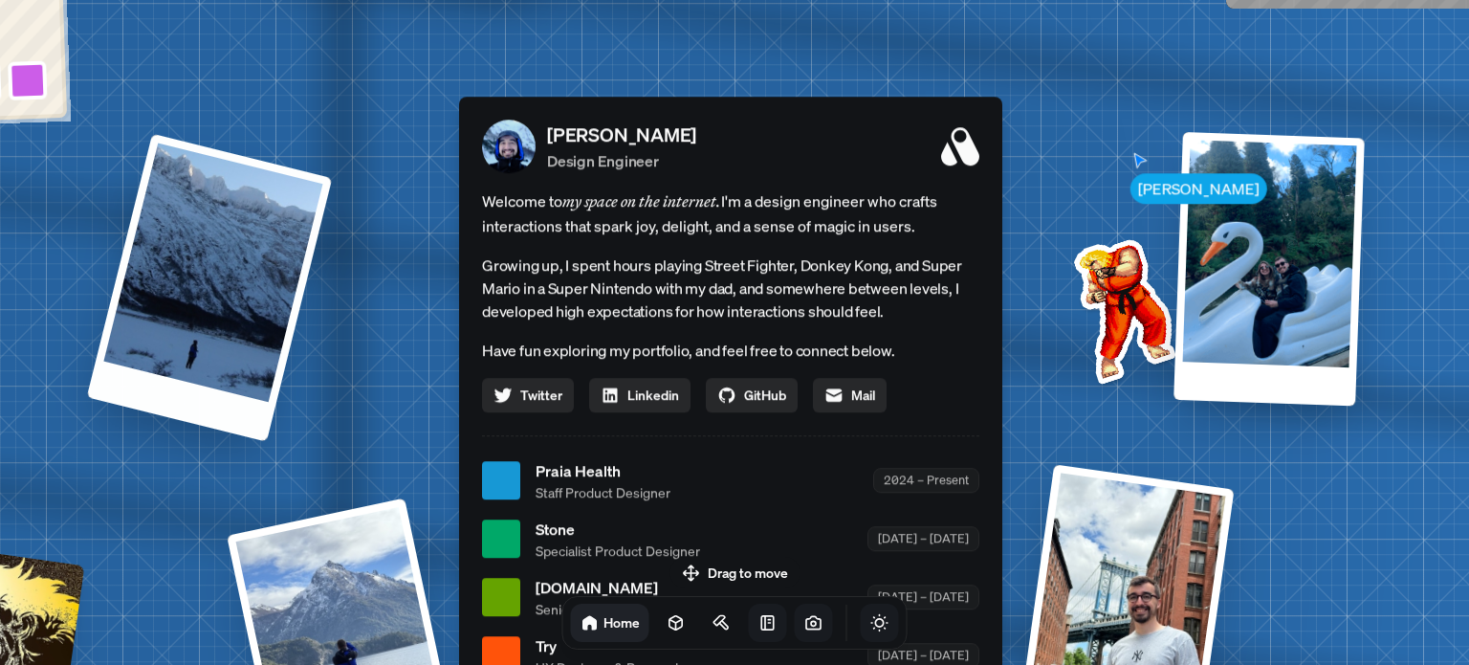
click at [222, 336] on div at bounding box center [210, 287] width 246 height 308
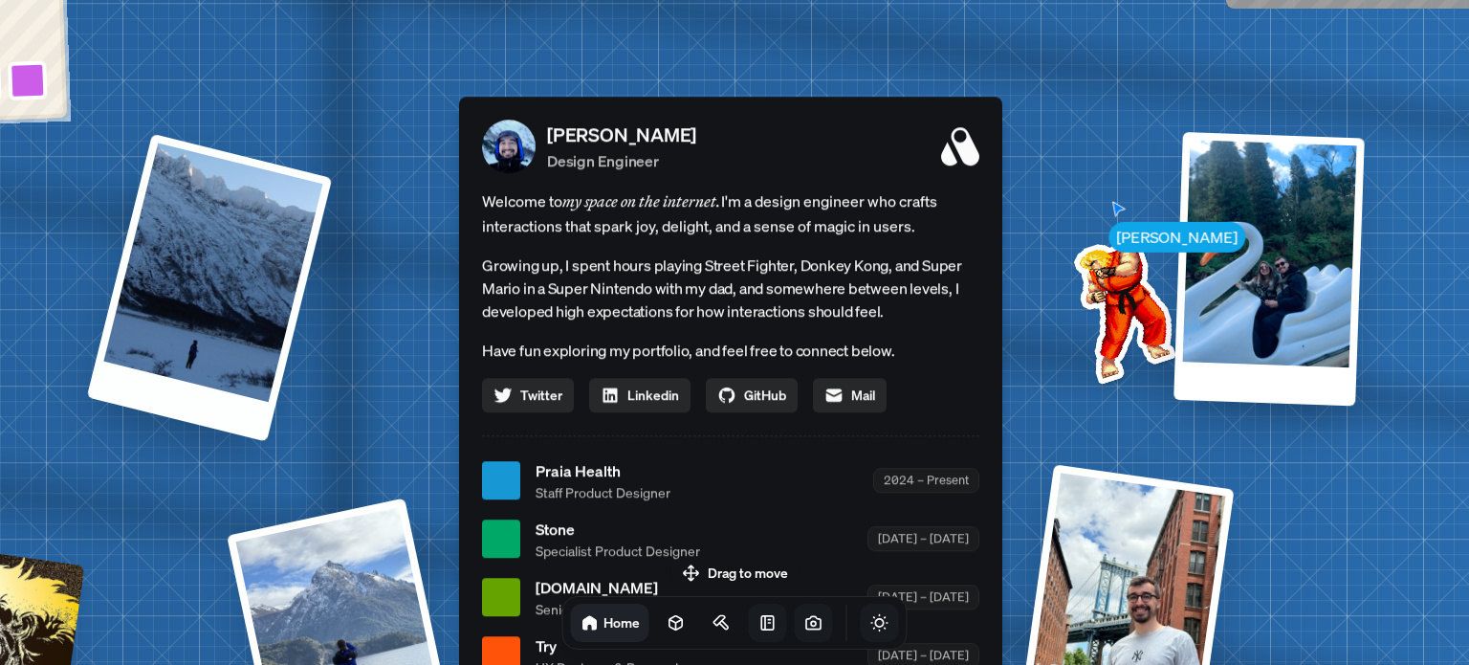
click at [222, 336] on div at bounding box center [210, 287] width 246 height 308
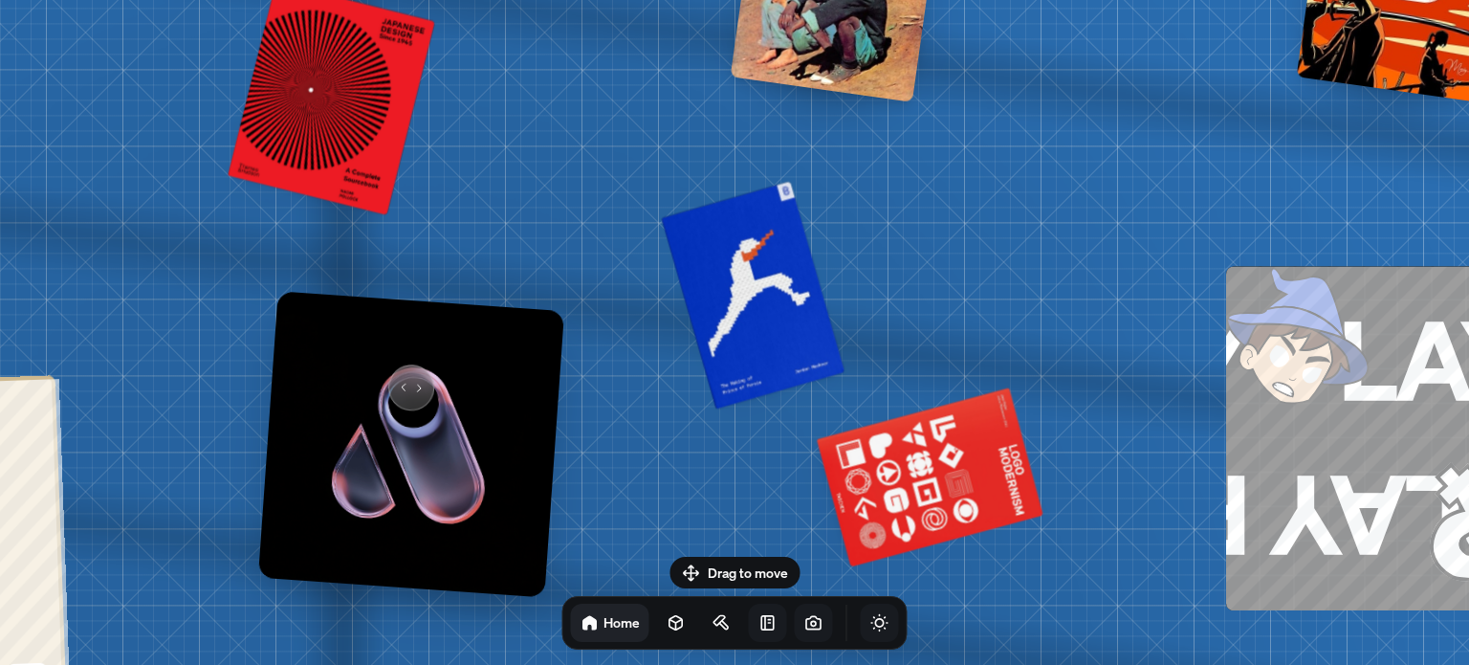
click at [398, 378] on img at bounding box center [411, 444] width 306 height 306
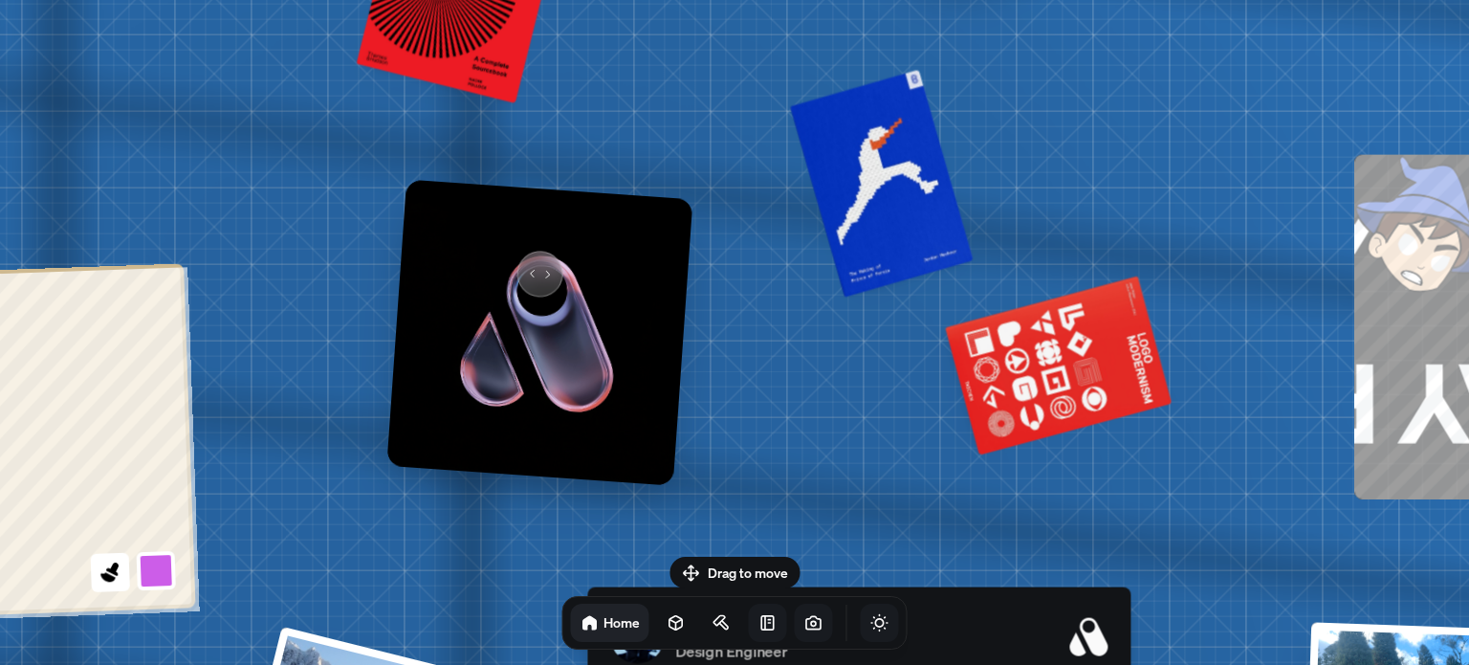
drag, startPoint x: 398, startPoint y: 378, endPoint x: 527, endPoint y: 271, distance: 167.8
click at [527, 271] on img at bounding box center [539, 332] width 306 height 306
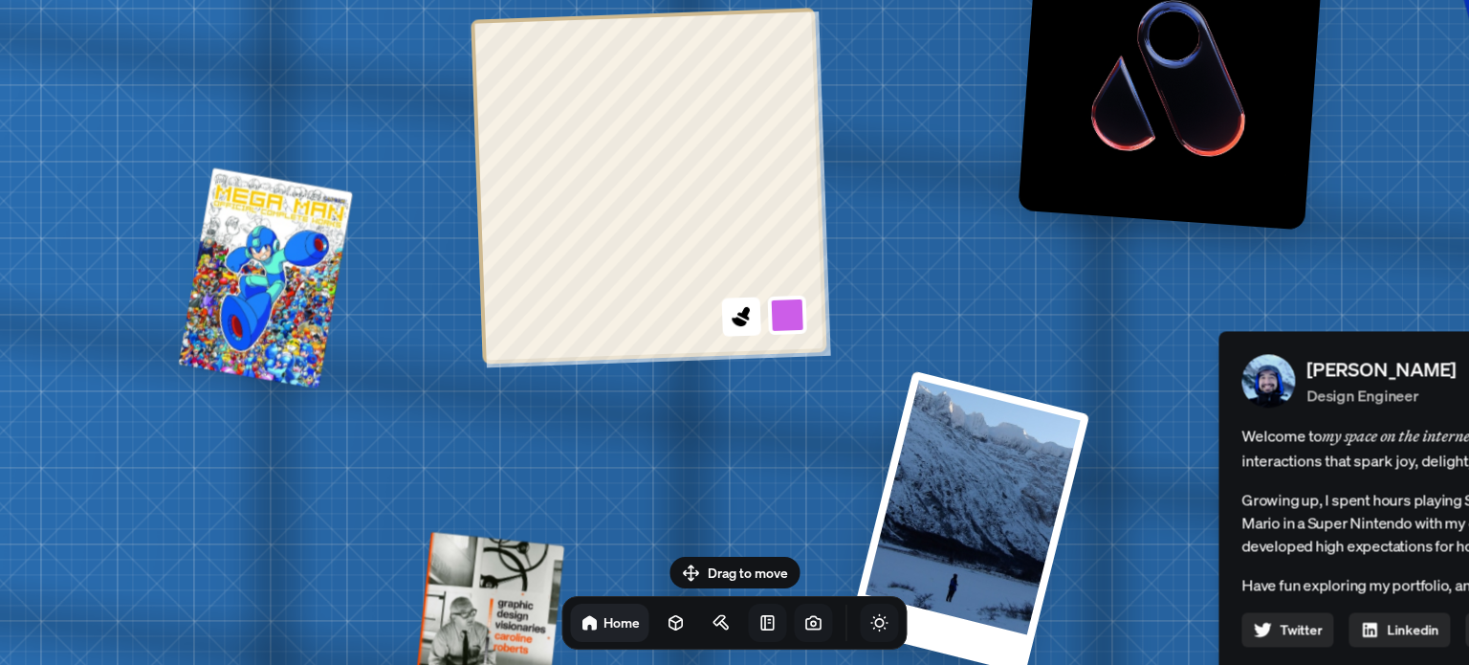
drag, startPoint x: 249, startPoint y: 493, endPoint x: 864, endPoint y: 212, distance: 676.0
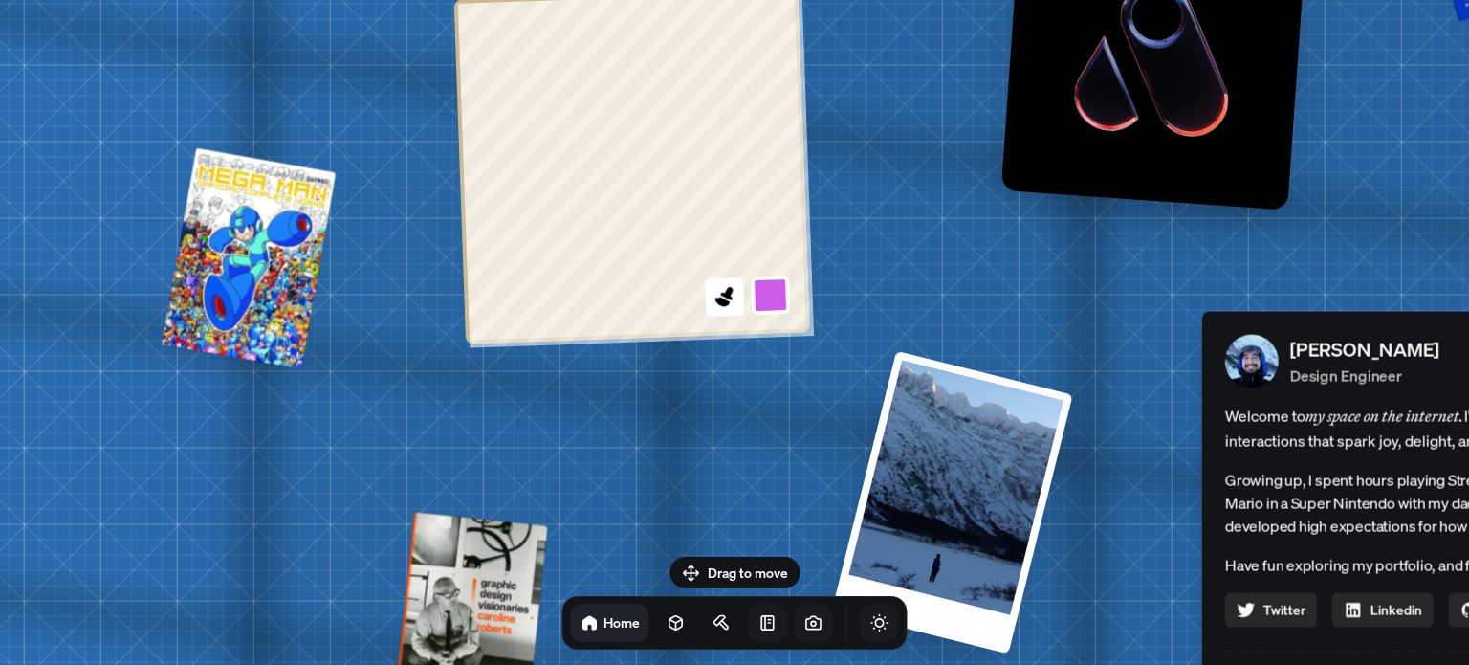
click at [733, 289] on icon at bounding box center [727, 292] width 14 height 15
click at [735, 314] on button at bounding box center [725, 297] width 44 height 44
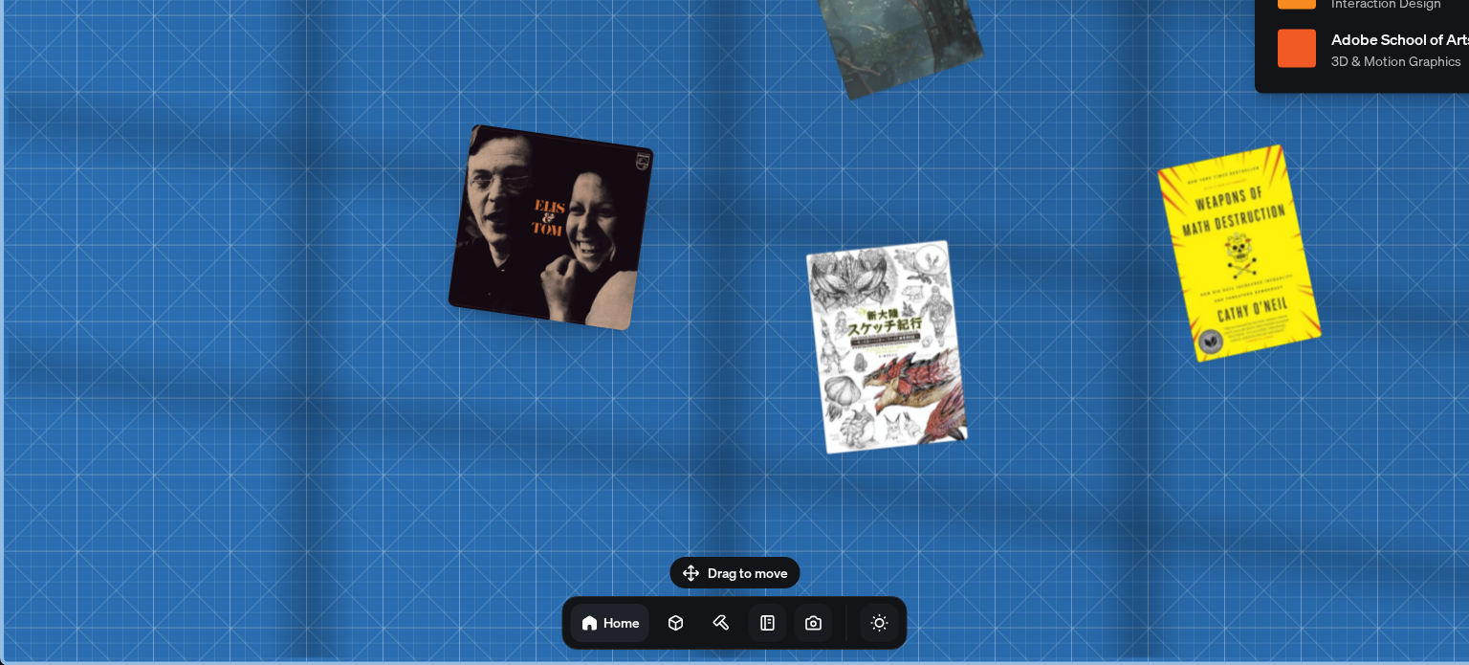
drag, startPoint x: 650, startPoint y: 470, endPoint x: 267, endPoint y: 452, distance: 384.0
drag, startPoint x: 267, startPoint y: 452, endPoint x: 320, endPoint y: 518, distance: 85.0
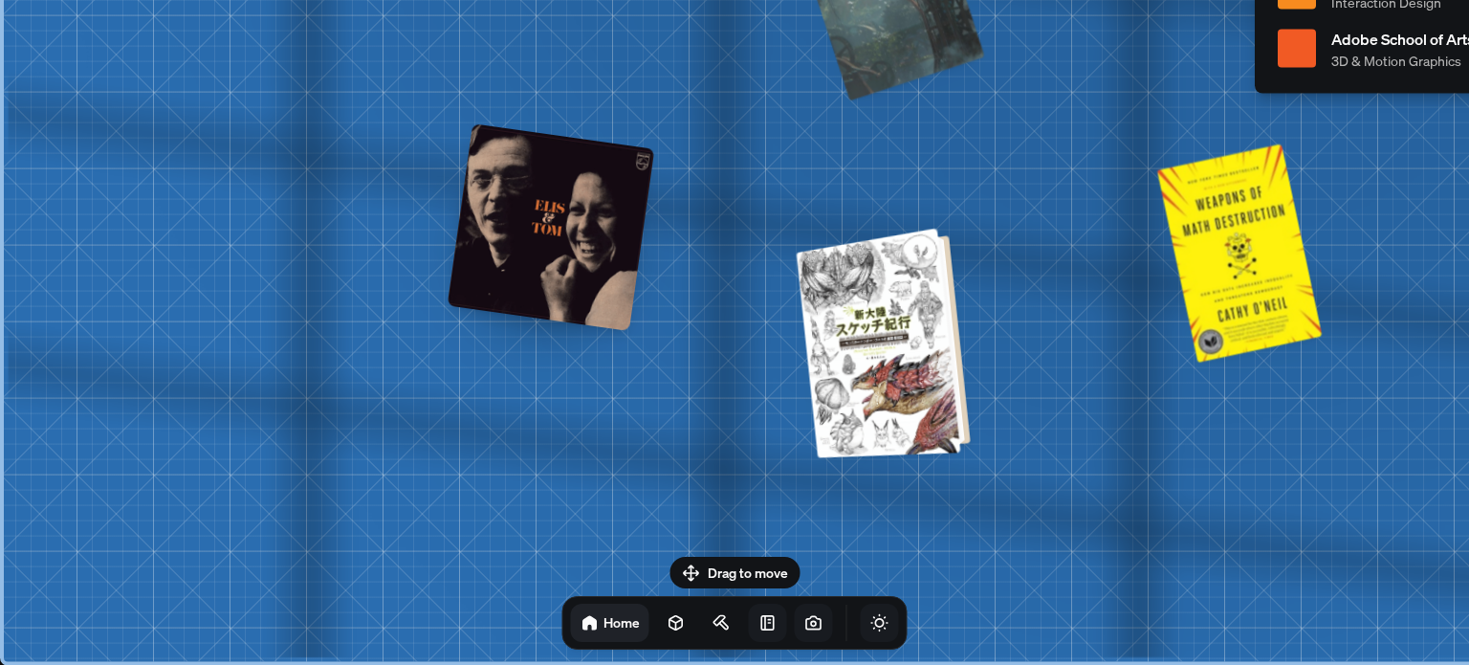
click at [910, 444] on div at bounding box center [886, 342] width 159 height 221
click at [896, 431] on div at bounding box center [886, 342] width 159 height 221
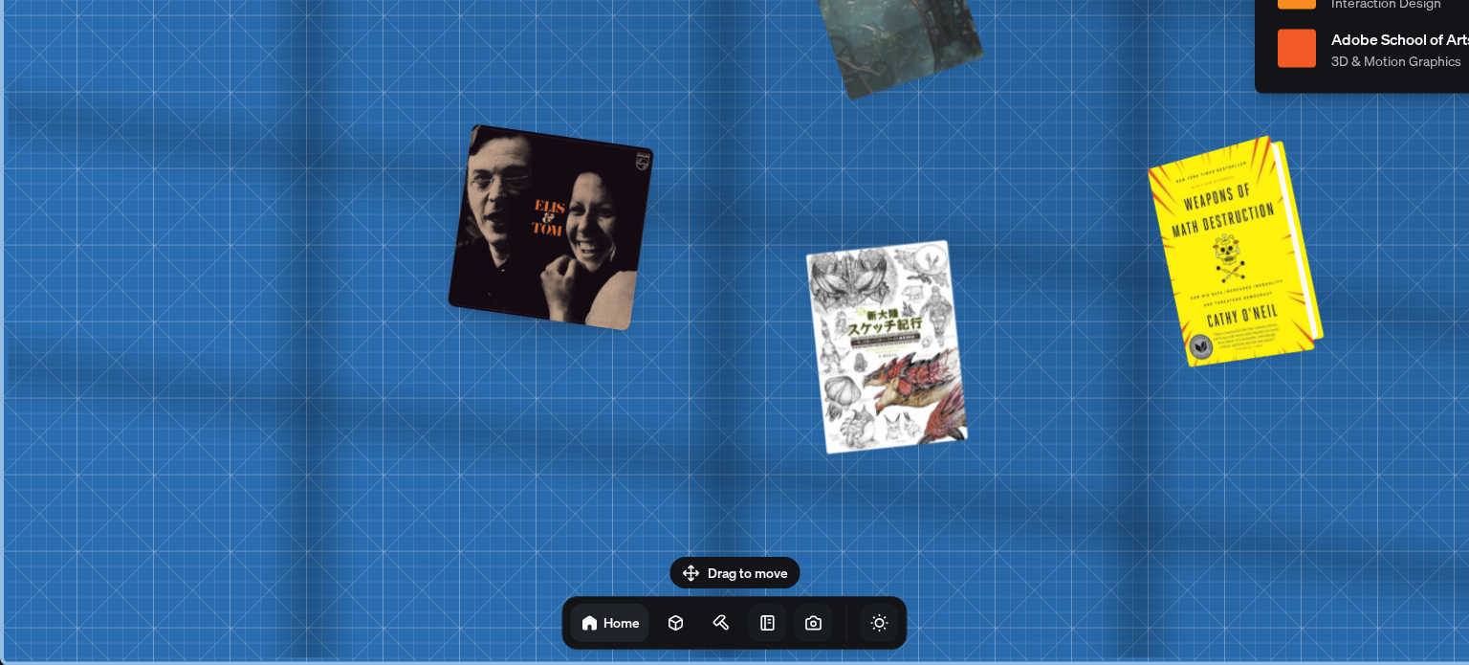
click at [1237, 287] on div at bounding box center [1239, 248] width 162 height 223
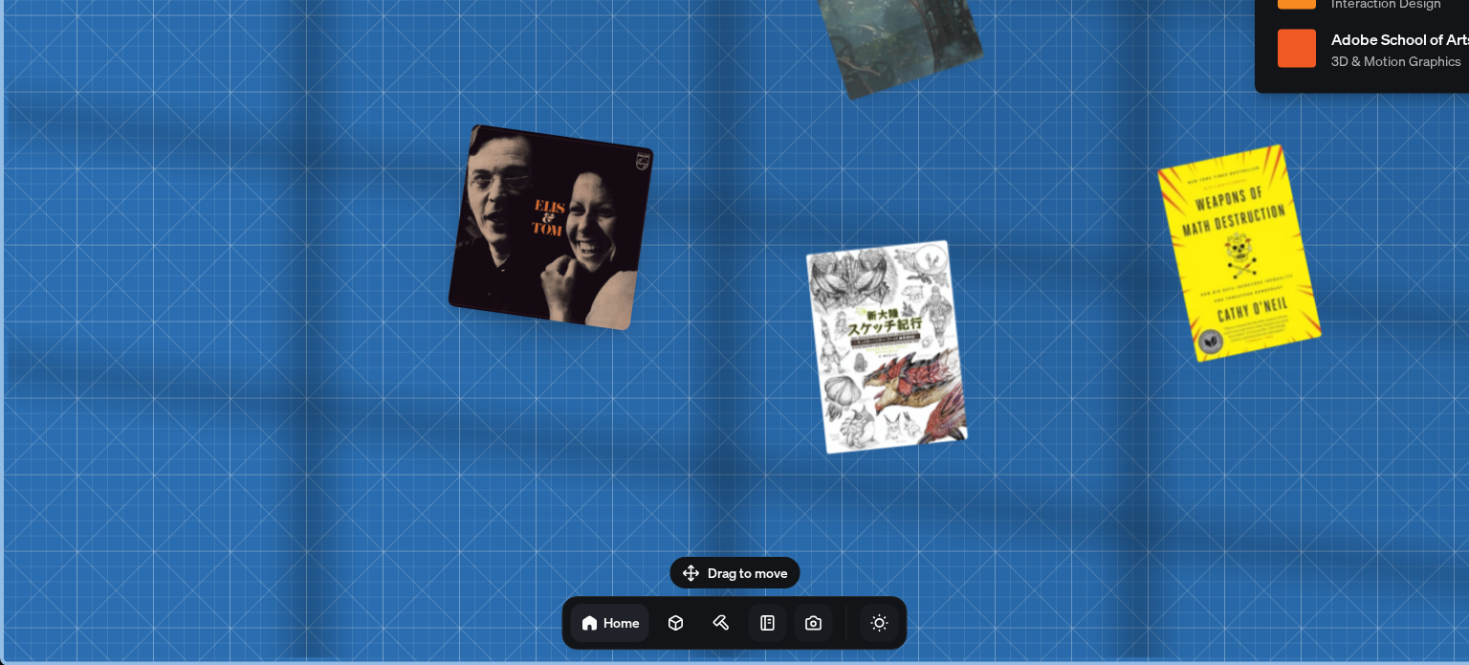
drag, startPoint x: 1262, startPoint y: 444, endPoint x: 999, endPoint y: 421, distance: 264.1
drag, startPoint x: 999, startPoint y: 421, endPoint x: 975, endPoint y: 185, distance: 237.5
drag, startPoint x: 1171, startPoint y: 93, endPoint x: 1156, endPoint y: 98, distance: 16.0
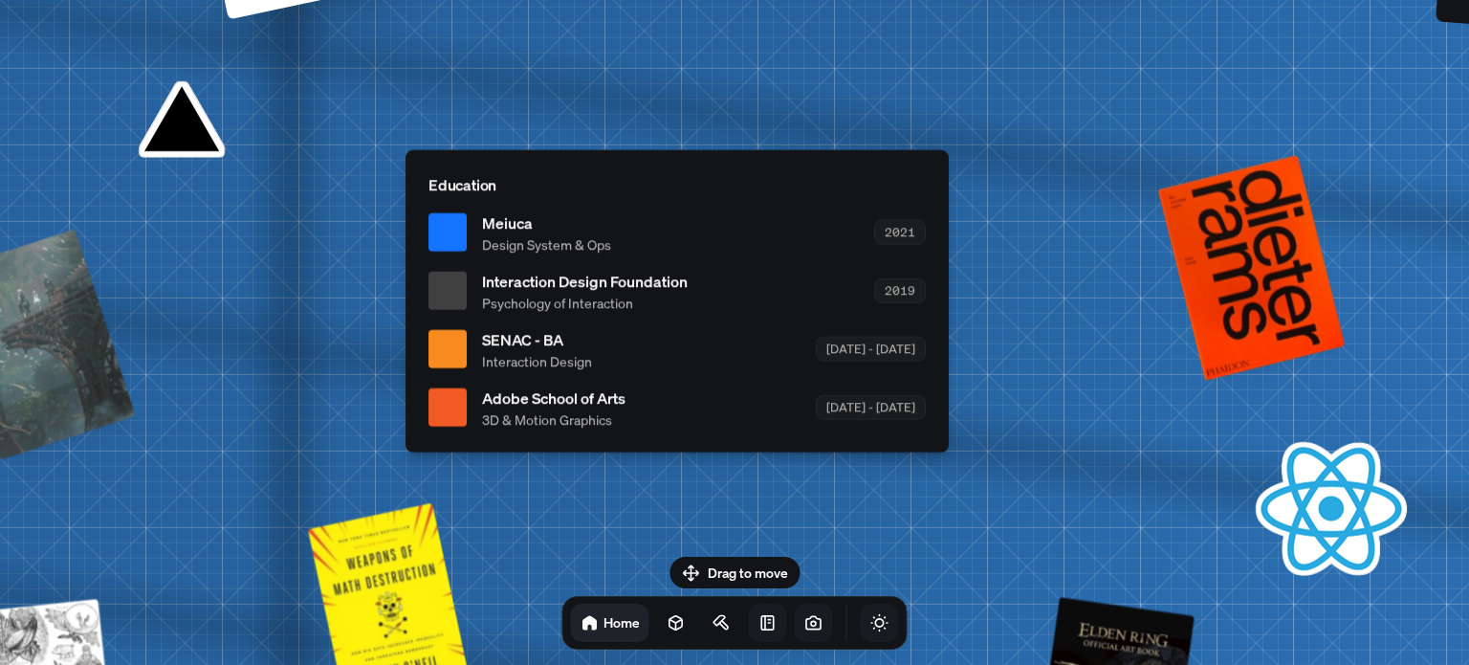
drag, startPoint x: 1110, startPoint y: 187, endPoint x: 264, endPoint y: 544, distance: 918.2
